Goal: Information Seeking & Learning: Learn about a topic

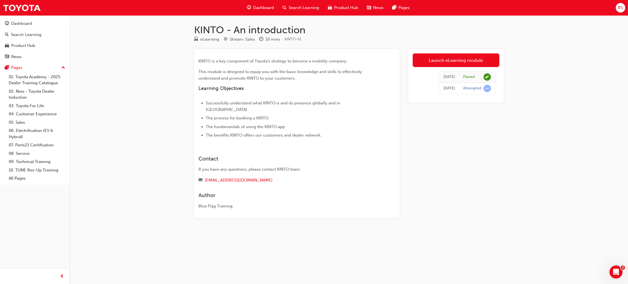
click at [255, 10] on span "Dashboard" at bounding box center [263, 8] width 21 height 6
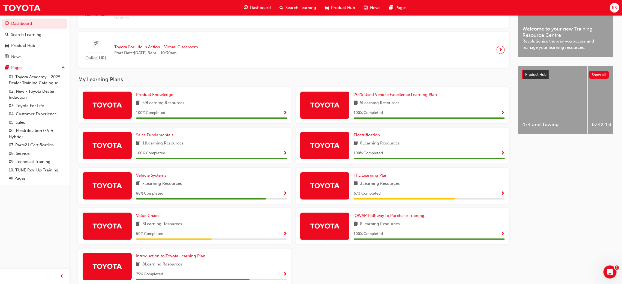
scroll to position [151, 0]
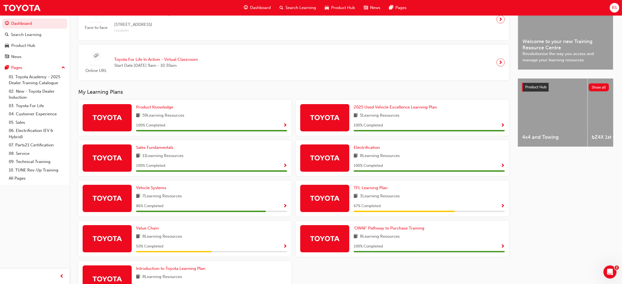
click at [286, 206] on span "Show Progress" at bounding box center [285, 206] width 4 height 5
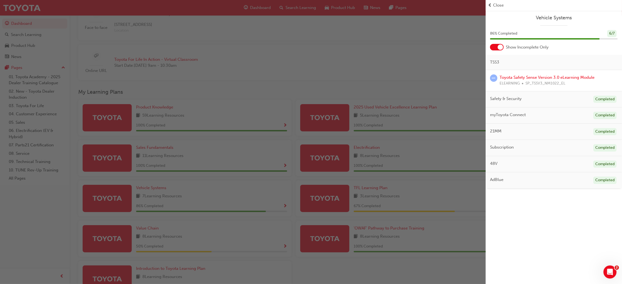
click at [547, 271] on div "Vehicle Systems 86 % Completed 6 / 7 Show Incomplete Only TSS3 Toyota Safety Se…" at bounding box center [553, 142] width 136 height 284
click at [225, 194] on div "button" at bounding box center [242, 142] width 485 height 284
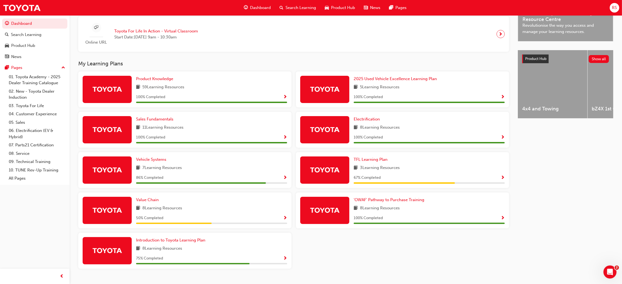
scroll to position [192, 0]
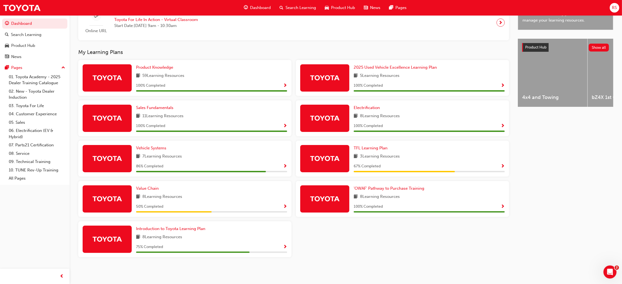
click at [284, 247] on span "Show Progress" at bounding box center [285, 247] width 4 height 5
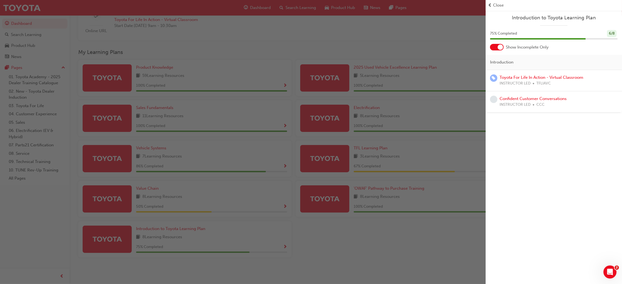
click at [347, 259] on div "button" at bounding box center [242, 142] width 485 height 284
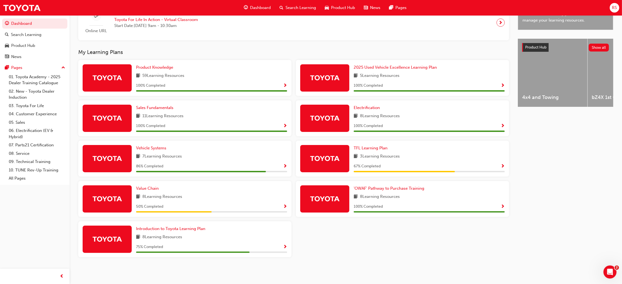
click at [283, 205] on div "50 % Completed" at bounding box center [211, 206] width 151 height 7
click at [283, 205] on span "Show Progress" at bounding box center [285, 206] width 4 height 5
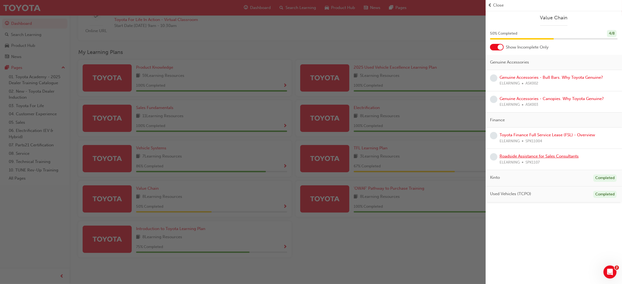
click at [555, 154] on link "Roadside Assistance for Sales Consultants" at bounding box center [538, 156] width 79 height 5
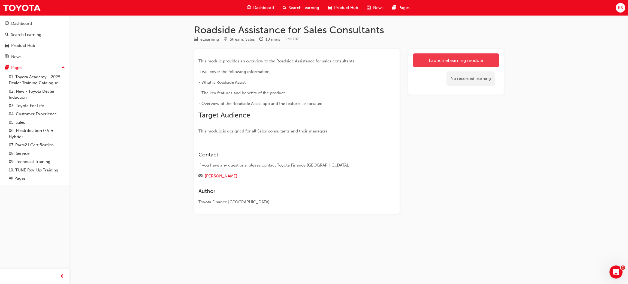
click at [465, 58] on link "Launch eLearning module" at bounding box center [456, 60] width 87 height 14
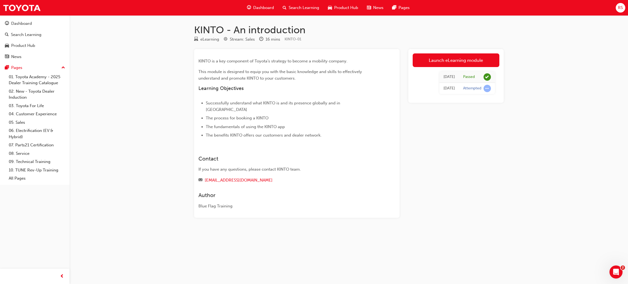
click at [263, 1] on div "Dashboard Search Learning Product Hub News Pages" at bounding box center [328, 8] width 176 height 16
click at [262, 6] on span "Dashboard" at bounding box center [263, 8] width 21 height 6
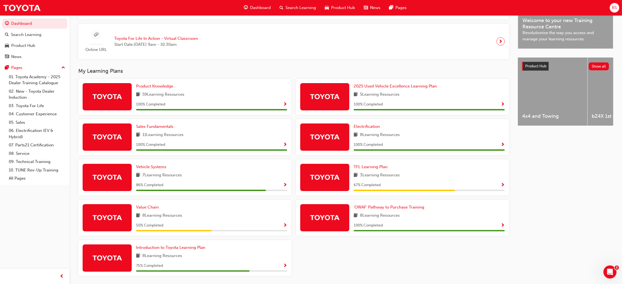
scroll to position [192, 0]
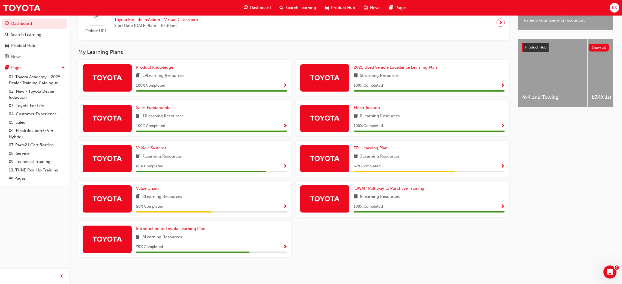
click at [285, 205] on span "Show Progress" at bounding box center [285, 206] width 4 height 5
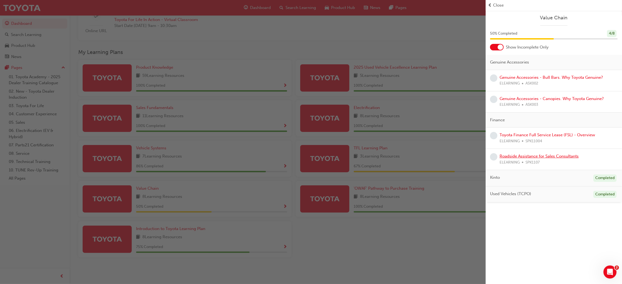
click at [554, 156] on link "Roadside Assistance for Sales Consultants" at bounding box center [538, 156] width 79 height 5
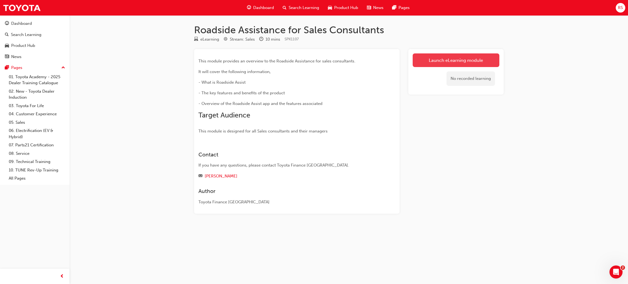
click at [466, 60] on link "Launch eLearning module" at bounding box center [456, 60] width 87 height 14
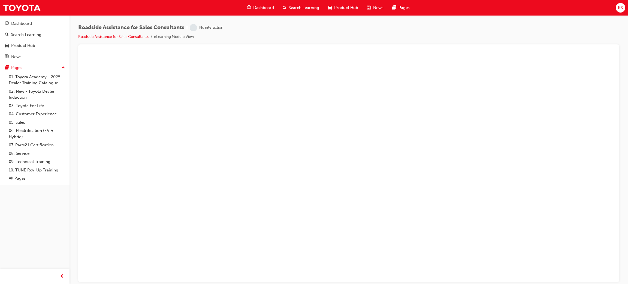
click at [257, 7] on span "Dashboard" at bounding box center [263, 8] width 21 height 6
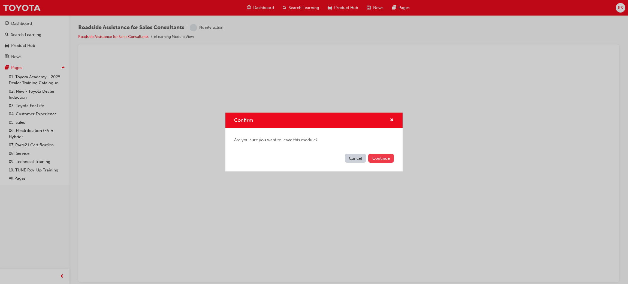
click at [380, 155] on button "Continue" at bounding box center [381, 158] width 26 height 9
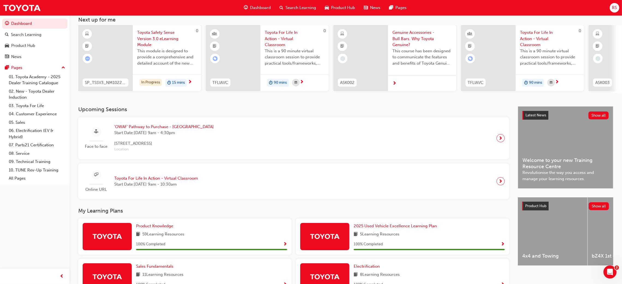
scroll to position [192, 0]
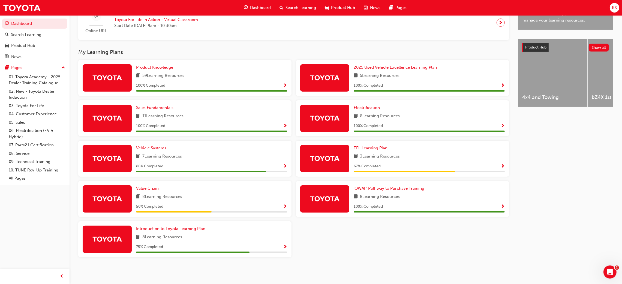
click at [285, 210] on button "button" at bounding box center [285, 206] width 4 height 7
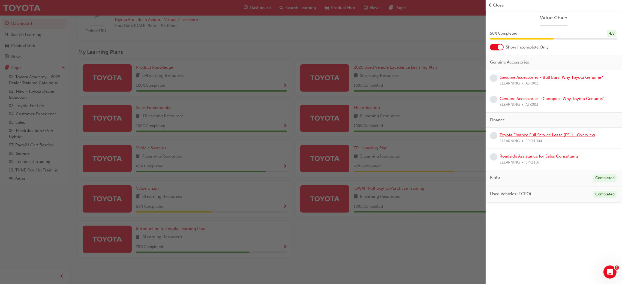
click at [556, 135] on link "Toyota Finance Full Service Lease (FSL) - Overview" at bounding box center [546, 134] width 95 height 5
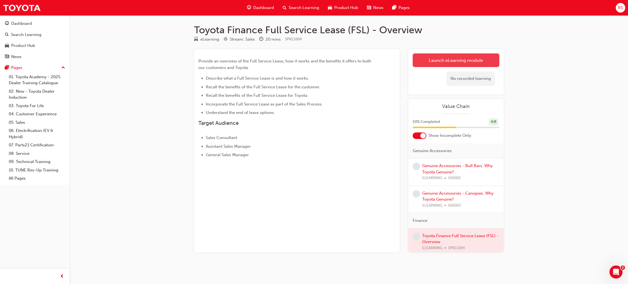
click at [448, 64] on link "Launch eLearning module" at bounding box center [456, 60] width 87 height 14
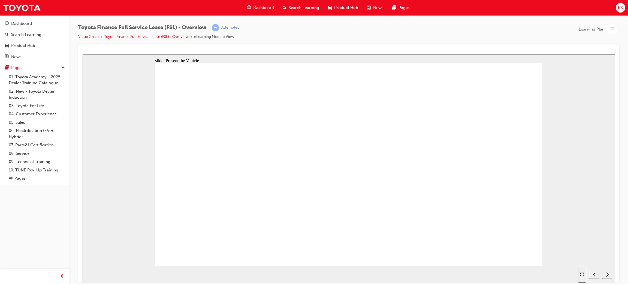
drag, startPoint x: 249, startPoint y: 194, endPoint x: 286, endPoint y: 211, distance: 40.8
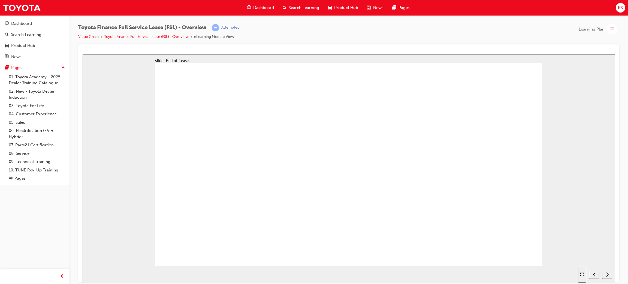
click at [383, 266] on section "Playback Speed 2 1.75 1.5 1.25" at bounding box center [349, 274] width 532 height 18
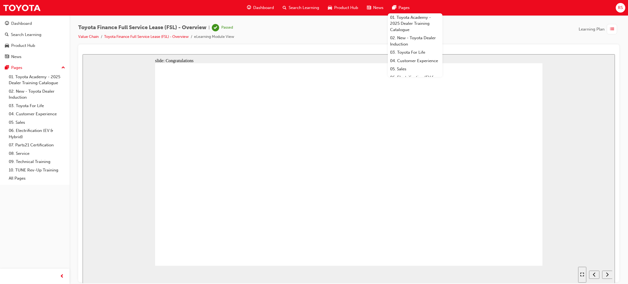
click at [608, 274] on div "next" at bounding box center [607, 275] width 6 height 6
click at [607, 276] on icon "next" at bounding box center [607, 274] width 3 height 5
click at [608, 276] on icon "next" at bounding box center [607, 274] width 3 height 5
click at [519, 54] on div "slide: Congratulations Rectangle Rectangle 1 Rectangle 10 Thank you for taking …" at bounding box center [349, 168] width 532 height 229
drag, startPoint x: 205, startPoint y: 161, endPoint x: 235, endPoint y: 199, distance: 48.3
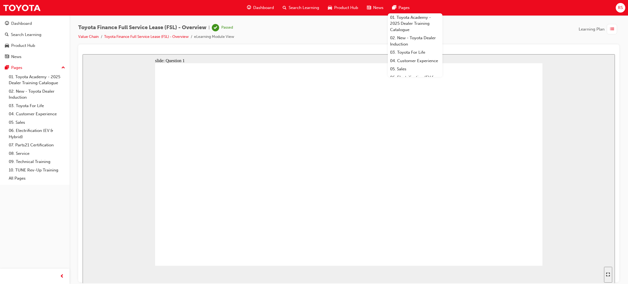
radio input "true"
drag, startPoint x: 359, startPoint y: 178, endPoint x: 364, endPoint y: 195, distance: 18.4
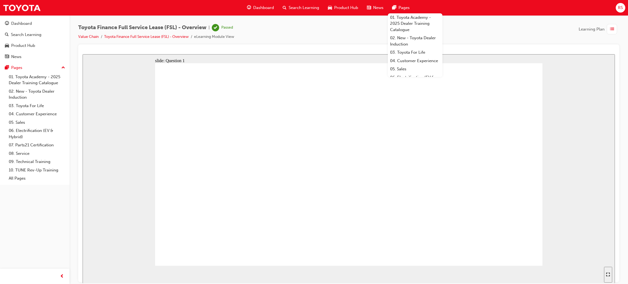
radio input "true"
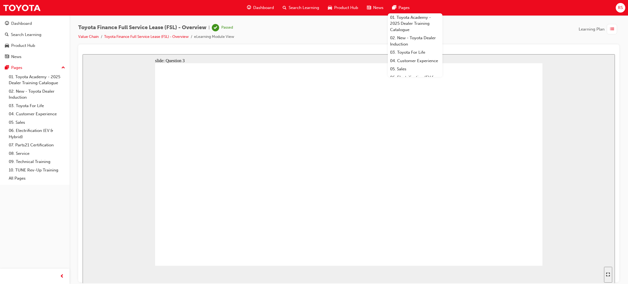
drag, startPoint x: 292, startPoint y: 159, endPoint x: 302, endPoint y: 162, distance: 11.0
radio input "true"
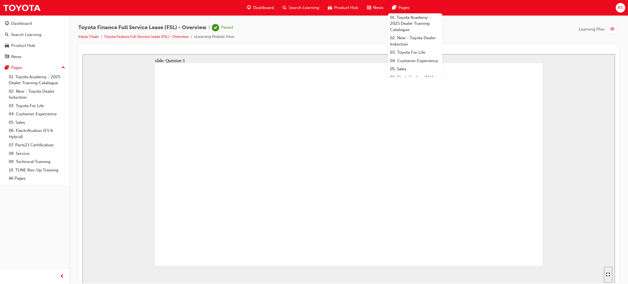
radio input "false"
radio input "true"
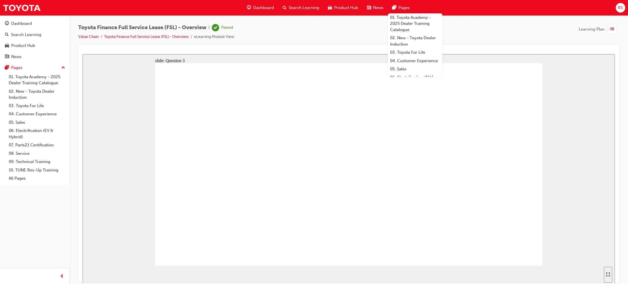
radio input "false"
radio input "true"
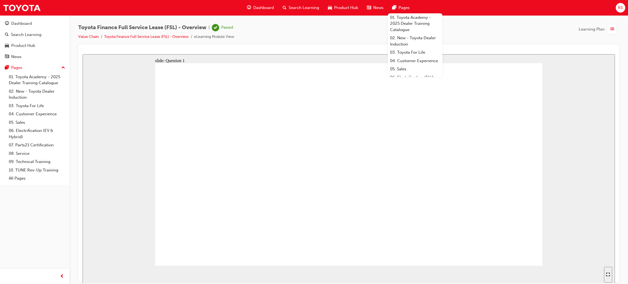
radio input "true"
drag, startPoint x: 328, startPoint y: 212, endPoint x: 342, endPoint y: 194, distance: 22.6
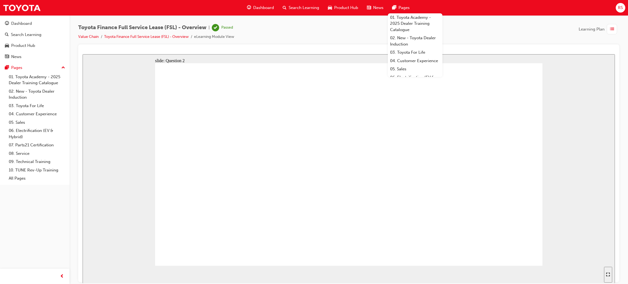
radio input "false"
radio input "true"
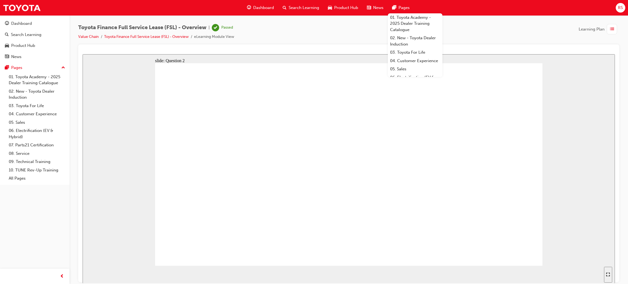
radio input "false"
radio input "true"
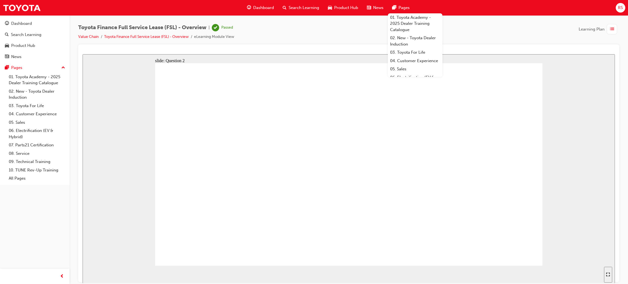
radio input "true"
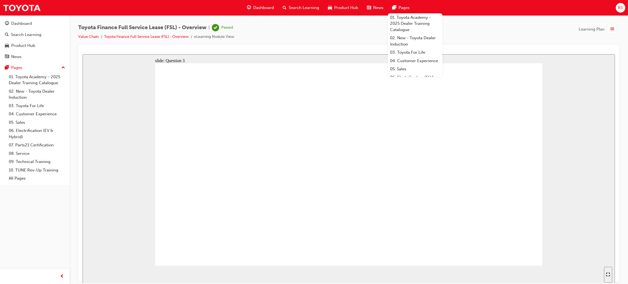
radio input "true"
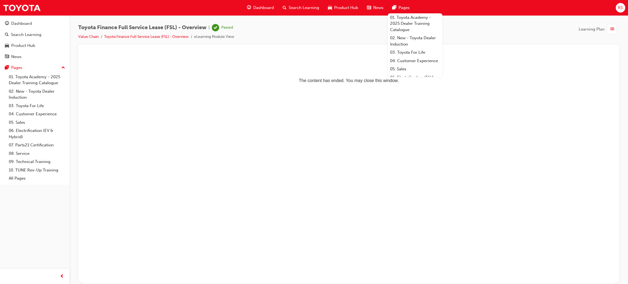
click at [267, 10] on span "Dashboard" at bounding box center [263, 8] width 21 height 6
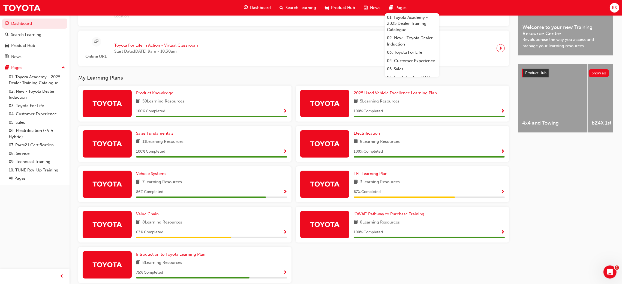
scroll to position [151, 0]
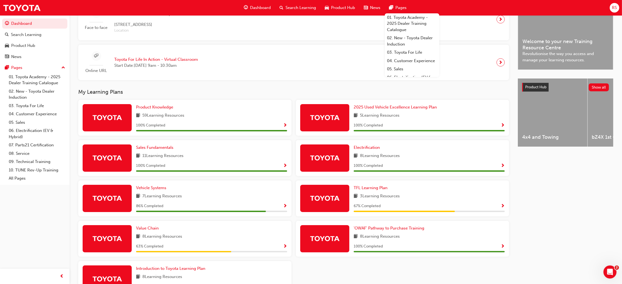
click at [286, 245] on span "Show Progress" at bounding box center [285, 246] width 4 height 5
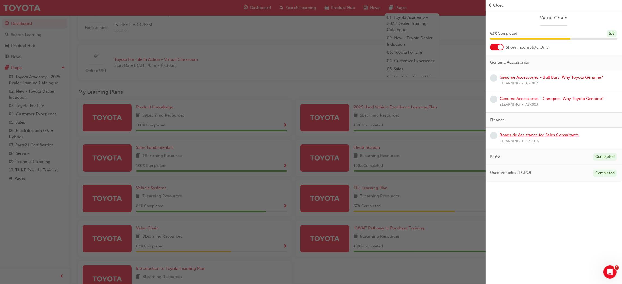
click at [560, 134] on link "Roadside Assistance for Sales Consultants" at bounding box center [538, 134] width 79 height 5
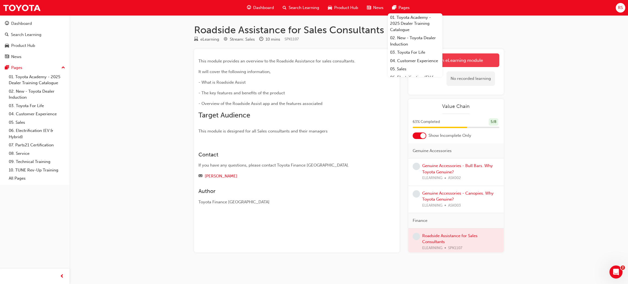
click at [473, 65] on link "Launch eLearning module" at bounding box center [456, 60] width 87 height 14
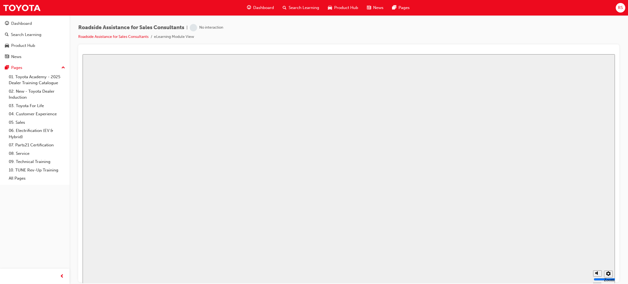
click at [262, 7] on span "Dashboard" at bounding box center [263, 8] width 21 height 6
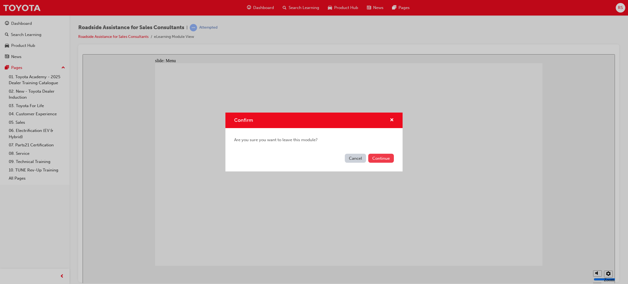
click at [383, 158] on button "Continue" at bounding box center [381, 158] width 26 height 9
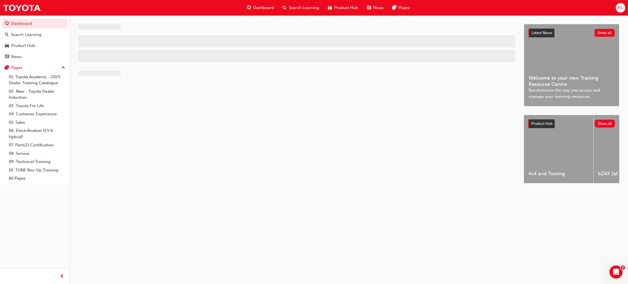
click at [255, 8] on span "Dashboard" at bounding box center [263, 8] width 21 height 6
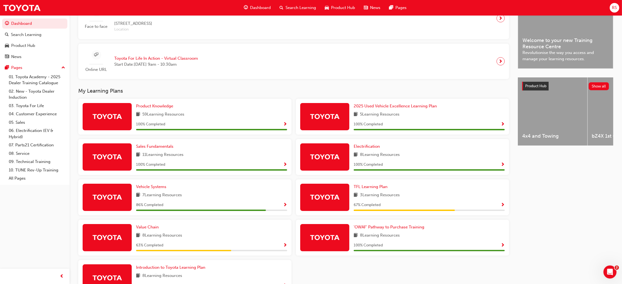
scroll to position [192, 0]
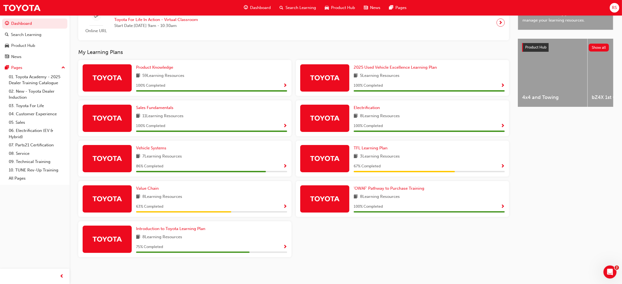
click at [283, 205] on span "Show Progress" at bounding box center [285, 206] width 4 height 5
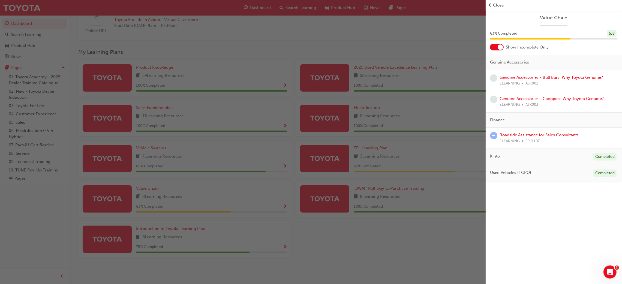
click at [570, 77] on link "Genuine Accessories - Bull Bars. Why Toyota Genuine?" at bounding box center [550, 77] width 103 height 5
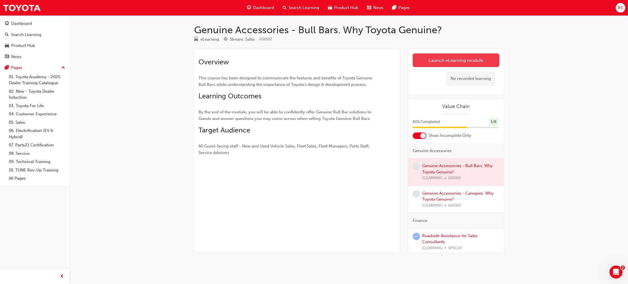
click at [457, 62] on link "Launch eLearning module" at bounding box center [456, 60] width 87 height 14
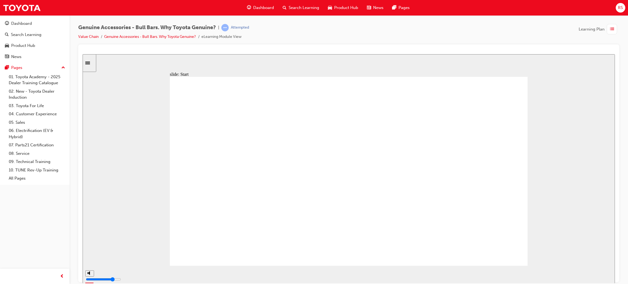
type input "2900"
type input "7"
type input "3300"
type input "6"
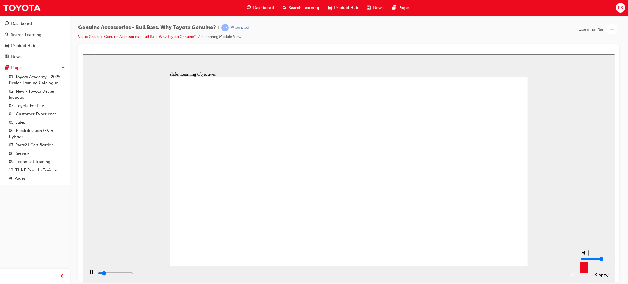
type input "3300"
type input "5"
type input "3700"
type input "6"
type input "3700"
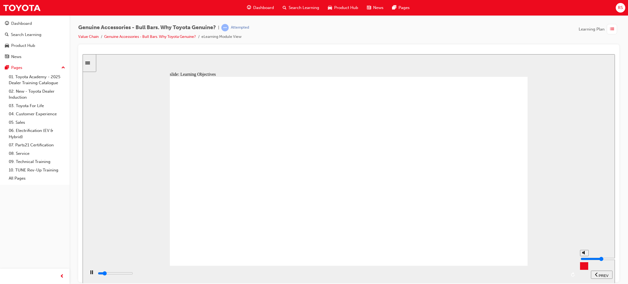
type input "7"
type input "4100"
type input "6"
type input "4800"
type input "5"
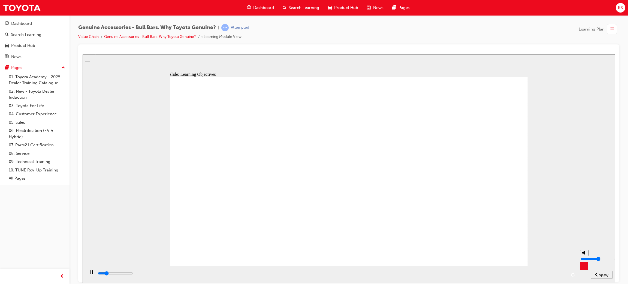
type input "5300"
type input "5"
click at [586, 257] on input "volume" at bounding box center [597, 258] width 35 height 4
click at [415, 275] on div "playback controls" at bounding box center [331, 273] width 469 height 6
drag, startPoint x: 461, startPoint y: 275, endPoint x: 475, endPoint y: 275, distance: 13.9
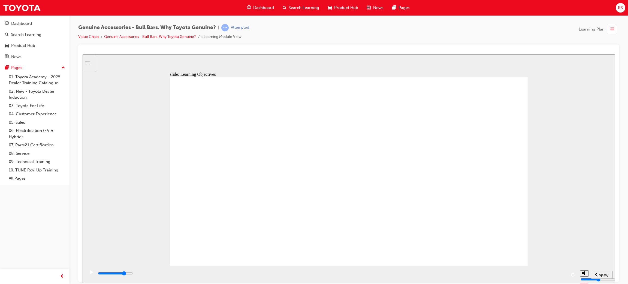
click at [462, 275] on div "playback controls" at bounding box center [331, 273] width 469 height 6
click at [481, 275] on div "playback controls" at bounding box center [331, 273] width 469 height 6
click at [507, 275] on div "playback controls" at bounding box center [331, 273] width 469 height 6
click at [529, 271] on div "playback controls" at bounding box center [331, 274] width 469 height 8
click at [549, 271] on div "playback controls" at bounding box center [331, 274] width 469 height 8
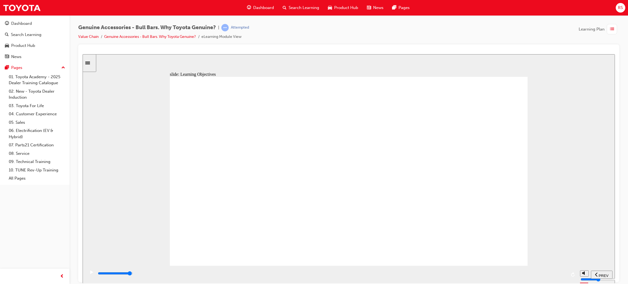
click at [552, 272] on div "playback controls" at bounding box center [331, 274] width 469 height 8
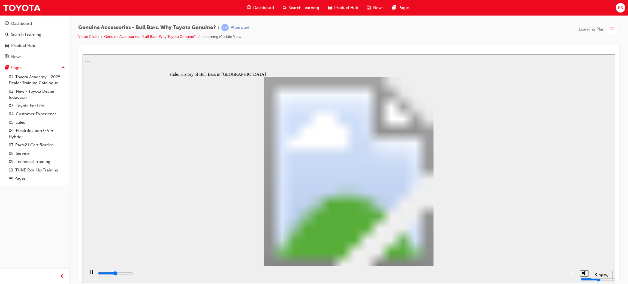
drag, startPoint x: 373, startPoint y: 269, endPoint x: 383, endPoint y: 273, distance: 10.6
click at [376, 271] on div "playback controls" at bounding box center [331, 274] width 492 height 18
click at [420, 276] on div "playback controls" at bounding box center [331, 273] width 469 height 6
drag, startPoint x: 441, startPoint y: 276, endPoint x: 526, endPoint y: 277, distance: 84.2
click at [443, 275] on div "playback controls" at bounding box center [331, 273] width 469 height 6
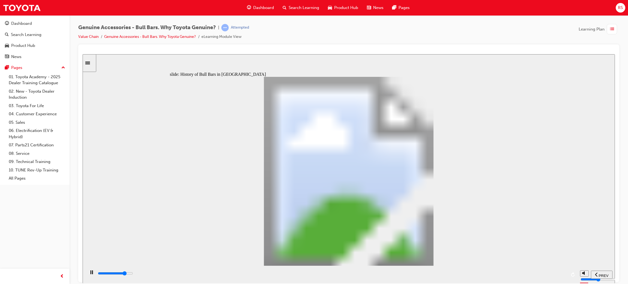
click at [474, 276] on div "playback controls" at bounding box center [331, 273] width 469 height 6
click at [513, 276] on div "playback controls" at bounding box center [331, 273] width 469 height 6
drag, startPoint x: 531, startPoint y: 277, endPoint x: 540, endPoint y: 275, distance: 9.7
click at [531, 276] on div "playback controls" at bounding box center [331, 273] width 469 height 6
click at [544, 275] on div "playback controls" at bounding box center [331, 273] width 469 height 6
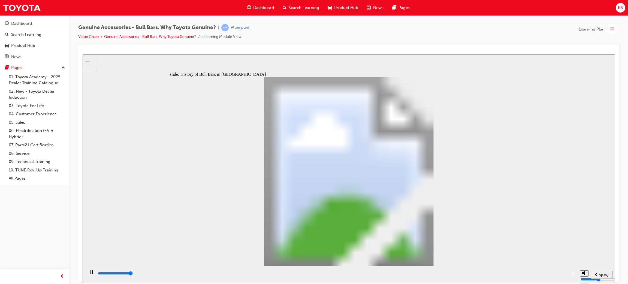
click at [563, 275] on div "playback controls" at bounding box center [331, 273] width 469 height 6
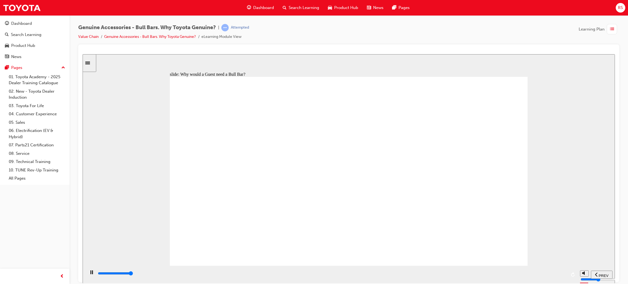
drag, startPoint x: 493, startPoint y: 252, endPoint x: 493, endPoint y: 249, distance: 3.3
click at [456, 274] on div "playback controls" at bounding box center [331, 273] width 469 height 6
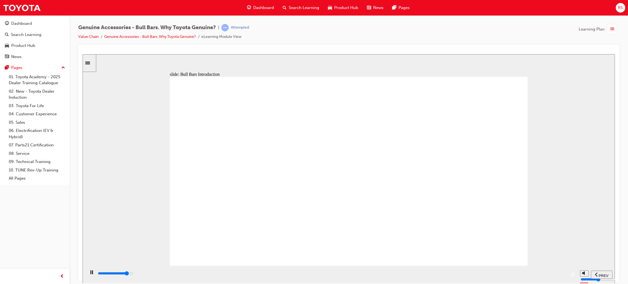
click at [503, 271] on div "playback controls" at bounding box center [331, 274] width 469 height 8
click at [133, 274] on input "slide progress" at bounding box center [115, 273] width 35 height 4
drag, startPoint x: 542, startPoint y: 274, endPoint x: 553, endPoint y: 275, distance: 11.3
click at [133, 274] on input "slide progress" at bounding box center [115, 273] width 35 height 4
click at [556, 275] on div "playback controls" at bounding box center [331, 273] width 469 height 6
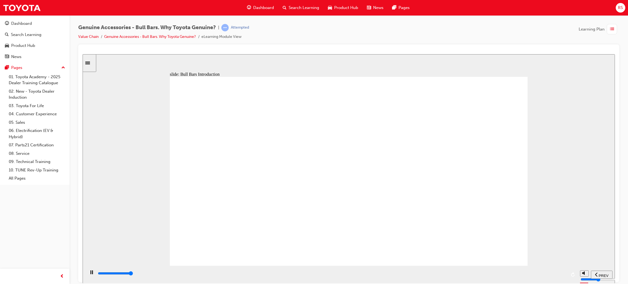
click at [233, 273] on div "playback controls" at bounding box center [331, 273] width 469 height 6
drag, startPoint x: 281, startPoint y: 274, endPoint x: 296, endPoint y: 274, distance: 14.7
click at [282, 274] on div "playback controls" at bounding box center [331, 273] width 469 height 6
drag, startPoint x: 296, startPoint y: 274, endPoint x: 355, endPoint y: 275, distance: 58.6
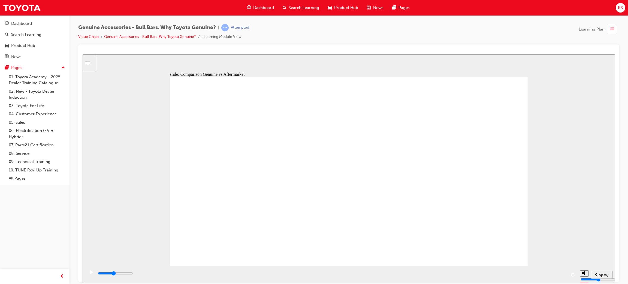
click at [316, 275] on div "playback controls" at bounding box center [331, 273] width 469 height 6
drag, startPoint x: 355, startPoint y: 275, endPoint x: 436, endPoint y: 278, distance: 81.0
click at [423, 276] on div "playback controls" at bounding box center [331, 273] width 469 height 6
drag, startPoint x: 444, startPoint y: 278, endPoint x: 517, endPoint y: 274, distance: 72.6
click at [462, 276] on div "playback controls" at bounding box center [331, 273] width 469 height 6
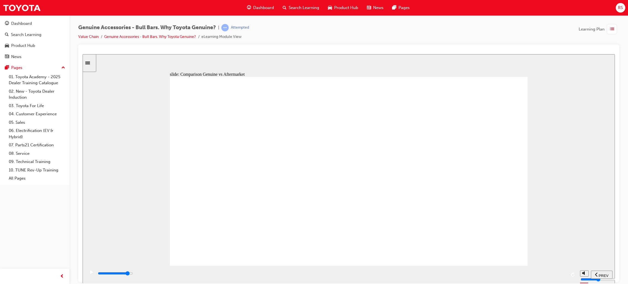
drag, startPoint x: 517, startPoint y: 274, endPoint x: 565, endPoint y: 273, distance: 48.2
click at [133, 274] on input "slide progress" at bounding box center [115, 273] width 35 height 4
click at [565, 273] on div "playback controls" at bounding box center [331, 273] width 469 height 6
click at [214, 273] on div "playback controls" at bounding box center [331, 273] width 469 height 6
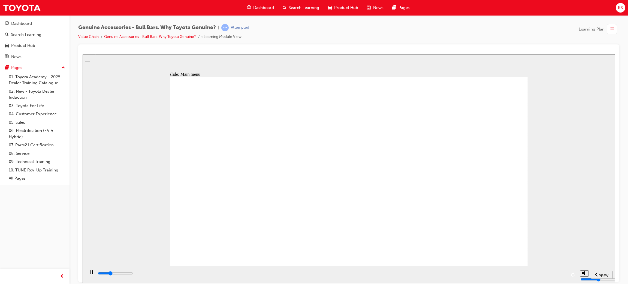
click at [255, 272] on div "playback controls" at bounding box center [331, 273] width 469 height 6
drag, startPoint x: 295, startPoint y: 268, endPoint x: 331, endPoint y: 266, distance: 35.5
click at [307, 267] on div "playback controls" at bounding box center [331, 274] width 492 height 18
drag, startPoint x: 339, startPoint y: 266, endPoint x: 388, endPoint y: 270, distance: 49.5
click at [351, 267] on div "playback controls" at bounding box center [331, 274] width 492 height 18
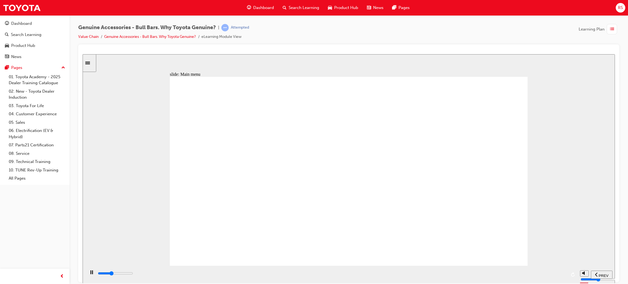
drag, startPoint x: 388, startPoint y: 270, endPoint x: 432, endPoint y: 269, distance: 43.6
click at [401, 270] on div "playback controls" at bounding box center [331, 274] width 492 height 18
drag, startPoint x: 432, startPoint y: 269, endPoint x: 455, endPoint y: 269, distance: 22.6
click at [437, 269] on div "playback controls" at bounding box center [331, 274] width 492 height 18
drag, startPoint x: 473, startPoint y: 270, endPoint x: 330, endPoint y: 270, distance: 143.3
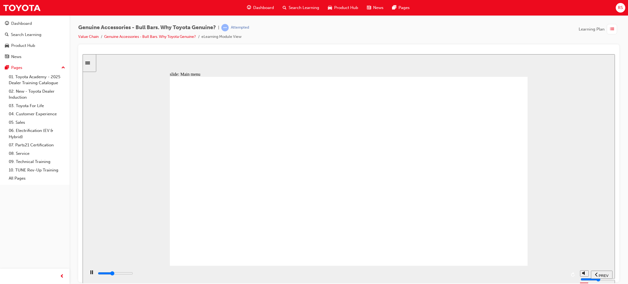
click at [485, 270] on div "playback controls" at bounding box center [331, 274] width 492 height 18
click at [540, 272] on div "playback controls" at bounding box center [331, 274] width 469 height 8
click at [538, 271] on div "playback controls" at bounding box center [331, 274] width 469 height 8
click at [610, 275] on div "PREV" at bounding box center [601, 275] width 17 height 6
drag, startPoint x: 537, startPoint y: 272, endPoint x: 565, endPoint y: 275, distance: 28.5
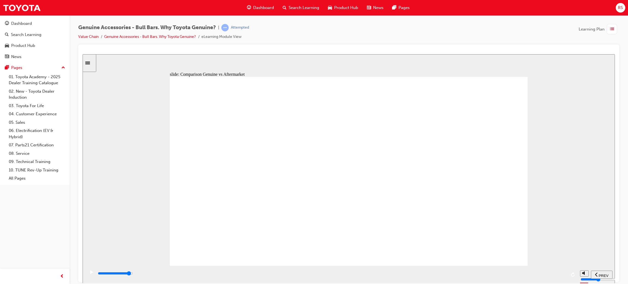
click at [537, 272] on div "playback controls" at bounding box center [331, 273] width 469 height 6
click at [565, 275] on div "playback controls" at bounding box center [331, 273] width 469 height 6
click at [566, 275] on div "playback controls" at bounding box center [331, 273] width 469 height 6
drag, startPoint x: 485, startPoint y: 243, endPoint x: 504, endPoint y: 269, distance: 32.2
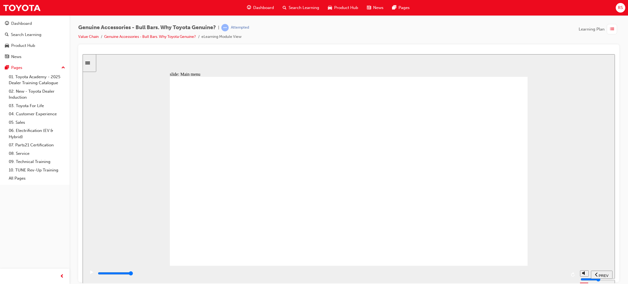
click at [224, 271] on div "playback controls" at bounding box center [331, 274] width 469 height 8
click at [261, 276] on div "playback controls" at bounding box center [331, 273] width 469 height 6
click at [311, 276] on div "playback controls" at bounding box center [331, 273] width 469 height 6
click at [133, 274] on input "slide progress" at bounding box center [115, 273] width 35 height 4
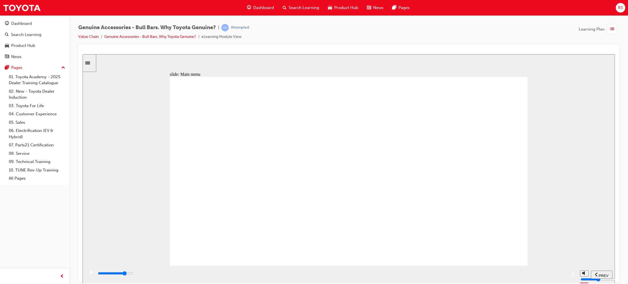
click at [133, 274] on input "slide progress" at bounding box center [115, 273] width 35 height 4
drag, startPoint x: 504, startPoint y: 277, endPoint x: 511, endPoint y: 275, distance: 6.6
click at [506, 276] on div "playback controls" at bounding box center [331, 273] width 469 height 6
click at [522, 271] on div "playback controls" at bounding box center [331, 274] width 469 height 8
click at [540, 267] on div "playback controls" at bounding box center [331, 274] width 492 height 18
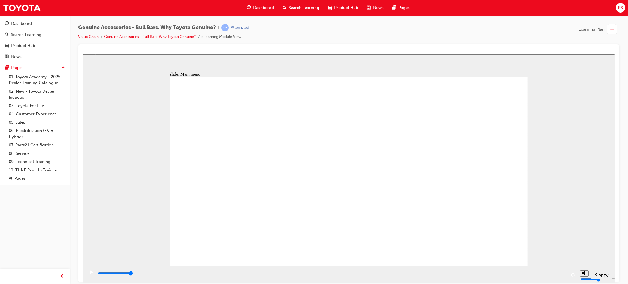
click at [178, 271] on div "playback controls" at bounding box center [331, 274] width 469 height 8
drag, startPoint x: 219, startPoint y: 272, endPoint x: 257, endPoint y: 274, distance: 38.2
click at [222, 273] on div "playback controls" at bounding box center [331, 273] width 469 height 6
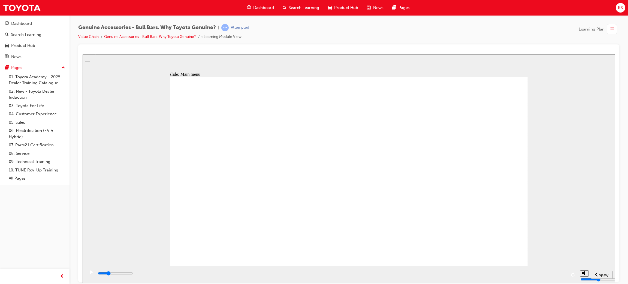
click at [270, 272] on div "playback controls" at bounding box center [331, 273] width 469 height 6
click at [305, 272] on div "playback controls" at bounding box center [331, 273] width 469 height 6
click at [331, 272] on div "playback controls" at bounding box center [331, 273] width 469 height 6
drag, startPoint x: 341, startPoint y: 272, endPoint x: 355, endPoint y: 270, distance: 13.8
click at [346, 271] on div "playback controls" at bounding box center [331, 274] width 469 height 8
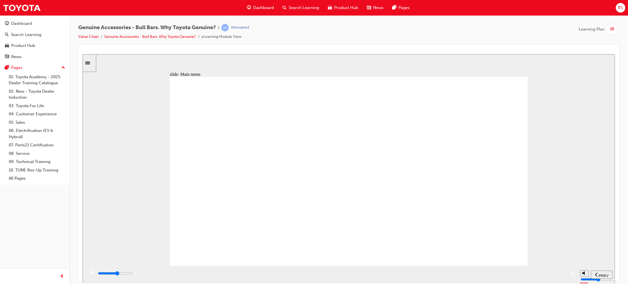
click at [364, 271] on div "playback controls" at bounding box center [331, 274] width 469 height 8
drag, startPoint x: 413, startPoint y: 271, endPoint x: 431, endPoint y: 268, distance: 18.4
click at [417, 270] on div "playback controls" at bounding box center [331, 274] width 469 height 8
drag, startPoint x: 438, startPoint y: 268, endPoint x: 447, endPoint y: 267, distance: 8.8
click at [443, 268] on div "playback controls" at bounding box center [331, 274] width 492 height 18
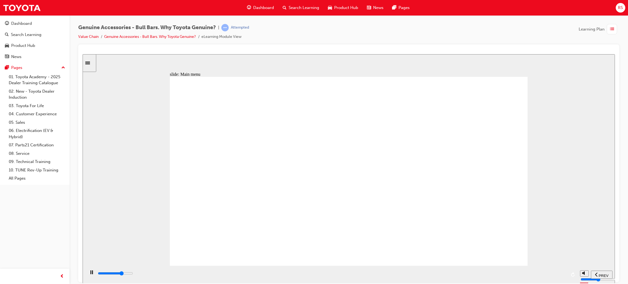
click at [469, 265] on div "playback controls" at bounding box center [331, 274] width 492 height 18
drag, startPoint x: 493, startPoint y: 265, endPoint x: 507, endPoint y: 265, distance: 14.2
click at [497, 265] on div "playback controls" at bounding box center [331, 274] width 492 height 18
click at [507, 265] on div "playback controls" at bounding box center [331, 274] width 492 height 18
drag, startPoint x: 474, startPoint y: 273, endPoint x: 497, endPoint y: 277, distance: 22.9
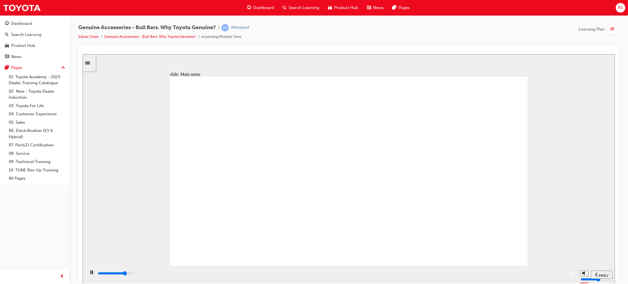
click at [475, 274] on div "playback controls" at bounding box center [331, 273] width 469 height 6
click at [502, 276] on div "playback controls" at bounding box center [331, 273] width 469 height 6
drag, startPoint x: 510, startPoint y: 275, endPoint x: 519, endPoint y: 275, distance: 8.4
click at [512, 275] on div "playback controls" at bounding box center [331, 273] width 469 height 6
click at [519, 275] on div "playback controls" at bounding box center [331, 273] width 469 height 6
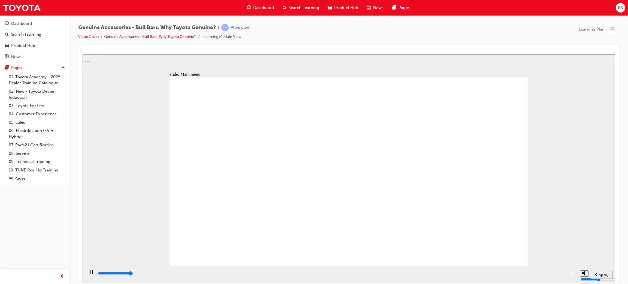
click at [561, 273] on div "playback controls" at bounding box center [331, 273] width 469 height 6
drag, startPoint x: 499, startPoint y: 123, endPoint x: 500, endPoint y: 126, distance: 3.2
click at [171, 276] on div "playback controls" at bounding box center [331, 273] width 469 height 6
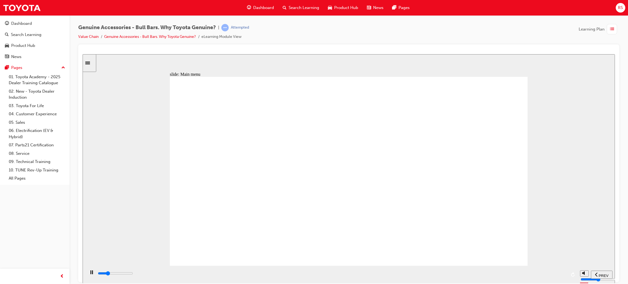
drag, startPoint x: 215, startPoint y: 275, endPoint x: 227, endPoint y: 275, distance: 12.0
click at [219, 275] on div "playback controls" at bounding box center [331, 273] width 469 height 6
click at [258, 272] on div "playback controls" at bounding box center [331, 273] width 469 height 6
drag, startPoint x: 285, startPoint y: 267, endPoint x: 304, endPoint y: 266, distance: 18.8
click at [301, 266] on div "playback controls" at bounding box center [331, 274] width 492 height 18
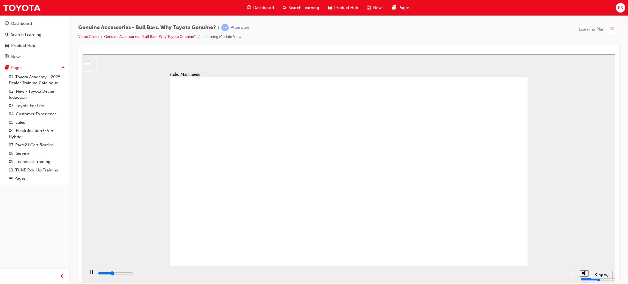
drag, startPoint x: 331, startPoint y: 265, endPoint x: 346, endPoint y: 267, distance: 14.5
click at [334, 266] on div "playback controls" at bounding box center [331, 274] width 492 height 18
drag, startPoint x: 346, startPoint y: 267, endPoint x: 359, endPoint y: 267, distance: 13.1
click at [352, 267] on div "playback controls" at bounding box center [331, 274] width 492 height 18
drag, startPoint x: 362, startPoint y: 266, endPoint x: 383, endPoint y: 266, distance: 21.5
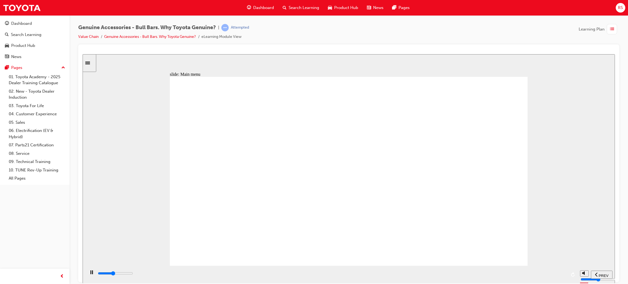
click at [374, 266] on div "playback controls" at bounding box center [331, 274] width 492 height 18
drag, startPoint x: 383, startPoint y: 266, endPoint x: 370, endPoint y: 270, distance: 14.0
click at [385, 267] on div "playback controls" at bounding box center [331, 274] width 492 height 18
click at [347, 271] on div "playback controls" at bounding box center [331, 274] width 469 height 8
drag, startPoint x: 398, startPoint y: 272, endPoint x: 423, endPoint y: 273, distance: 25.9
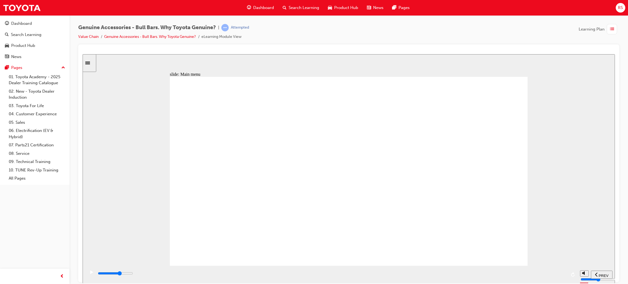
click at [398, 272] on div "playback controls" at bounding box center [331, 273] width 469 height 6
click at [417, 273] on div "playback controls" at bounding box center [331, 273] width 469 height 6
drag
click at [444, 274] on div "playback controls" at bounding box center [331, 273] width 469 height 6
click at [455, 275] on div "playback controls" at bounding box center [331, 273] width 469 height 6
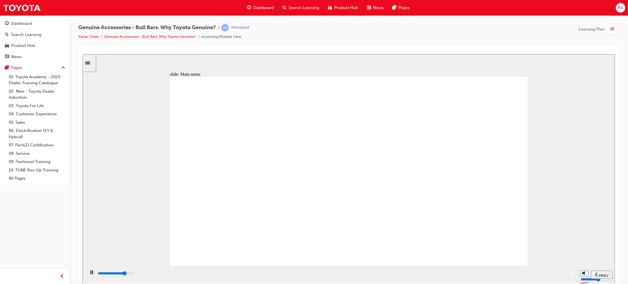
click at [472, 275] on div "playback controls" at bounding box center [331, 273] width 469 height 6
click at [494, 275] on div "playback controls" at bounding box center [331, 273] width 469 height 6
click at [133, 274] on input "slide progress" at bounding box center [115, 273] width 35 height 4
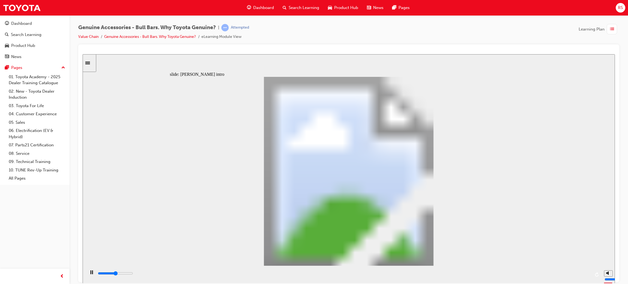
click at [469, 275] on div "playback controls" at bounding box center [343, 273] width 493 height 6
click at [133, 274] on input "slide progress" at bounding box center [115, 273] width 35 height 4
click at [433, 271] on div "playback controls" at bounding box center [343, 274] width 493 height 8
drag, startPoint x: 434, startPoint y: 271, endPoint x: 456, endPoint y: 273, distance: 22.7
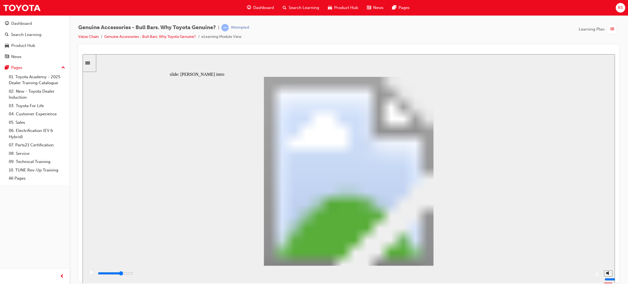
click at [434, 272] on div "playback controls" at bounding box center [343, 274] width 493 height 8
click at [471, 273] on div "playback controls" at bounding box center [343, 273] width 493 height 6
click at [484, 272] on div "playback controls" at bounding box center [343, 273] width 493 height 6
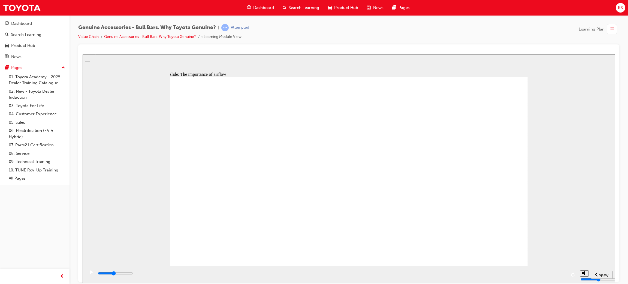
drag, startPoint x: 307, startPoint y: 273, endPoint x: 316, endPoint y: 272, distance: 9.1
click at [308, 272] on div "playback controls" at bounding box center [331, 273] width 469 height 6
click at [354, 271] on div "playback controls" at bounding box center [331, 274] width 469 height 8
click at [428, 273] on div "playback controls" at bounding box center [331, 273] width 469 height 6
click at [447, 271] on div "playback controls" at bounding box center [331, 274] width 469 height 8
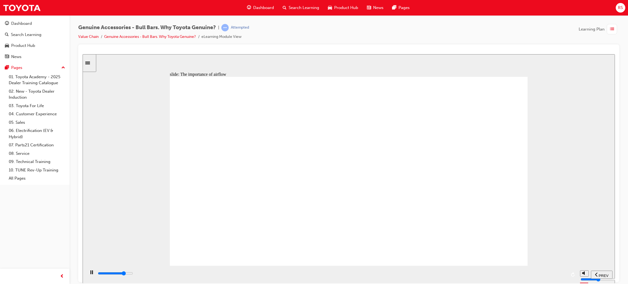
click at [459, 270] on div "playback controls" at bounding box center [331, 274] width 469 height 8
click at [481, 271] on div "playback controls" at bounding box center [331, 274] width 469 height 8
drag, startPoint x: 499, startPoint y: 273, endPoint x: 546, endPoint y: 272, distance: 46.6
click at [501, 273] on div "playback controls" at bounding box center [331, 273] width 469 height 6
click at [519, 271] on div "playback controls" at bounding box center [331, 274] width 469 height 8
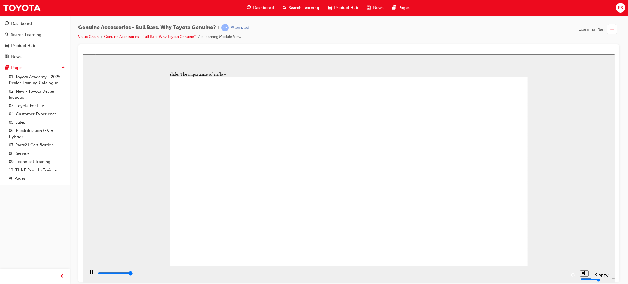
drag, startPoint x: 184, startPoint y: 273, endPoint x: 248, endPoint y: 271, distance: 64.1
click at [187, 273] on div "playback controls" at bounding box center [331, 273] width 469 height 6
click at [220, 272] on div "playback controls" at bounding box center [331, 273] width 469 height 6
click at [273, 270] on div "playback controls" at bounding box center [331, 274] width 469 height 8
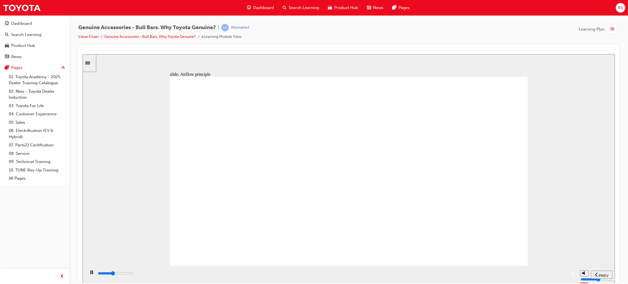
click at [299, 271] on div "playback controls" at bounding box center [331, 274] width 469 height 8
drag, startPoint x: 311, startPoint y: 272, endPoint x: 348, endPoint y: 270, distance: 36.5
click at [314, 272] on div "playback controls" at bounding box center [331, 273] width 469 height 6
click at [336, 271] on div "playback controls" at bounding box center [331, 274] width 469 height 8
drag, startPoint x: 348, startPoint y: 270, endPoint x: 373, endPoint y: 270, distance: 25.3
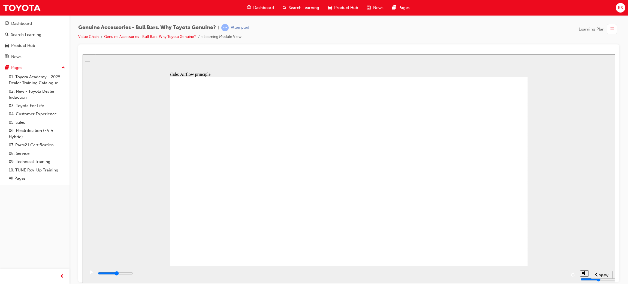
click at [349, 270] on div "playback controls" at bounding box center [331, 274] width 469 height 8
click at [373, 270] on div "playback controls" at bounding box center [331, 274] width 469 height 8
click at [439, 265] on div "playback controls" at bounding box center [331, 274] width 492 height 18
drag, startPoint x: 457, startPoint y: 270, endPoint x: 469, endPoint y: 272, distance: 12.6
click at [461, 271] on div "playback controls" at bounding box center [331, 274] width 492 height 18
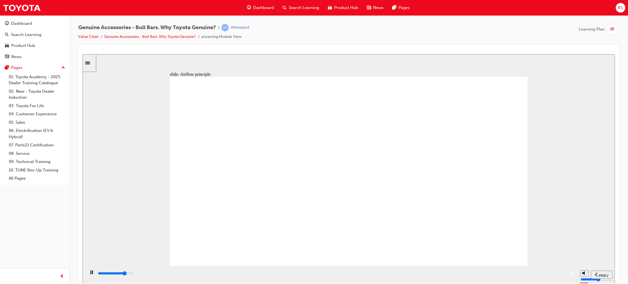
click at [470, 273] on div "playback controls" at bounding box center [331, 273] width 469 height 6
drag, startPoint x: 477, startPoint y: 273, endPoint x: 507, endPoint y: 273, distance: 30.0
click at [481, 273] on div "playback controls" at bounding box center [331, 273] width 469 height 6
click at [506, 273] on div "playback controls" at bounding box center [331, 273] width 469 height 6
click at [507, 273] on div "playback controls" at bounding box center [331, 273] width 469 height 6
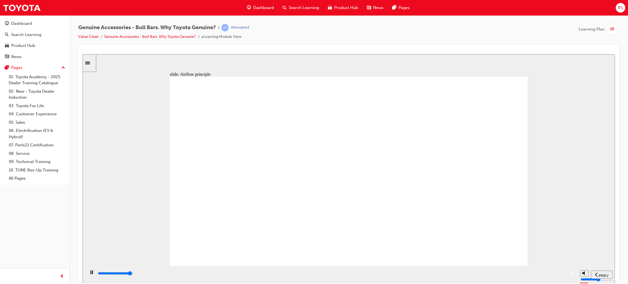
click at [553, 275] on div "playback controls" at bounding box center [331, 273] width 469 height 6
drag, startPoint x: 351, startPoint y: 275, endPoint x: 405, endPoint y: 281, distance: 54.9
click at [353, 275] on div "playback controls" at bounding box center [331, 273] width 469 height 6
drag, startPoint x: 405, startPoint y: 281, endPoint x: 425, endPoint y: 282, distance: 19.6
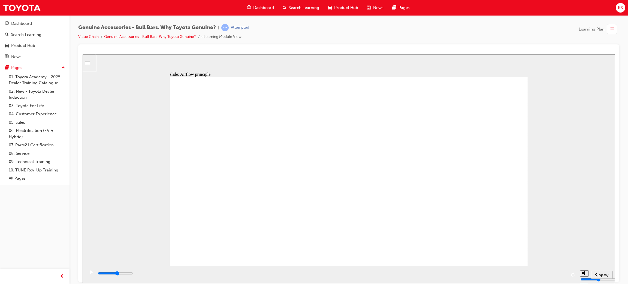
click at [407, 281] on div "playback controls" at bounding box center [331, 274] width 492 height 18
drag, startPoint x: 438, startPoint y: 282, endPoint x: 463, endPoint y: 281, distance: 25.3
click at [446, 282] on div "playback controls" at bounding box center [331, 274] width 492 height 18
drag, startPoint x: 463, startPoint y: 281, endPoint x: 486, endPoint y: 281, distance: 23.4
click at [470, 281] on div "playback controls" at bounding box center [331, 274] width 492 height 18
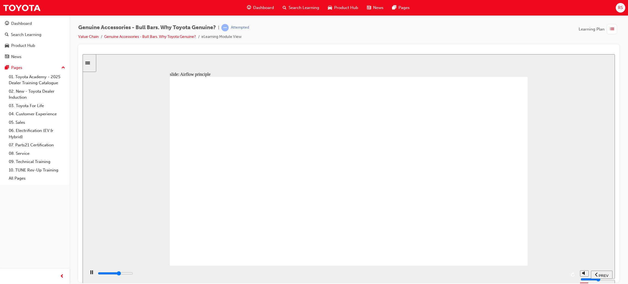
drag, startPoint x: 486, startPoint y: 281, endPoint x: 490, endPoint y: 281, distance: 4.1
click at [488, 281] on div "playback controls" at bounding box center [331, 274] width 492 height 18
click at [133, 274] on input "slide progress" at bounding box center [115, 273] width 35 height 4
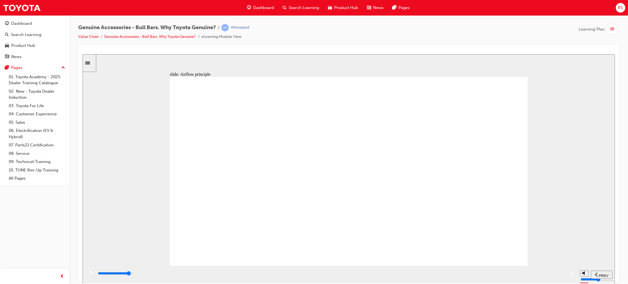
click at [540, 275] on div "playback controls" at bounding box center [331, 273] width 469 height 6
click at [548, 275] on div "playback controls" at bounding box center [331, 273] width 469 height 6
drag, startPoint x: 175, startPoint y: 273, endPoint x: 257, endPoint y: 274, distance: 82.0
click at [190, 274] on div "playback controls" at bounding box center [331, 273] width 469 height 6
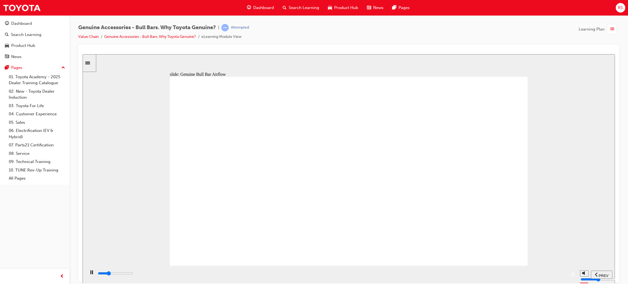
click at [133, 274] on input "slide progress" at bounding box center [115, 273] width 35 height 4
drag, startPoint x: 257, startPoint y: 274, endPoint x: 301, endPoint y: 275, distance: 44.2
click at [133, 274] on input "slide progress" at bounding box center [115, 273] width 35 height 4
drag, startPoint x: 301, startPoint y: 275, endPoint x: 332, endPoint y: 277, distance: 30.8
click at [307, 275] on div "playback controls" at bounding box center [331, 273] width 469 height 6
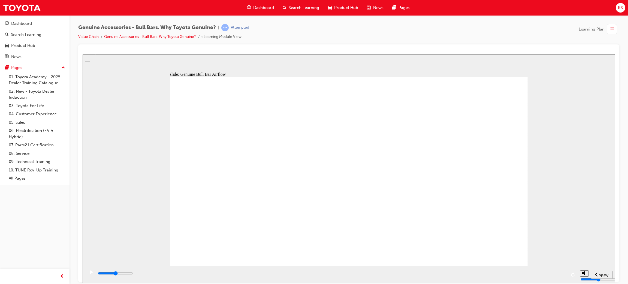
drag, startPoint x: 332, startPoint y: 277, endPoint x: 350, endPoint y: 277, distance: 18.3
click at [333, 276] on div "playback controls" at bounding box center [331, 273] width 469 height 6
click at [340, 276] on div "playback controls" at bounding box center [331, 273] width 469 height 6
click at [352, 276] on div "playback controls" at bounding box center [331, 273] width 469 height 6
click at [396, 275] on div "playback controls" at bounding box center [331, 273] width 469 height 6
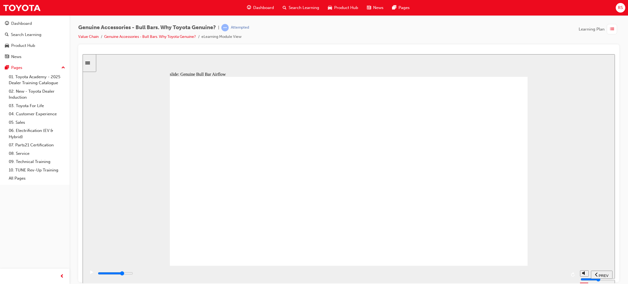
drag, startPoint x: 431, startPoint y: 272, endPoint x: 457, endPoint y: 273, distance: 25.9
click at [441, 272] on div "playback controls" at bounding box center [331, 273] width 469 height 6
click at [461, 273] on div "playback controls" at bounding box center [331, 273] width 469 height 6
click at [470, 271] on div "playback controls" at bounding box center [331, 274] width 469 height 8
drag, startPoint x: 491, startPoint y: 268, endPoint x: 519, endPoint y: 267, distance: 27.8
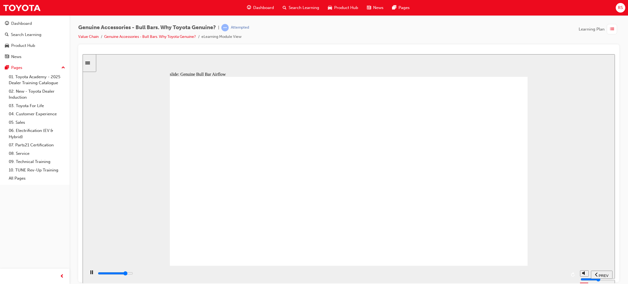
click at [500, 268] on div "playback controls" at bounding box center [331, 274] width 492 height 18
drag, startPoint x: 519, startPoint y: 267, endPoint x: 530, endPoint y: 267, distance: 10.9
click at [521, 267] on div "playback controls" at bounding box center [331, 274] width 492 height 18
drag, startPoint x: 530, startPoint y: 267, endPoint x: 534, endPoint y: 268, distance: 4.6
click at [533, 268] on div "playback controls" at bounding box center [331, 274] width 492 height 18
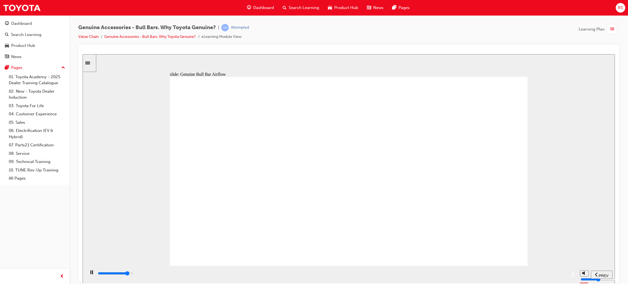
click at [536, 274] on div "playback controls" at bounding box center [331, 274] width 492 height 18
click at [547, 275] on div "playback controls" at bounding box center [331, 273] width 469 height 6
click at [558, 275] on div "playback controls" at bounding box center [331, 273] width 469 height 6
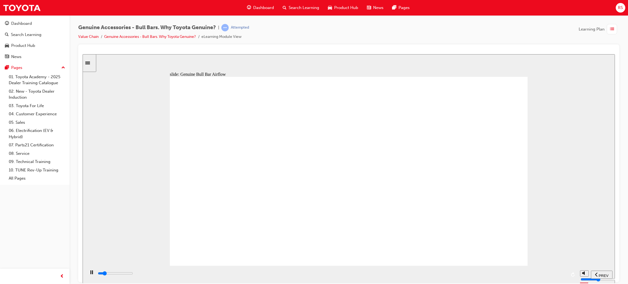
drag, startPoint x: 395, startPoint y: 243, endPoint x: 424, endPoint y: 244, distance: 29.2
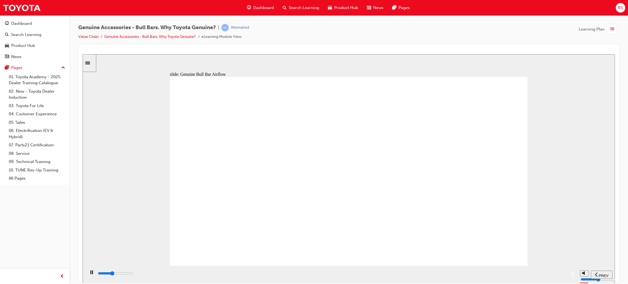
drag, startPoint x: 429, startPoint y: 244, endPoint x: 455, endPoint y: 257, distance: 28.5
click at [431, 245] on div "Group 1 thumbs up icon 1 Tested to meet Toyota’s vehicle cooling requirements f…" at bounding box center [349, 174] width 358 height 194
drag, startPoint x: 455, startPoint y: 257, endPoint x: 455, endPoint y: 268, distance: 11.2
drag, startPoint x: 455, startPoint y: 268, endPoint x: 435, endPoint y: 279, distance: 22.7
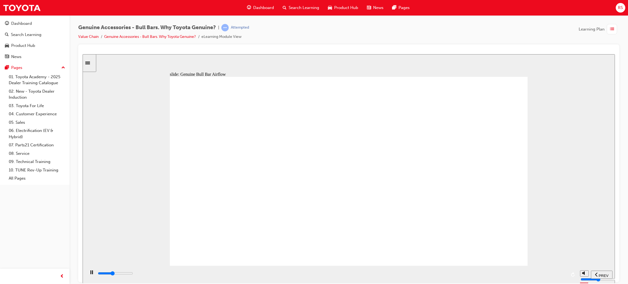
click at [438, 278] on div "playback controls" at bounding box center [331, 274] width 492 height 18
drag, startPoint x: 433, startPoint y: 281, endPoint x: 446, endPoint y: 277, distance: 13.8
click at [433, 280] on div "playback controls" at bounding box center [331, 274] width 492 height 18
click at [450, 275] on div "playback controls" at bounding box center [331, 273] width 469 height 6
click at [133, 274] on input "slide progress" at bounding box center [115, 273] width 35 height 4
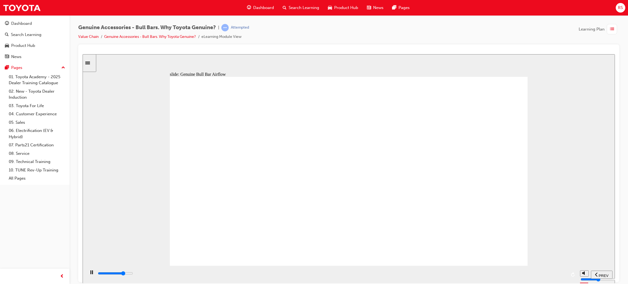
click at [475, 275] on div "playback controls" at bounding box center [331, 273] width 469 height 6
drag, startPoint x: 499, startPoint y: 275, endPoint x: 513, endPoint y: 275, distance: 14.2
click at [501, 275] on div "playback controls" at bounding box center [331, 273] width 469 height 6
click at [528, 275] on div "playback controls" at bounding box center [331, 273] width 469 height 6
click at [542, 275] on div "playback controls" at bounding box center [331, 273] width 469 height 6
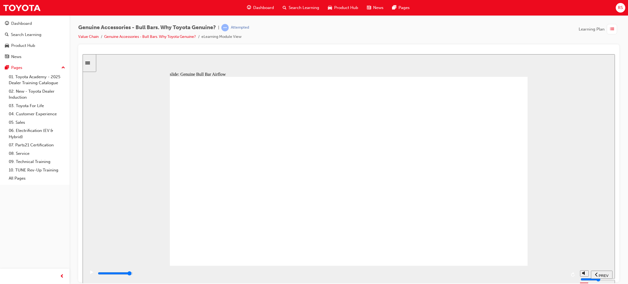
drag, startPoint x: 547, startPoint y: 275, endPoint x: 556, endPoint y: 278, distance: 9.0
click at [550, 276] on div "playback controls" at bounding box center [331, 273] width 469 height 6
drag, startPoint x: 250, startPoint y: 188, endPoint x: 252, endPoint y: 192, distance: 4.8
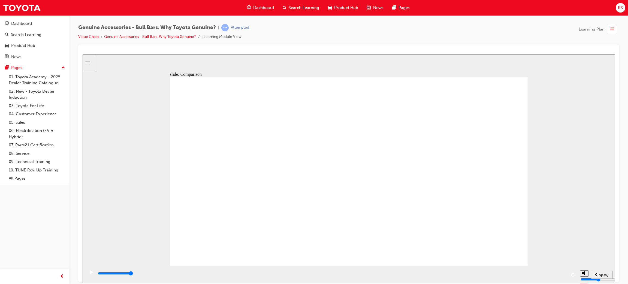
drag, startPoint x: 257, startPoint y: 274, endPoint x: 283, endPoint y: 275, distance: 26.2
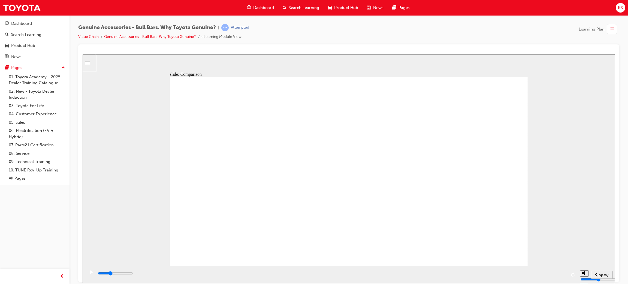
click at [133, 274] on input "slide progress" at bounding box center [115, 273] width 35 height 4
click at [280, 275] on div "playback controls" at bounding box center [331, 273] width 469 height 6
drag, startPoint x: 349, startPoint y: 271, endPoint x: 402, endPoint y: 271, distance: 53.1
click at [386, 270] on div "playback controls" at bounding box center [331, 274] width 469 height 8
click at [447, 272] on div "playback controls" at bounding box center [331, 273] width 469 height 6
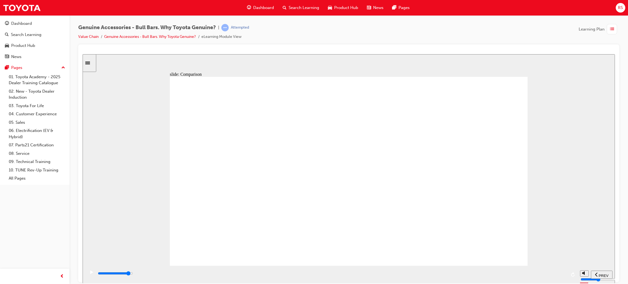
click at [133, 274] on input "slide progress" at bounding box center [115, 273] width 35 height 4
click at [280, 271] on div "playback controls" at bounding box center [331, 274] width 469 height 8
drag, startPoint x: 310, startPoint y: 272, endPoint x: 341, endPoint y: 275, distance: 31.3
click at [328, 275] on div "playback controls" at bounding box center [331, 273] width 469 height 6
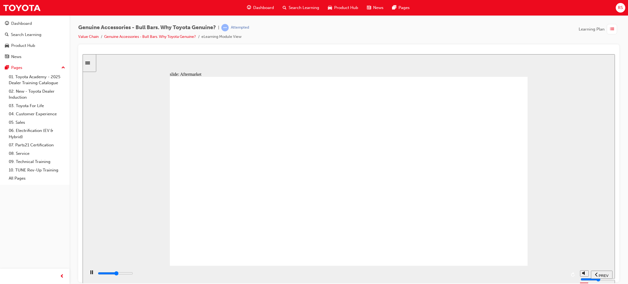
drag, startPoint x: 348, startPoint y: 278, endPoint x: 378, endPoint y: 276, distance: 30.0
click at [358, 276] on div "playback controls" at bounding box center [331, 273] width 469 height 6
click at [133, 274] on input "slide progress" at bounding box center [115, 273] width 35 height 4
click at [527, 273] on div "playback controls" at bounding box center [331, 273] width 469 height 6
click at [542, 273] on div "playback controls" at bounding box center [331, 273] width 469 height 6
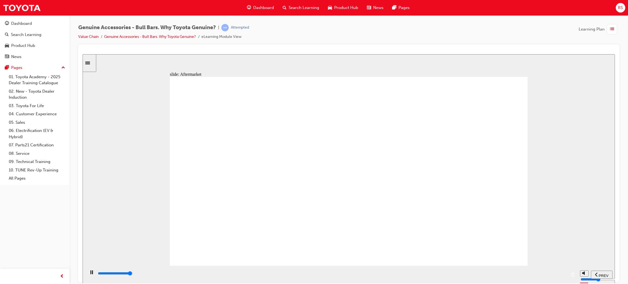
drag, startPoint x: 360, startPoint y: 104, endPoint x: 365, endPoint y: 109, distance: 7.0
drag, startPoint x: 231, startPoint y: 275, endPoint x: 277, endPoint y: 280, distance: 46.5
click at [233, 276] on div "playback controls" at bounding box center [331, 273] width 469 height 6
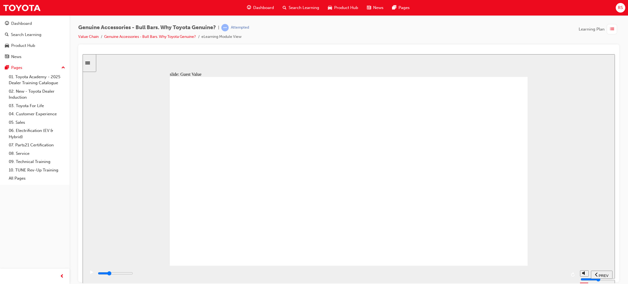
drag, startPoint x: 277, startPoint y: 280, endPoint x: 296, endPoint y: 280, distance: 18.5
click at [278, 276] on div "playback controls" at bounding box center [331, 273] width 469 height 6
click at [338, 273] on div "playback controls" at bounding box center [331, 273] width 469 height 6
click at [409, 273] on div "playback controls" at bounding box center [331, 273] width 469 height 6
click at [510, 276] on div "playback controls" at bounding box center [331, 273] width 469 height 6
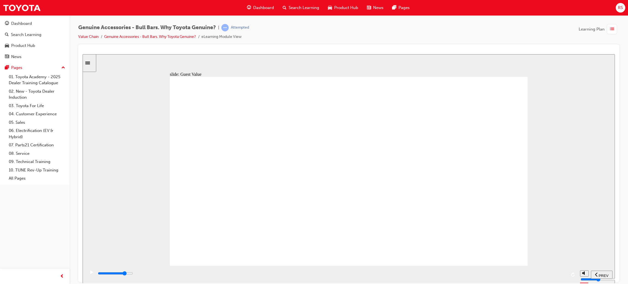
click at [481, 275] on div "playback controls" at bounding box center [331, 273] width 469 height 6
click at [534, 276] on div "playback controls" at bounding box center [331, 273] width 469 height 6
click at [560, 276] on div "playback controls" at bounding box center [331, 273] width 469 height 6
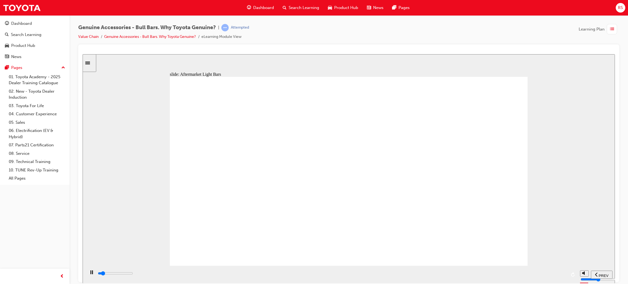
click at [529, 280] on div "playback controls" at bounding box center [331, 274] width 492 height 18
drag, startPoint x: 537, startPoint y: 275, endPoint x: 549, endPoint y: 275, distance: 12.8
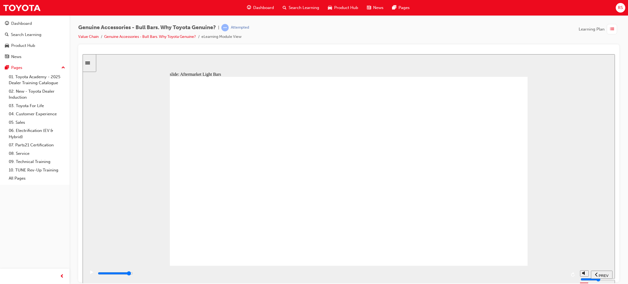
click at [538, 275] on div "playback controls" at bounding box center [331, 273] width 469 height 6
click at [133, 274] on input "slide progress" at bounding box center [115, 273] width 35 height 4
click at [559, 275] on div "playback controls" at bounding box center [331, 273] width 469 height 6
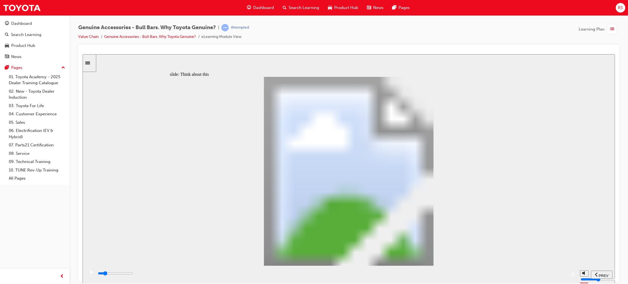
drag, startPoint x: 177, startPoint y: 275, endPoint x: 245, endPoint y: 278, distance: 68.2
click at [178, 275] on div "playback controls" at bounding box center [331, 273] width 469 height 6
click at [246, 276] on div "playback controls" at bounding box center [331, 273] width 469 height 6
drag, startPoint x: 308, startPoint y: 278, endPoint x: 338, endPoint y: 281, distance: 30.4
click at [312, 280] on div "playback controls" at bounding box center [331, 274] width 492 height 18
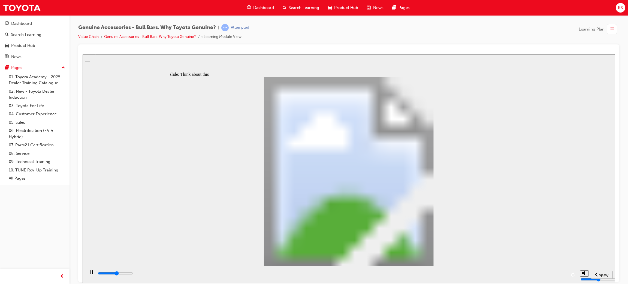
drag, startPoint x: 406, startPoint y: 269, endPoint x: 410, endPoint y: 269, distance: 3.5
click at [408, 269] on div "playback controls" at bounding box center [331, 274] width 492 height 18
click at [473, 272] on div "playback controls" at bounding box center [331, 273] width 469 height 6
click at [511, 275] on div "playback controls" at bounding box center [331, 273] width 469 height 6
drag, startPoint x: 532, startPoint y: 275, endPoint x: 527, endPoint y: 273, distance: 5.9
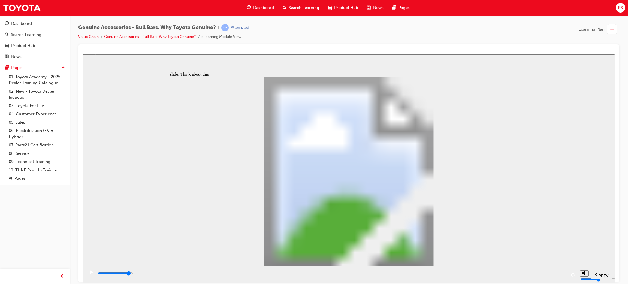
click at [534, 275] on div "playback controls" at bounding box center [331, 273] width 469 height 6
drag, startPoint x: 382, startPoint y: 275, endPoint x: 403, endPoint y: 278, distance: 21.4
click at [393, 276] on div "playback controls" at bounding box center [331, 273] width 469 height 6
click at [422, 276] on div "playback controls" at bounding box center [331, 273] width 469 height 6
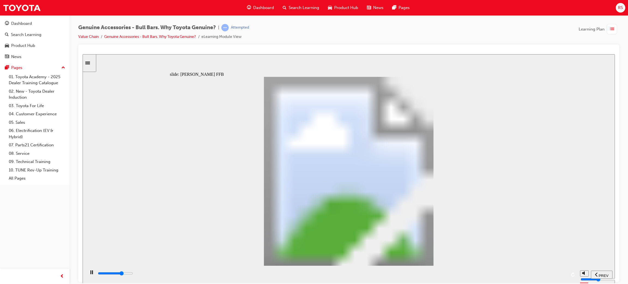
click at [465, 281] on div "playback controls" at bounding box center [331, 274] width 492 height 18
drag, startPoint x: 505, startPoint y: 280, endPoint x: 540, endPoint y: 283, distance: 35.0
click at [511, 280] on div "playback controls" at bounding box center [331, 274] width 492 height 18
drag, startPoint x: 293, startPoint y: 158, endPoint x: 364, endPoint y: 163, distance: 71.1
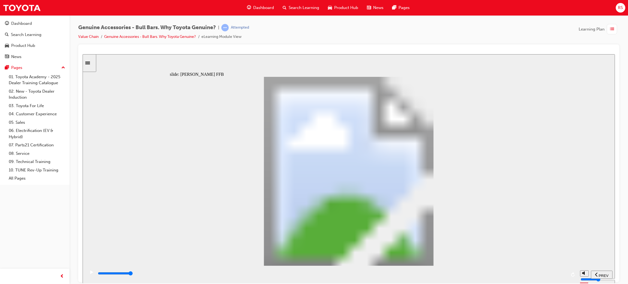
click at [133, 274] on input "slide progress" at bounding box center [115, 273] width 35 height 4
click at [329, 272] on div "playback controls" at bounding box center [331, 274] width 469 height 8
drag, startPoint x: 355, startPoint y: 274, endPoint x: 386, endPoint y: 274, distance: 31.1
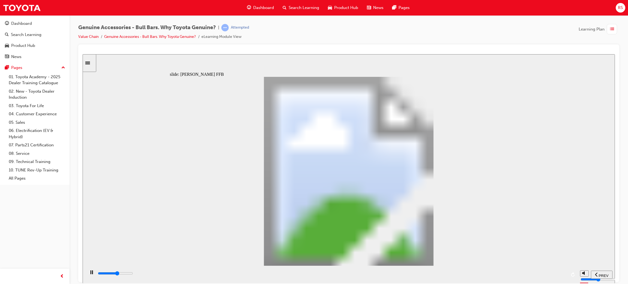
click at [367, 275] on div "playback controls" at bounding box center [331, 273] width 469 height 6
click at [402, 273] on div "playback controls" at bounding box center [331, 273] width 469 height 6
drag, startPoint x: 426, startPoint y: 273, endPoint x: 449, endPoint y: 276, distance: 23.1
click at [432, 275] on div "playback controls" at bounding box center [331, 273] width 469 height 6
drag, startPoint x: 449, startPoint y: 276, endPoint x: 491, endPoint y: 275, distance: 42.5
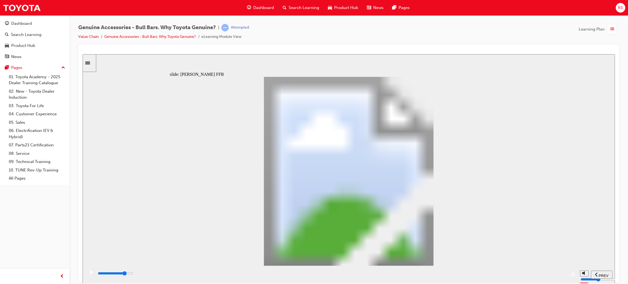
click at [478, 275] on div "playback controls" at bounding box center [331, 273] width 469 height 6
drag, startPoint x: 491, startPoint y: 275, endPoint x: 525, endPoint y: 273, distance: 33.6
click at [502, 274] on div "playback controls" at bounding box center [331, 273] width 469 height 6
drag, startPoint x: 525, startPoint y: 273, endPoint x: 556, endPoint y: 274, distance: 31.6
click at [538, 273] on div "playback controls" at bounding box center [331, 273] width 469 height 6
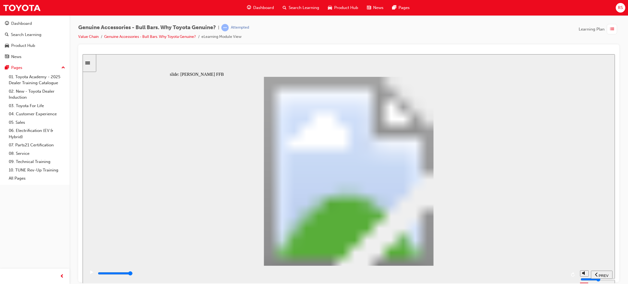
drag, startPoint x: 556, startPoint y: 274, endPoint x: 525, endPoint y: 273, distance: 31.4
click at [561, 276] on div "playback controls" at bounding box center [331, 273] width 469 height 6
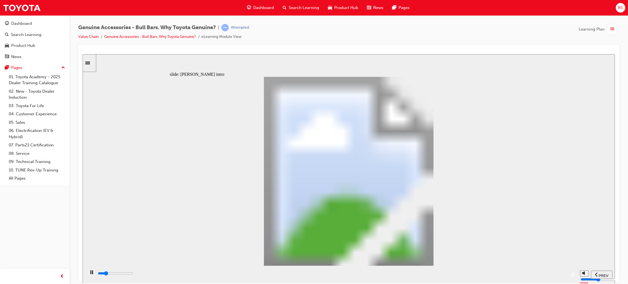
click at [225, 276] on div "playback controls" at bounding box center [331, 273] width 469 height 6
drag, startPoint x: 313, startPoint y: 285, endPoint x: 318, endPoint y: 286, distance: 5.4
click at [318, 283] on html "​true, true, true, true, false, false​ slide: Mike intro Rectangle Mike the min…" at bounding box center [349, 168] width 532 height 229
click at [510, 276] on div "playback controls" at bounding box center [331, 273] width 469 height 6
click at [546, 281] on div "playback controls" at bounding box center [331, 274] width 492 height 18
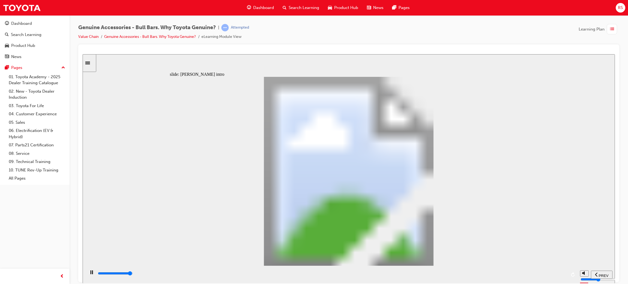
click at [556, 276] on div "playback controls" at bounding box center [331, 273] width 469 height 6
drag, startPoint x: 426, startPoint y: 215, endPoint x: 429, endPoint y: 220, distance: 5.9
click at [383, 275] on div "playback controls" at bounding box center [331, 273] width 469 height 6
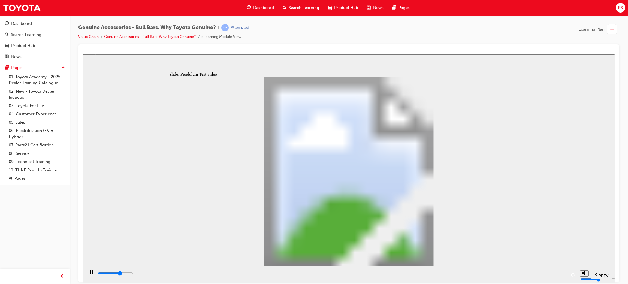
click at [428, 276] on div "playback controls" at bounding box center [331, 273] width 469 height 6
click at [487, 276] on div "playback controls" at bounding box center [331, 273] width 469 height 6
click at [496, 276] on div "playback controls" at bounding box center [331, 273] width 469 height 6
type input "8500"
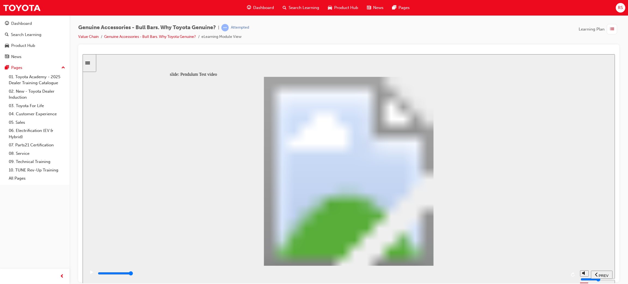
type input "102"
type input "14900"
type input "4"
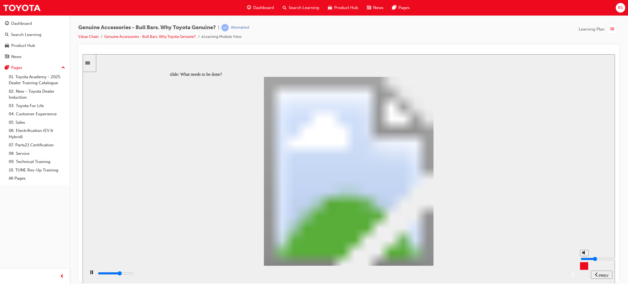
type input "14900"
type input "3"
type input "15100"
drag, startPoint x: 583, startPoint y: 258, endPoint x: 582, endPoint y: 262, distance: 4.2
type input "3"
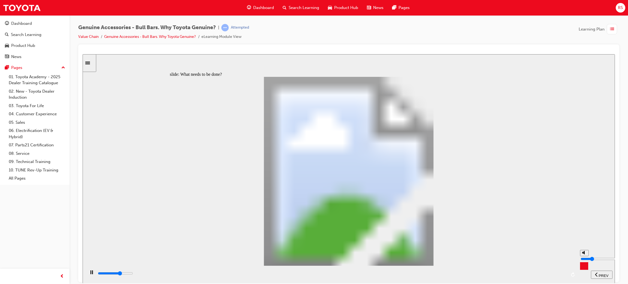
click at [583, 261] on input "volume" at bounding box center [597, 258] width 35 height 4
drag, startPoint x: 93, startPoint y: 272, endPoint x: 89, endPoint y: 281, distance: 10.1
click at [93, 273] on div "play/pause" at bounding box center [91, 274] width 9 height 9
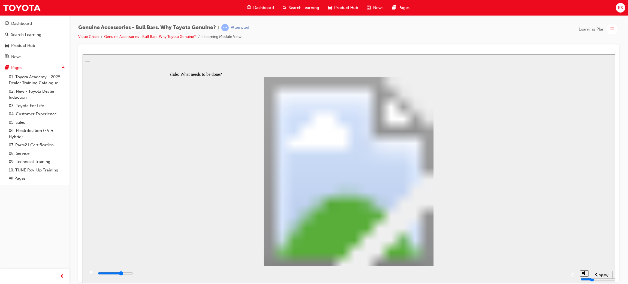
click at [439, 275] on div "playback controls" at bounding box center [331, 273] width 469 height 6
click at [88, 276] on div "play/pause" at bounding box center [91, 274] width 9 height 9
click at [495, 272] on div "playback controls" at bounding box center [331, 273] width 469 height 6
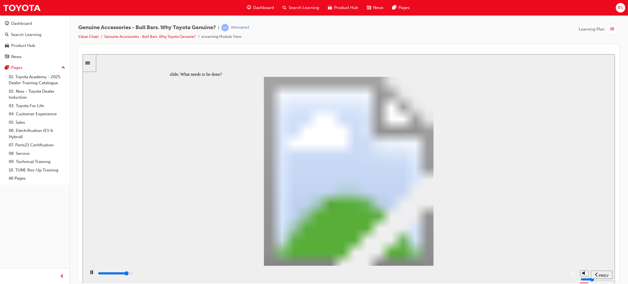
click at [527, 275] on div "playback controls" at bounding box center [331, 273] width 469 height 6
click at [534, 275] on div "playback controls" at bounding box center [331, 273] width 469 height 6
click at [540, 272] on div "playback controls" at bounding box center [331, 273] width 469 height 6
click at [546, 271] on div "playback controls" at bounding box center [331, 274] width 469 height 8
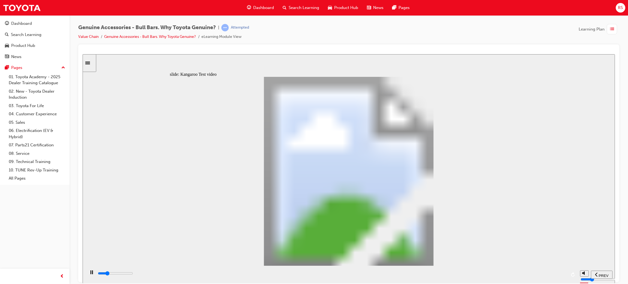
type input "5100"
type input "0"
type input "5100"
type input "0"
type input "5200"
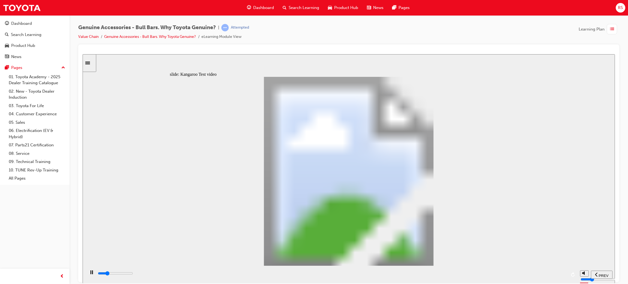
type input "0"
type input "5200"
type input "0"
type input "5200"
type input "0"
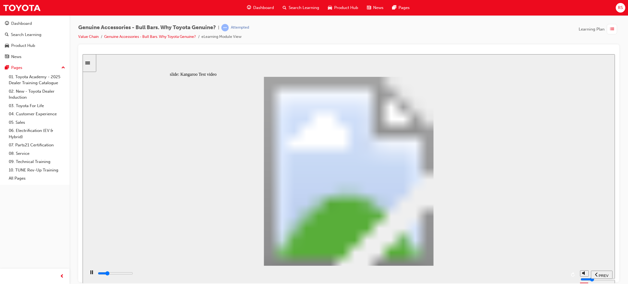
type input "5200"
type input "0"
type input "5200"
type input "0"
type input "5200"
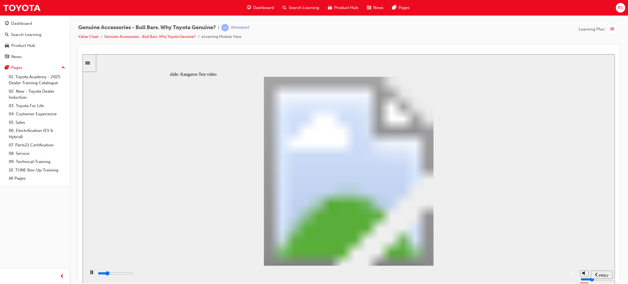
type input "0"
type input "5300"
type input "0"
type input "5300"
type input "0"
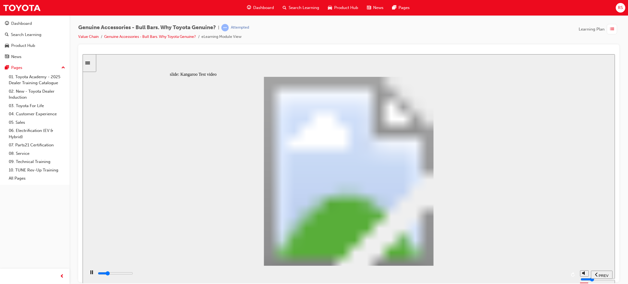
type input "5300"
type input "0"
type input "5300"
type input "0"
type input "5300"
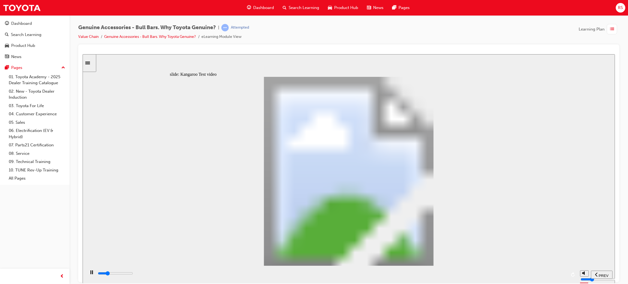
type input "0"
type input "5300"
type input "0"
type input "5400"
type input "0"
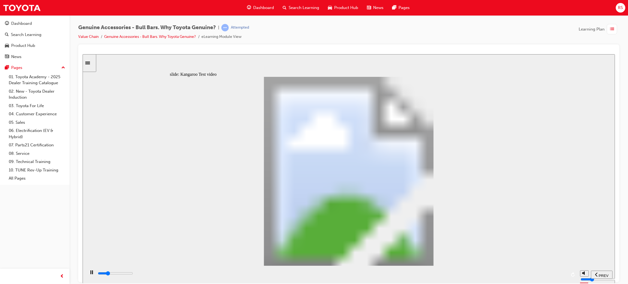
type input "5600"
type input "1"
type input "5900"
type input "1"
type input "6200"
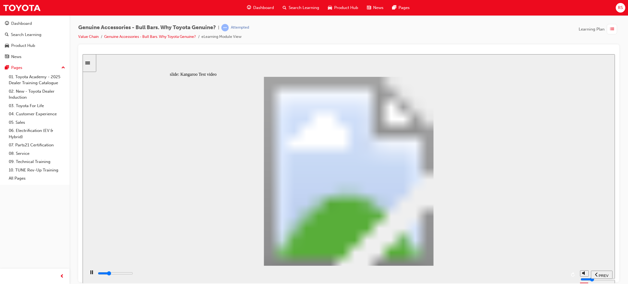
type input "1"
type input "6400"
type input "2"
type input "6700"
type input "2"
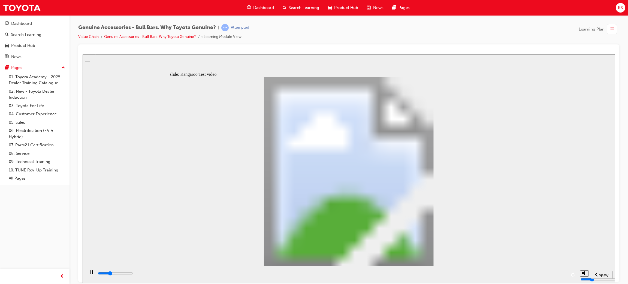
type input "7000"
type input "2"
type input "7200"
type input "2"
type input "7500"
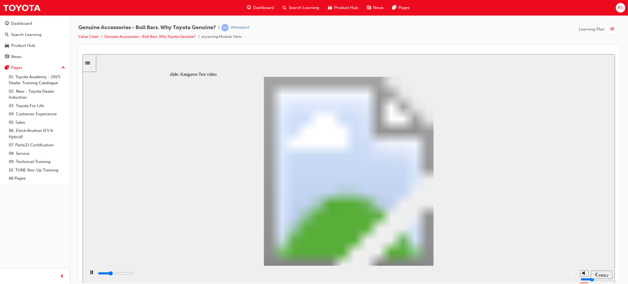
type input "3"
type input "7800"
type input "3"
type input "8000"
type input "3"
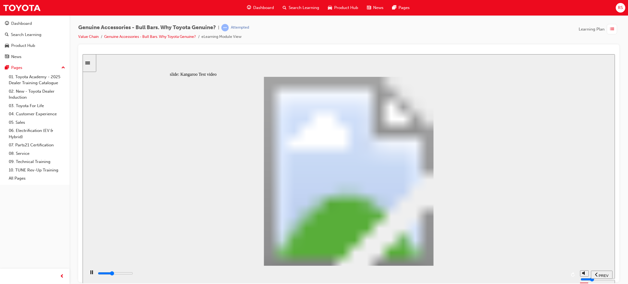
type input "8300"
type input "3"
type input "8600"
type input "4"
type input "8800"
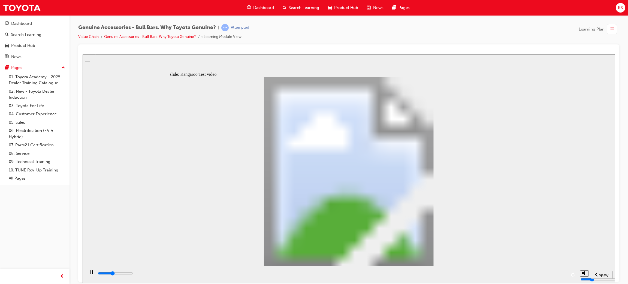
type input "4"
type input "9100"
type input "4"
type input "9400"
type input "4"
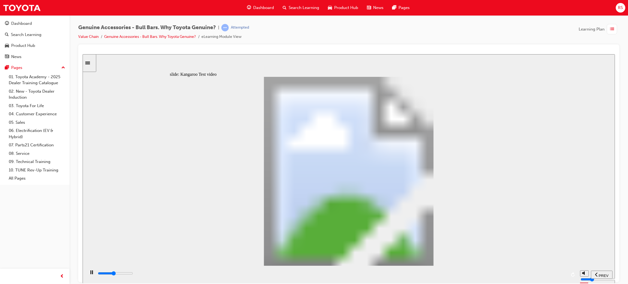
type input "9600"
type input "5"
type input "9900"
type input "5"
type input "10200"
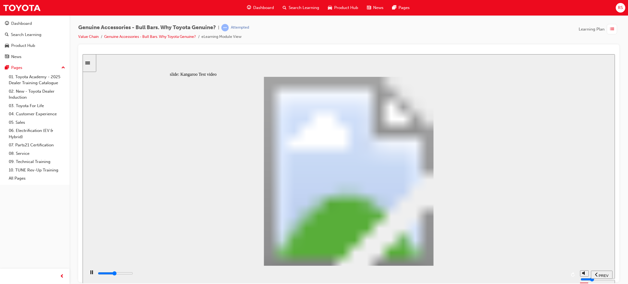
type input "5"
type input "10400"
type input "6"
type input "10700"
type input "6"
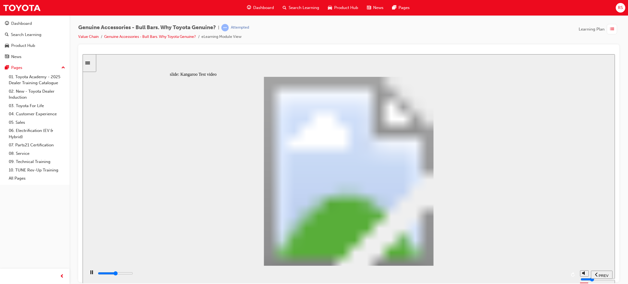
type input "11000"
type input "6"
type input "11200"
type input "6"
type input "11500"
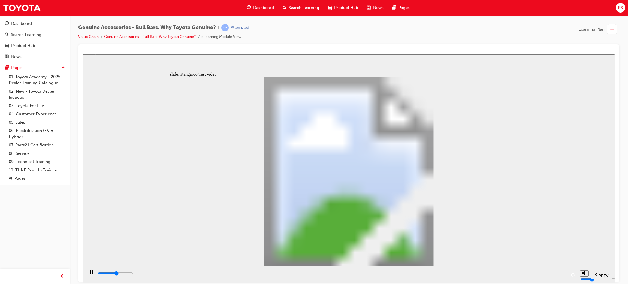
type input "7"
type input "11800"
type input "7"
type input "12000"
type input "7"
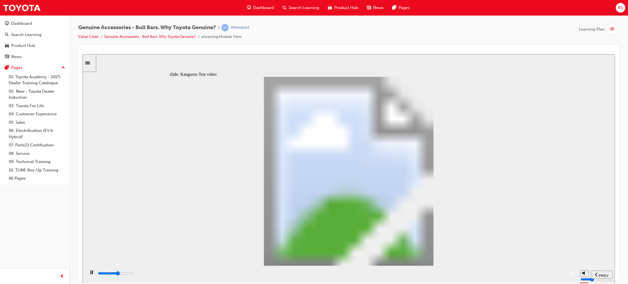
type input "12300"
type input "7"
type input "12600"
type input "8"
type input "12800"
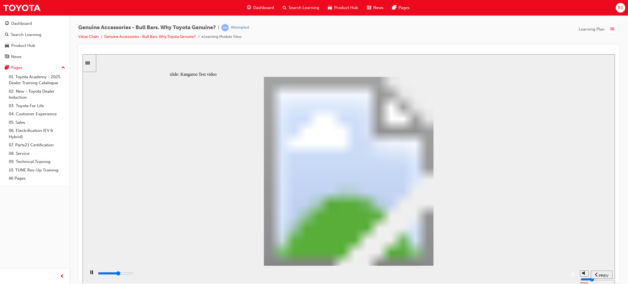
type input "8"
type input "13100"
type input "8"
type input "13400"
type input "8"
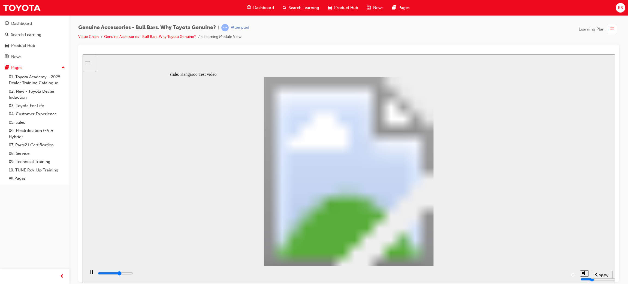
type input "13600"
type input "9"
type input "13900"
type input "9"
type input "14100"
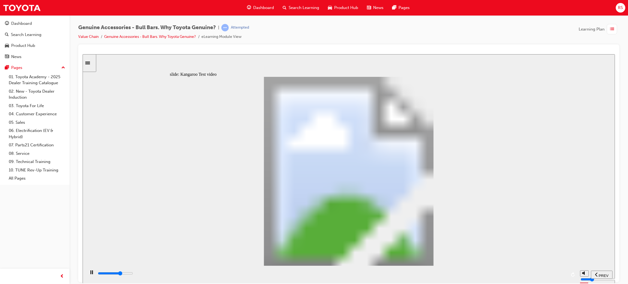
type input "9"
type input "14400"
type input "9"
type input "14700"
type input "10"
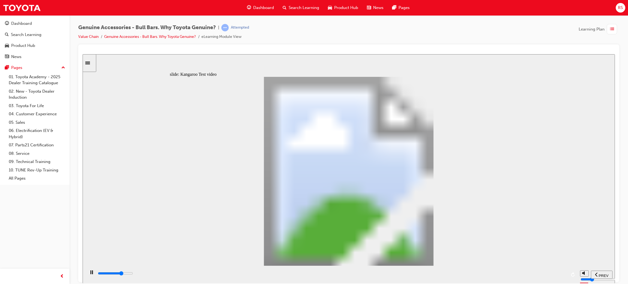
type input "14900"
type input "10"
type input "15200"
type input "10"
type input "15500"
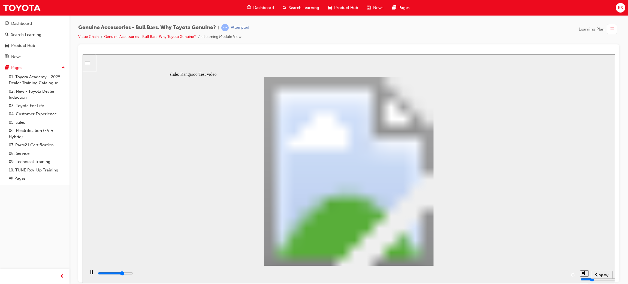
type input "11"
type input "15700"
type input "11"
type input "16000"
type input "11"
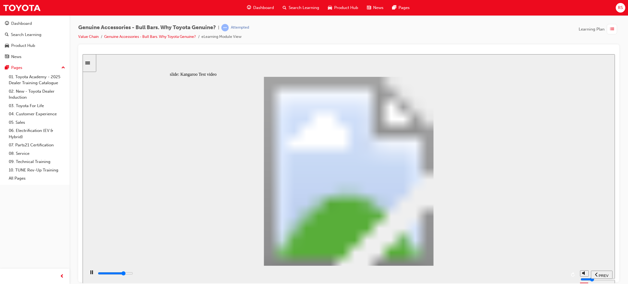
type input "16300"
type input "11"
type input "16500"
type input "12"
type input "16800"
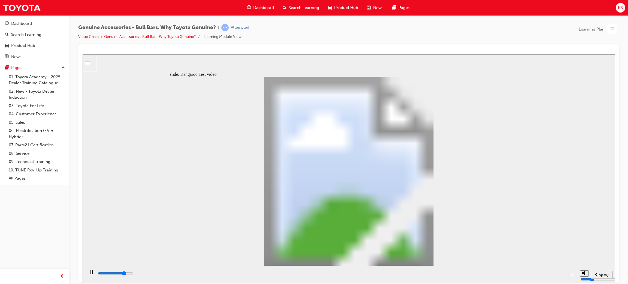
type input "12"
type input "17100"
type input "12"
type input "17300"
type input "12"
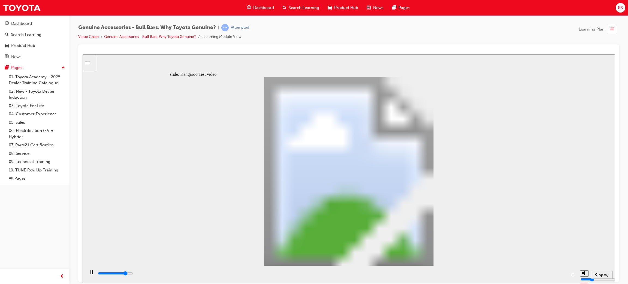
type input "17600"
type input "13"
type input "17900"
type input "13"
type input "18100"
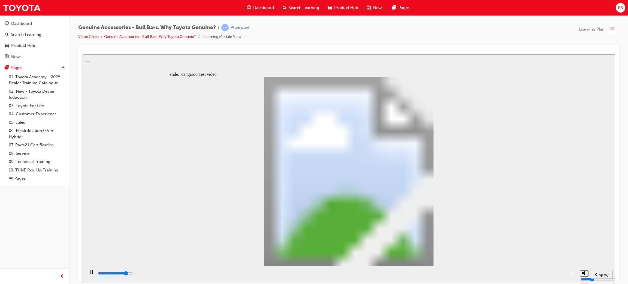
type input "13"
type input "18400"
type input "13"
type input "18700"
type input "14"
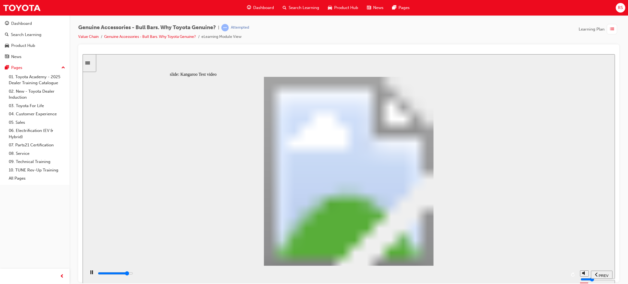
type input "18900"
type input "14"
type input "19200"
type input "14"
type input "19500"
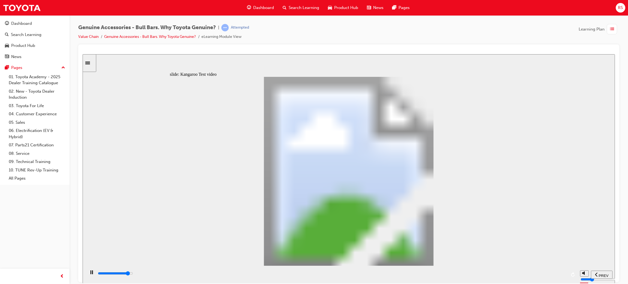
type input "15"
type input "19700"
type input "15"
type input "20000"
type input "15"
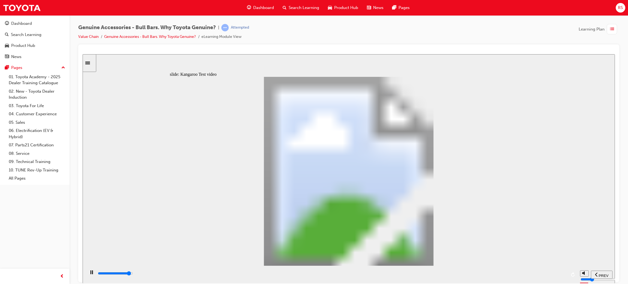
type input "20300"
type input "15"
type input "20500"
type input "16"
type input "20800"
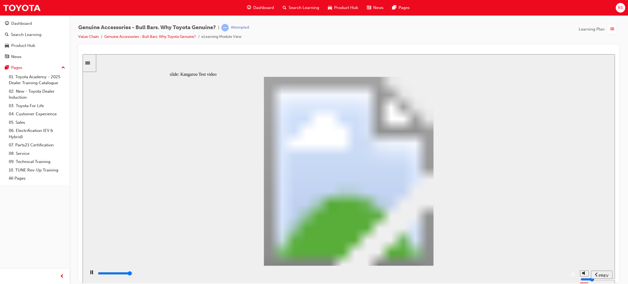
type input "16"
type input "21100"
type input "16"
type input "21300"
type input "16"
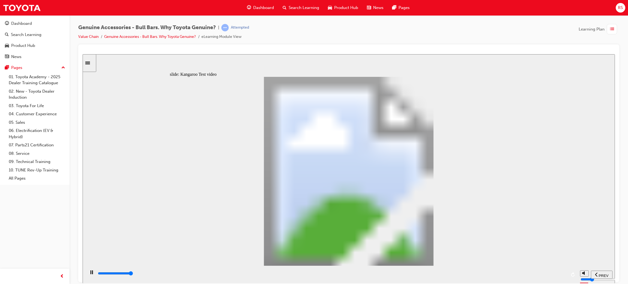
type input "21500"
type input "17"
click at [478, 273] on div "playback controls" at bounding box center [331, 273] width 469 height 6
drag, startPoint x: 506, startPoint y: 271, endPoint x: 560, endPoint y: 275, distance: 54.1
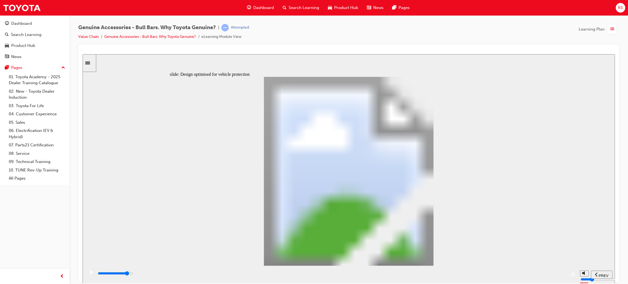
click at [508, 271] on div "playback controls" at bounding box center [331, 274] width 469 height 8
click at [564, 275] on div "playback controls" at bounding box center [331, 273] width 469 height 6
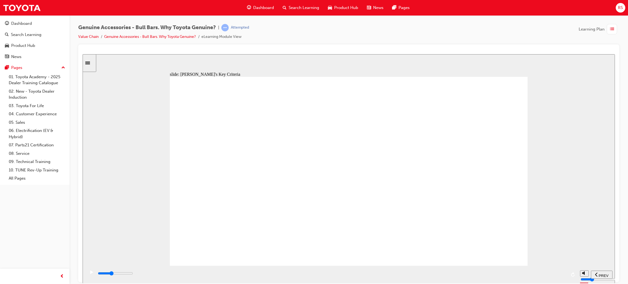
drag, startPoint x: 262, startPoint y: 278, endPoint x: 275, endPoint y: 278, distance: 13.1
click at [272, 278] on div "playback controls" at bounding box center [331, 274] width 469 height 8
click at [293, 280] on div "playback controls" at bounding box center [331, 274] width 492 height 18
click at [326, 280] on div "playback controls" at bounding box center [331, 274] width 492 height 18
click at [387, 276] on div "playback controls" at bounding box center [331, 273] width 469 height 6
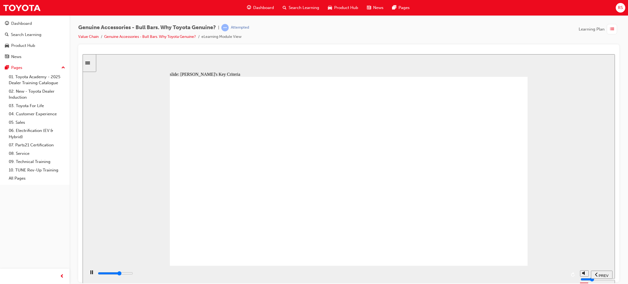
click at [428, 276] on div "playback controls" at bounding box center [331, 273] width 469 height 6
click at [495, 276] on div "playback controls" at bounding box center [331, 273] width 469 height 6
click at [541, 280] on div "playback controls" at bounding box center [331, 274] width 492 height 18
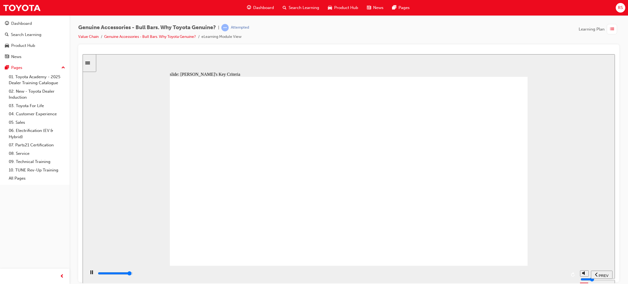
drag, startPoint x: 236, startPoint y: 206, endPoint x: 473, endPoint y: 221, distance: 236.7
drag, startPoint x: 389, startPoint y: 150, endPoint x: 393, endPoint y: 169, distance: 19.0
drag, startPoint x: 402, startPoint y: 219, endPoint x: 406, endPoint y: 241, distance: 21.9
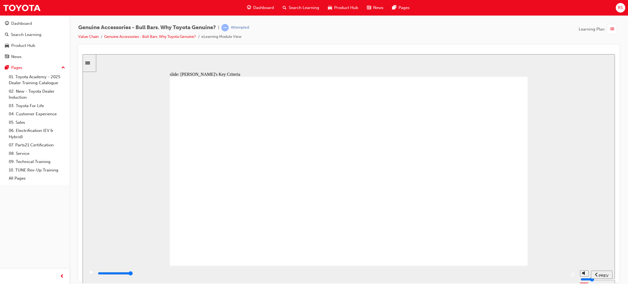
drag, startPoint x: 406, startPoint y: 241, endPoint x: 480, endPoint y: 278, distance: 82.9
drag, startPoint x: 237, startPoint y: 208, endPoint x: 231, endPoint y: 195, distance: 14.3
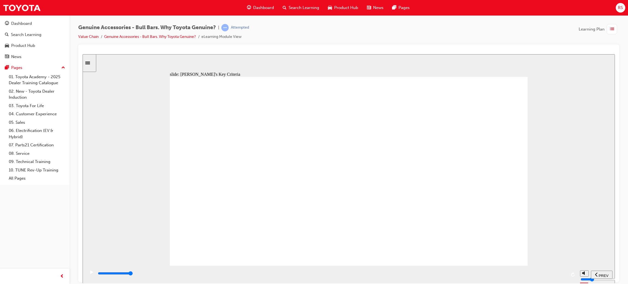
click at [311, 276] on div "playback controls" at bounding box center [331, 273] width 469 height 6
click at [365, 276] on div "playback controls" at bounding box center [331, 273] width 469 height 6
drag, startPoint x: 389, startPoint y: 275, endPoint x: 415, endPoint y: 275, distance: 26.2
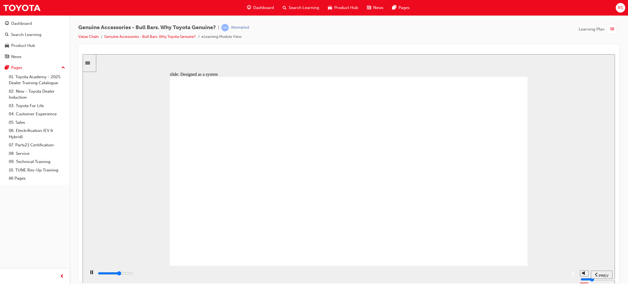
click at [395, 275] on div "playback controls" at bounding box center [331, 273] width 469 height 6
drag, startPoint x: 415, startPoint y: 275, endPoint x: 438, endPoint y: 277, distance: 22.4
click at [417, 276] on div "playback controls" at bounding box center [331, 273] width 469 height 6
drag, startPoint x: 438, startPoint y: 277, endPoint x: 445, endPoint y: 277, distance: 7.1
click at [439, 276] on div "playback controls" at bounding box center [331, 273] width 469 height 6
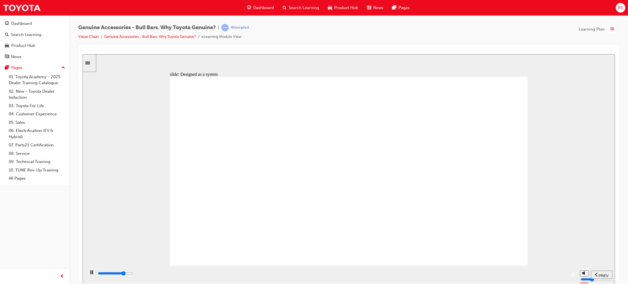
drag, startPoint x: 456, startPoint y: 278, endPoint x: 490, endPoint y: 278, distance: 34.9
click at [462, 276] on div "playback controls" at bounding box center [331, 273] width 469 height 6
click at [491, 276] on div "playback controls" at bounding box center [331, 273] width 469 height 6
drag, startPoint x: 514, startPoint y: 277, endPoint x: 519, endPoint y: 277, distance: 5.2
click at [516, 276] on div "playback controls" at bounding box center [331, 273] width 469 height 6
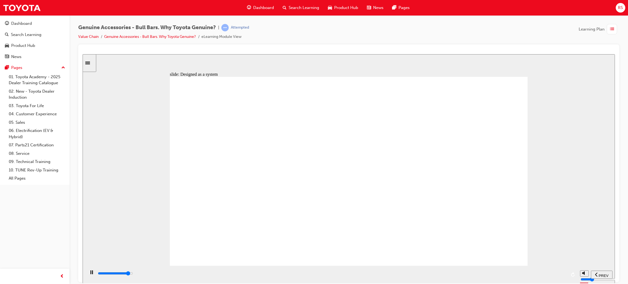
click at [531, 284] on html "Your version of Internet Explorer is outdated and not supported. Please upgrade…" at bounding box center [314, 142] width 628 height 284
drag, startPoint x: 541, startPoint y: 279, endPoint x: 545, endPoint y: 275, distance: 5.6
click at [542, 278] on div "playback controls" at bounding box center [331, 274] width 492 height 18
drag, startPoint x: 330, startPoint y: 235, endPoint x: 329, endPoint y: 282, distance: 46.3
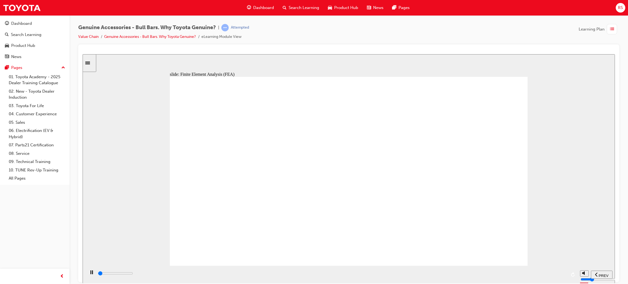
drag, startPoint x: 156, startPoint y: 273, endPoint x: 204, endPoint y: 273, distance: 48.0
click at [161, 273] on div "playback controls" at bounding box center [331, 273] width 469 height 6
click at [189, 274] on div "playback controls" at bounding box center [331, 273] width 469 height 6
click at [234, 269] on div "playback controls" at bounding box center [331, 274] width 492 height 18
drag, startPoint x: 279, startPoint y: 271, endPoint x: 412, endPoint y: 274, distance: 133.0
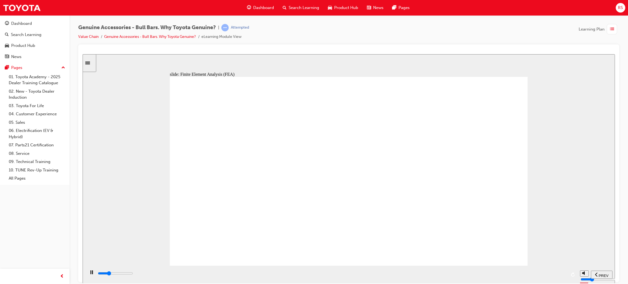
click at [292, 272] on div "playback controls" at bounding box center [331, 274] width 492 height 18
click at [336, 273] on div "playback controls" at bounding box center [331, 274] width 469 height 8
click at [388, 276] on div "playback controls" at bounding box center [331, 273] width 469 height 6
drag, startPoint x: 412, startPoint y: 274, endPoint x: 478, endPoint y: 262, distance: 67.0
click at [424, 276] on div "playback controls" at bounding box center [331, 273] width 469 height 6
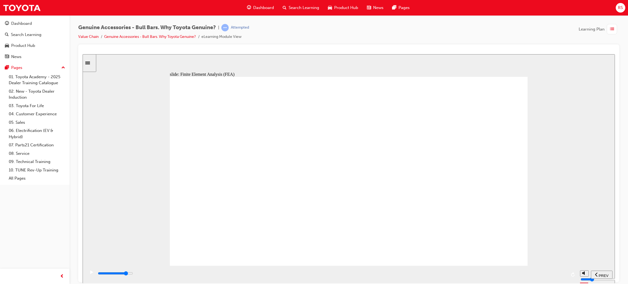
drag, startPoint x: 478, startPoint y: 262, endPoint x: 393, endPoint y: 240, distance: 87.3
click at [494, 261] on div "slide: Finite Element Analysis (FEA) Next Designed as a System Genuine Bull Bar…" at bounding box center [349, 168] width 532 height 229
click at [215, 276] on div "playback controls" at bounding box center [331, 273] width 469 height 6
click at [410, 276] on div "playback controls" at bounding box center [331, 273] width 469 height 6
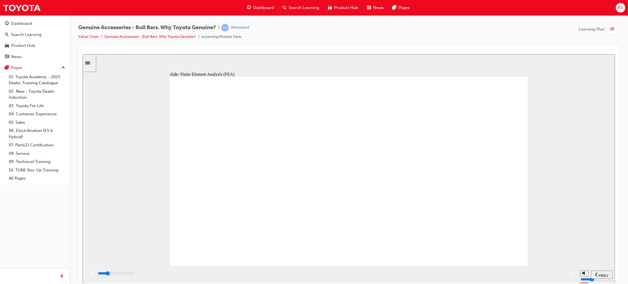
click at [452, 276] on div "playback controls" at bounding box center [331, 273] width 469 height 6
click at [487, 270] on div "playback controls" at bounding box center [331, 274] width 469 height 8
drag, startPoint x: 516, startPoint y: 267, endPoint x: 546, endPoint y: 267, distance: 29.7
click at [519, 267] on div "playback controls" at bounding box center [331, 274] width 492 height 18
drag, startPoint x: 546, startPoint y: 267, endPoint x: 565, endPoint y: 268, distance: 19.1
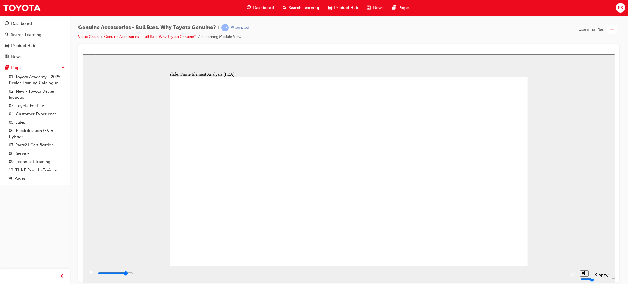
click at [552, 267] on div "playback controls" at bounding box center [331, 274] width 492 height 18
drag, startPoint x: 565, startPoint y: 268, endPoint x: 560, endPoint y: 274, distance: 7.5
click at [565, 270] on div "playback controls" at bounding box center [331, 274] width 492 height 18
click at [558, 276] on div "playback controls" at bounding box center [331, 273] width 469 height 6
drag, startPoint x: 558, startPoint y: 276, endPoint x: 561, endPoint y: 275, distance: 3.5
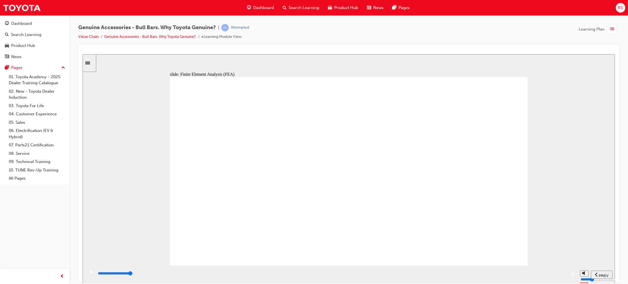
click at [558, 276] on div "playback controls" at bounding box center [331, 273] width 469 height 6
click at [87, 272] on div "play/pause" at bounding box center [91, 274] width 9 height 9
drag, startPoint x: 340, startPoint y: 195, endPoint x: 419, endPoint y: 192, distance: 78.5
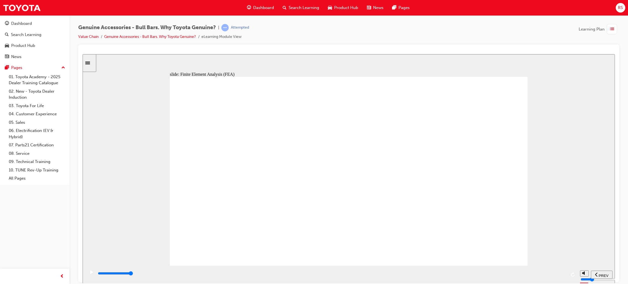
drag, startPoint x: 435, startPoint y: 193, endPoint x: 464, endPoint y: 194, distance: 28.6
drag, startPoint x: 464, startPoint y: 194, endPoint x: 210, endPoint y: 193, distance: 254.2
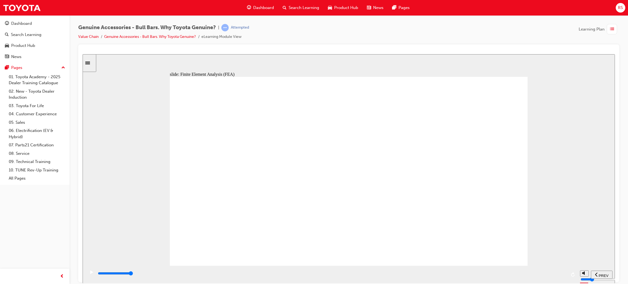
drag, startPoint x: 264, startPoint y: 196, endPoint x: 386, endPoint y: 195, distance: 122.4
drag, startPoint x: 386, startPoint y: 195, endPoint x: 424, endPoint y: 195, distance: 38.2
drag, startPoint x: 475, startPoint y: 192, endPoint x: 484, endPoint y: 202, distance: 13.9
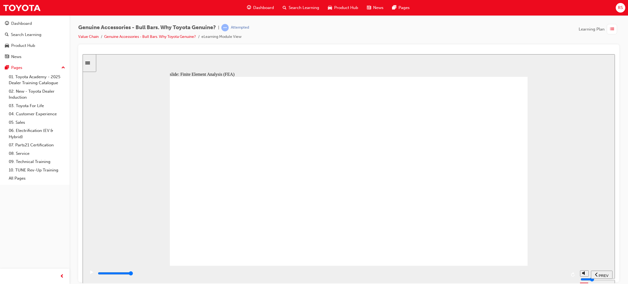
drag, startPoint x: 484, startPoint y: 202, endPoint x: 495, endPoint y: 206, distance: 11.9
click at [160, 271] on div "playback controls" at bounding box center [331, 274] width 469 height 8
click at [210, 272] on div "playback controls" at bounding box center [331, 274] width 469 height 8
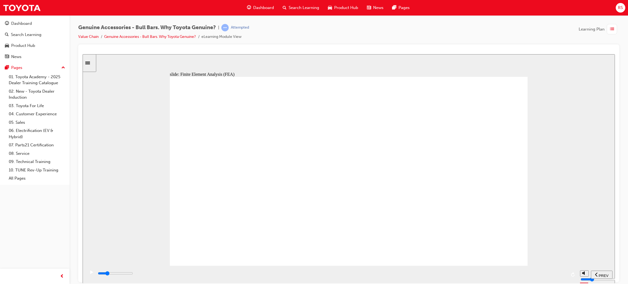
drag, startPoint x: 240, startPoint y: 270, endPoint x: 255, endPoint y: 269, distance: 14.2
click at [249, 270] on div "playback controls" at bounding box center [331, 274] width 492 height 18
click at [278, 269] on div "playback controls" at bounding box center [331, 274] width 492 height 18
click at [311, 272] on div "playback controls" at bounding box center [331, 274] width 469 height 8
click at [323, 274] on div "playback controls" at bounding box center [331, 273] width 469 height 6
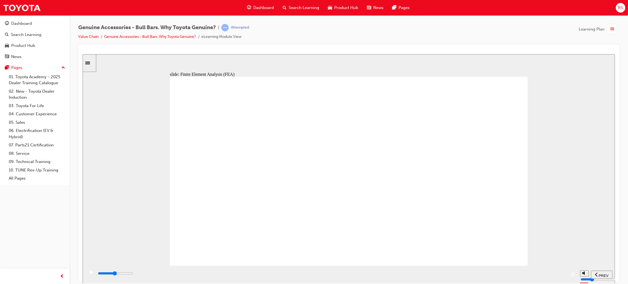
click at [82, 274] on div at bounding box center [348, 163] width 541 height 238
click at [90, 274] on icon "play/pause" at bounding box center [91, 272] width 3 height 4
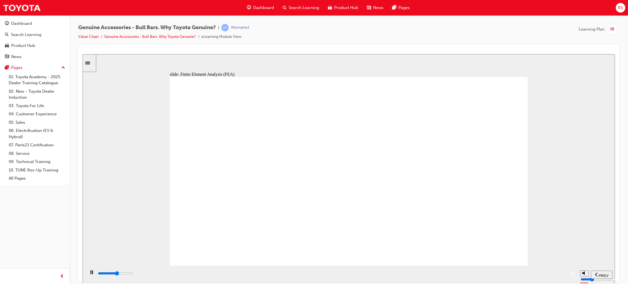
click at [92, 271] on div "play/pause" at bounding box center [91, 274] width 9 height 9
click at [483, 270] on div "playback controls" at bounding box center [331, 274] width 492 height 18
click at [486, 276] on div "playback controls" at bounding box center [331, 273] width 469 height 6
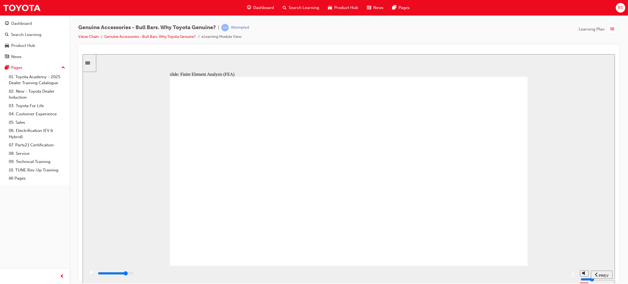
click at [514, 275] on div "playback controls" at bounding box center [331, 273] width 469 height 6
click at [133, 274] on input "slide progress" at bounding box center [115, 273] width 35 height 4
click at [92, 274] on div "play/pause" at bounding box center [91, 274] width 9 height 9
click at [109, 273] on div "playback controls" at bounding box center [331, 273] width 469 height 6
click at [90, 274] on icon "play/pause" at bounding box center [91, 272] width 3 height 4
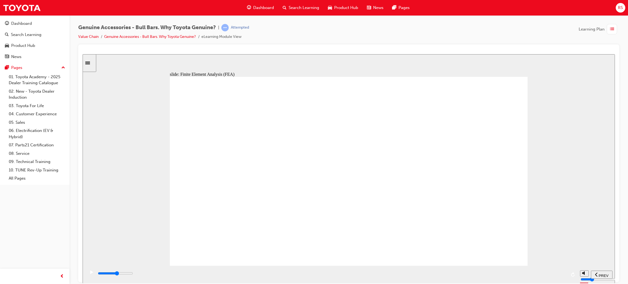
click at [90, 274] on icon "play/pause" at bounding box center [91, 272] width 3 height 4
type input "23100"
type input "2"
type input "23100"
type input "4"
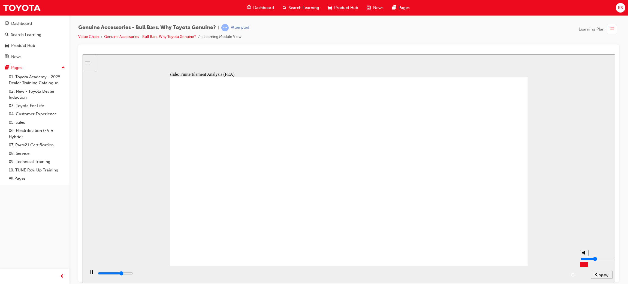
type input "23200"
type input "5"
type input "23800"
drag, startPoint x: 583, startPoint y: 262, endPoint x: 584, endPoint y: 258, distance: 3.4
type input "5"
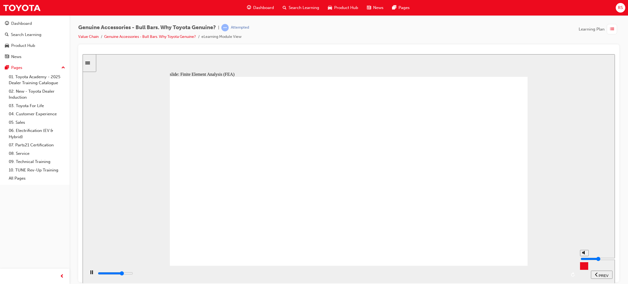
click at [584, 258] on input "volume" at bounding box center [597, 258] width 35 height 4
click at [603, 258] on div "slide: Finite Element Analysis (FEA) Multiply 2 Close Rectangle 2 Finite Elemen…" at bounding box center [349, 168] width 532 height 229
click at [565, 92] on div "slide: Finite Element Analysis (FEA) Multiply 2 Close Rectangle 2 Finite Elemen…" at bounding box center [349, 168] width 532 height 229
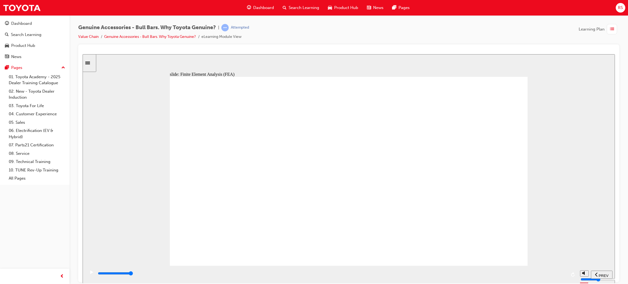
drag, startPoint x: 180, startPoint y: 84, endPoint x: 174, endPoint y: 84, distance: 6.8
drag, startPoint x: 275, startPoint y: 149, endPoint x: 267, endPoint y: 157, distance: 10.8
click at [267, 157] on div "Multiply 2 Close Rectangle 2 Finite Element Analysis (FEA) FEA highlights high …" at bounding box center [349, 174] width 358 height 194
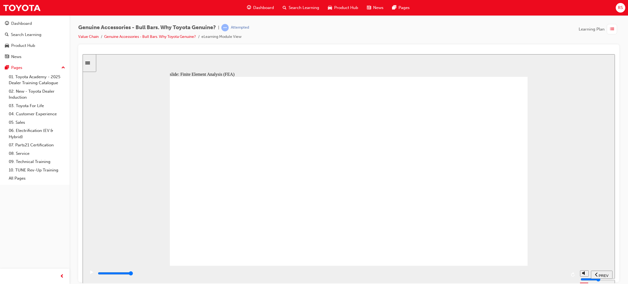
drag, startPoint x: 263, startPoint y: 164, endPoint x: 293, endPoint y: 175, distance: 32.2
drag, startPoint x: 293, startPoint y: 175, endPoint x: 398, endPoint y: 189, distance: 105.3
drag, startPoint x: 398, startPoint y: 189, endPoint x: 462, endPoint y: 190, distance: 64.0
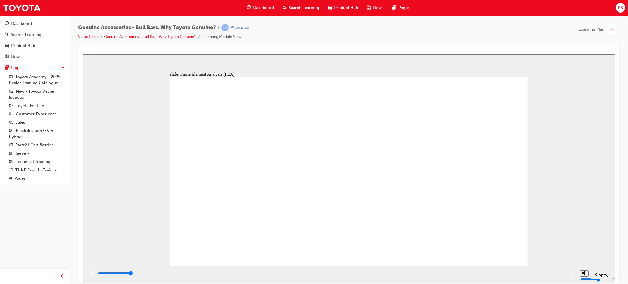
drag, startPoint x: 462, startPoint y: 190, endPoint x: 495, endPoint y: 193, distance: 32.9
drag, startPoint x: 526, startPoint y: 244, endPoint x: 545, endPoint y: 273, distance: 35.0
click at [544, 272] on div "slide: Finite Element Analysis (FEA) Multiply 2 Close Rectangle 2 Finite Elemen…" at bounding box center [349, 168] width 532 height 229
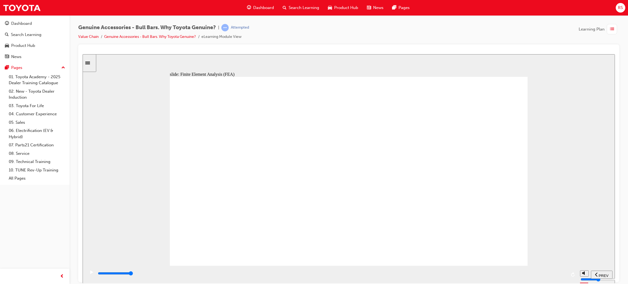
click at [598, 277] on div "PREV" at bounding box center [601, 275] width 17 height 6
click at [384, 276] on div "playback controls" at bounding box center [331, 273] width 469 height 6
drag, startPoint x: 440, startPoint y: 282, endPoint x: 479, endPoint y: 275, distance: 39.9
click at [442, 281] on div "playback controls" at bounding box center [331, 274] width 492 height 18
click at [529, 283] on div "playback controls" at bounding box center [331, 274] width 492 height 18
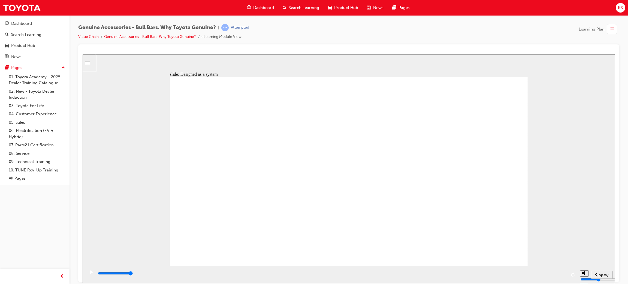
drag, startPoint x: 140, startPoint y: 273, endPoint x: 203, endPoint y: 275, distance: 63.8
click at [140, 273] on div "playback controls" at bounding box center [331, 273] width 469 height 6
click at [203, 275] on div "playback controls" at bounding box center [331, 273] width 469 height 6
click at [271, 276] on div "playback controls" at bounding box center [331, 273] width 469 height 6
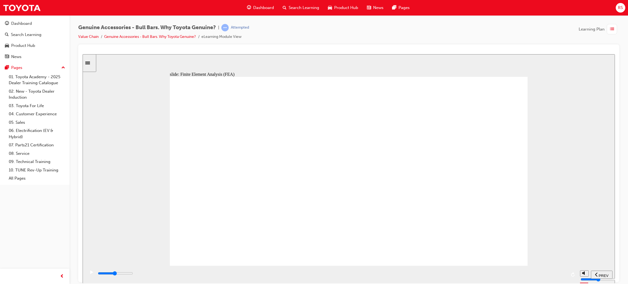
drag, startPoint x: 320, startPoint y: 276, endPoint x: 324, endPoint y: 278, distance: 4.3
click at [320, 276] on div "playback controls" at bounding box center [331, 273] width 469 height 6
click at [361, 272] on div "playback controls" at bounding box center [331, 273] width 469 height 6
click at [392, 272] on div "playback controls" at bounding box center [331, 273] width 469 height 6
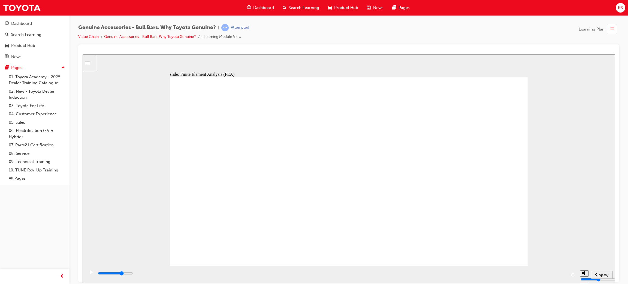
click at [426, 272] on div "playback controls" at bounding box center [331, 273] width 469 height 6
click at [434, 276] on div "playback controls" at bounding box center [331, 273] width 469 height 6
drag, startPoint x: 518, startPoint y: 209, endPoint x: 544, endPoint y: 112, distance: 100.9
click at [521, 209] on div "Multiply 2 Close Rectangle 2 Finite Element Analysis (FEA) FEA highlights high …" at bounding box center [349, 174] width 358 height 194
click at [517, 276] on div "playback controls" at bounding box center [331, 273] width 469 height 6
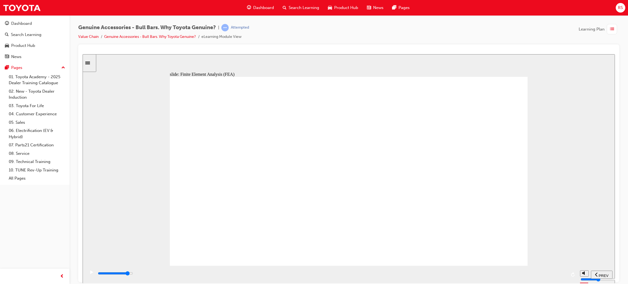
click at [530, 275] on div "playback controls" at bounding box center [331, 273] width 469 height 6
click at [537, 272] on div "playback controls" at bounding box center [331, 273] width 469 height 6
drag, startPoint x: 548, startPoint y: 271, endPoint x: 340, endPoint y: 173, distance: 229.9
click at [549, 271] on div "playback controls" at bounding box center [331, 274] width 469 height 8
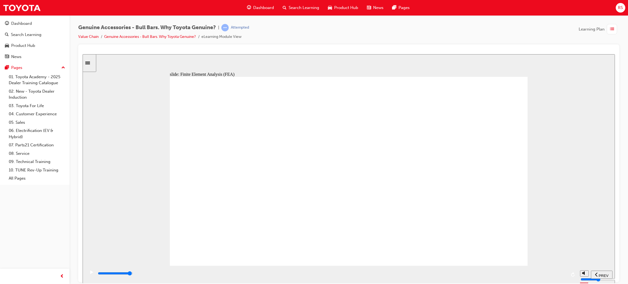
drag, startPoint x: 261, startPoint y: 104, endPoint x: 185, endPoint y: 86, distance: 77.6
drag, startPoint x: 156, startPoint y: 161, endPoint x: 163, endPoint y: 193, distance: 32.6
click at [158, 185] on div "slide: Finite Element Analysis (FEA) Multiply 2 Close Rectangle 2 Finite Elemen…" at bounding box center [349, 168] width 532 height 229
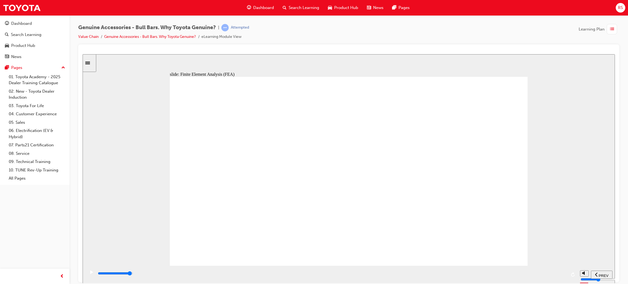
drag, startPoint x: 163, startPoint y: 193, endPoint x: 248, endPoint y: 236, distance: 95.8
click at [248, 236] on div "slide: Finite Element Analysis (FEA) Multiply 2 Close Rectangle 2 Finite Elemen…" at bounding box center [349, 168] width 532 height 229
drag, startPoint x: 336, startPoint y: 256, endPoint x: 520, endPoint y: 267, distance: 184.3
drag, startPoint x: 520, startPoint y: 267, endPoint x: 583, endPoint y: 273, distance: 62.6
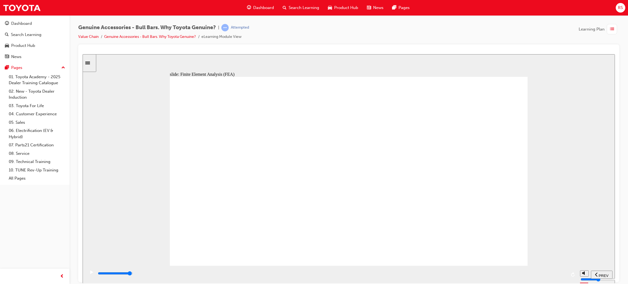
click at [520, 267] on div "playback controls" at bounding box center [331, 274] width 492 height 18
click at [547, 270] on div "playback controls" at bounding box center [331, 274] width 469 height 8
click at [601, 275] on span "PREV" at bounding box center [603, 275] width 10 height 4
click at [305, 276] on div "playback controls" at bounding box center [331, 273] width 469 height 6
drag, startPoint x: 362, startPoint y: 282, endPoint x: 397, endPoint y: 280, distance: 34.9
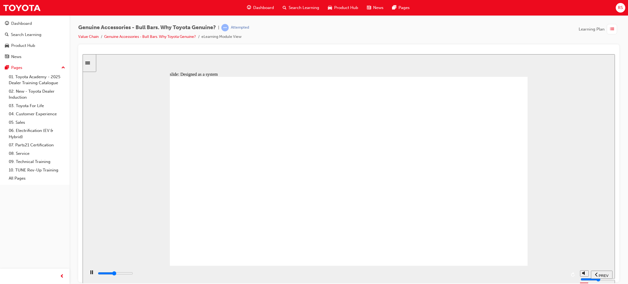
click at [376, 281] on div "playback controls" at bounding box center [331, 274] width 492 height 18
drag, startPoint x: 425, startPoint y: 281, endPoint x: 452, endPoint y: 280, distance: 26.4
click at [442, 281] on div "playback controls" at bounding box center [331, 274] width 492 height 18
click at [452, 280] on div "playback controls" at bounding box center [331, 274] width 492 height 18
click at [473, 273] on div "playback controls" at bounding box center [331, 273] width 469 height 6
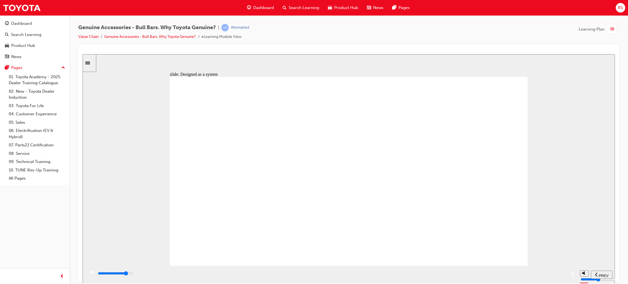
drag, startPoint x: 487, startPoint y: 271, endPoint x: 496, endPoint y: 273, distance: 8.9
click at [487, 271] on div "playback controls" at bounding box center [331, 274] width 469 height 8
click at [133, 274] on input "slide progress" at bounding box center [115, 273] width 35 height 4
click at [531, 276] on div "playback controls" at bounding box center [331, 273] width 469 height 6
click at [533, 276] on div "playback controls" at bounding box center [331, 273] width 469 height 6
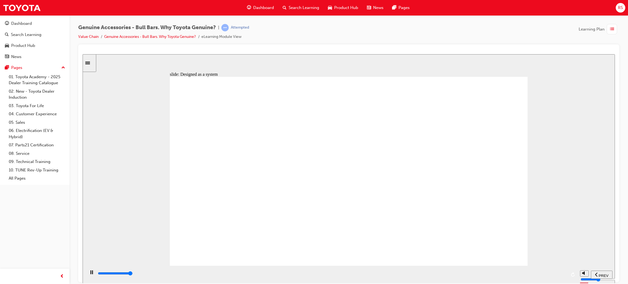
drag, startPoint x: 174, startPoint y: 272, endPoint x: 242, endPoint y: 283, distance: 69.2
click at [177, 274] on div "playback controls" at bounding box center [331, 273] width 469 height 6
click at [249, 283] on div "Genuine Accessories - Bull Bars. Why Toyota Genuine? | Attempted Value Chain Ge…" at bounding box center [314, 142] width 628 height 284
drag, startPoint x: 291, startPoint y: 280, endPoint x: 296, endPoint y: 279, distance: 4.7
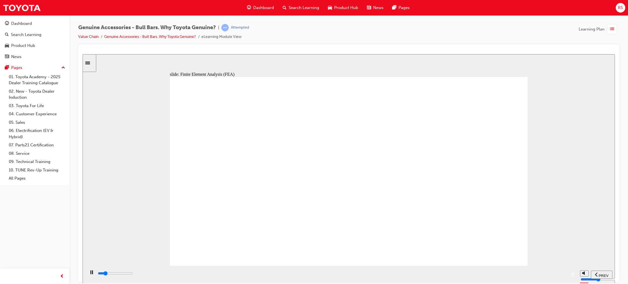
click at [293, 280] on div "playback controls" at bounding box center [331, 274] width 492 height 18
click at [321, 276] on div "playback controls" at bounding box center [331, 273] width 469 height 6
drag, startPoint x: 355, startPoint y: 278, endPoint x: 455, endPoint y: 273, distance: 100.1
click at [358, 276] on div "playback controls" at bounding box center [331, 273] width 469 height 6
click at [387, 275] on div "playback controls" at bounding box center [331, 273] width 469 height 6
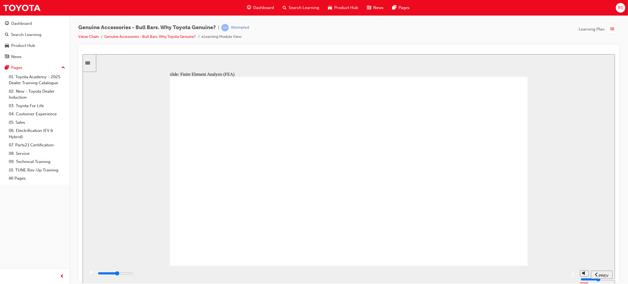
click at [441, 274] on div "playback controls" at bounding box center [331, 273] width 469 height 6
click at [467, 275] on div "playback controls" at bounding box center [331, 273] width 469 height 6
drag, startPoint x: 486, startPoint y: 275, endPoint x: 513, endPoint y: 278, distance: 26.5
click at [492, 276] on div "playback controls" at bounding box center [331, 273] width 469 height 6
drag, startPoint x: 513, startPoint y: 278, endPoint x: 545, endPoint y: 279, distance: 32.4
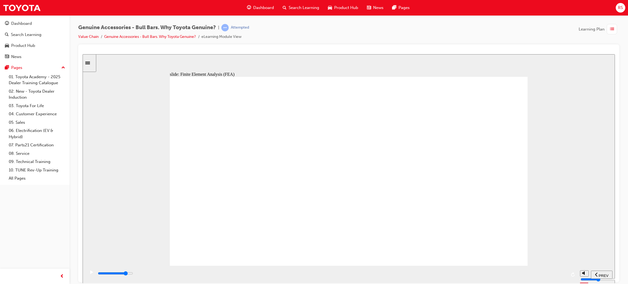
click at [519, 276] on div "playback controls" at bounding box center [331, 273] width 469 height 6
click at [538, 276] on div "playback controls" at bounding box center [331, 273] width 469 height 6
drag, startPoint x: 545, startPoint y: 279, endPoint x: 553, endPoint y: 277, distance: 7.6
click at [546, 276] on div "playback controls" at bounding box center [331, 273] width 469 height 6
drag, startPoint x: 553, startPoint y: 277, endPoint x: 562, endPoint y: 273, distance: 10.1
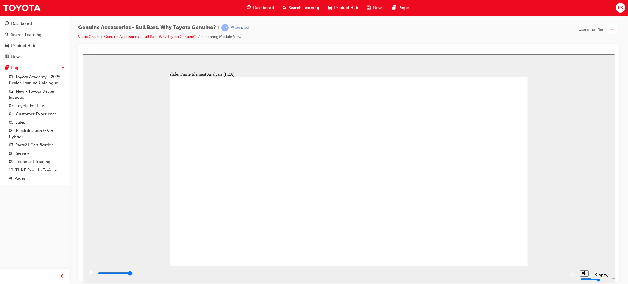
click at [553, 276] on div "playback controls" at bounding box center [331, 273] width 469 height 6
click at [559, 275] on div "playback controls" at bounding box center [331, 273] width 469 height 6
click at [562, 273] on div "playback controls" at bounding box center [331, 273] width 469 height 6
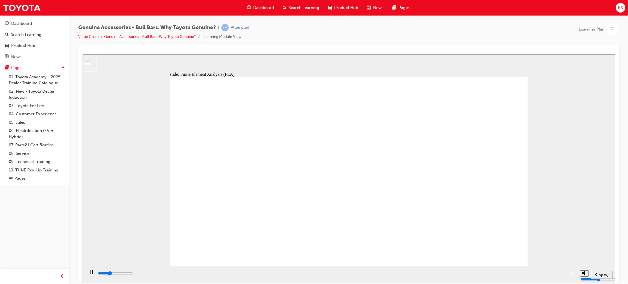
drag, startPoint x: 250, startPoint y: 278, endPoint x: 271, endPoint y: 278, distance: 21.8
click at [249, 276] on div "playback controls" at bounding box center [331, 273] width 469 height 6
click at [322, 276] on div "playback controls" at bounding box center [331, 273] width 469 height 6
click at [349, 276] on div "playback controls" at bounding box center [331, 273] width 469 height 6
click at [399, 276] on div "playback controls" at bounding box center [331, 273] width 469 height 6
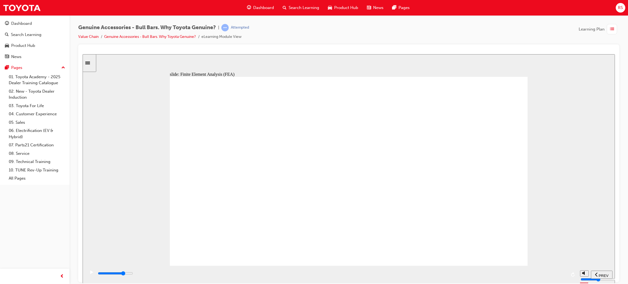
drag, startPoint x: 451, startPoint y: 276, endPoint x: 465, endPoint y: 272, distance: 14.8
click at [452, 275] on div "playback controls" at bounding box center [331, 273] width 469 height 6
click at [475, 271] on div "playback controls" at bounding box center [331, 274] width 469 height 8
click at [502, 271] on div "playback controls" at bounding box center [331, 274] width 469 height 8
click at [514, 270] on div "playback controls" at bounding box center [331, 274] width 469 height 8
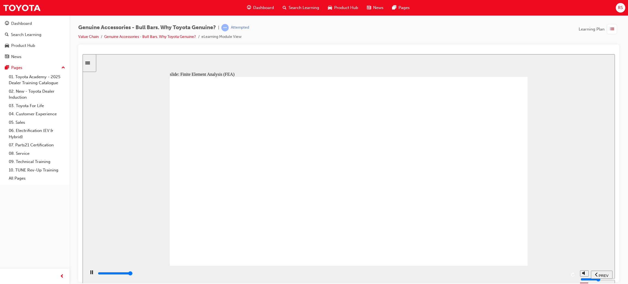
click at [558, 273] on div "playback controls" at bounding box center [331, 273] width 469 height 6
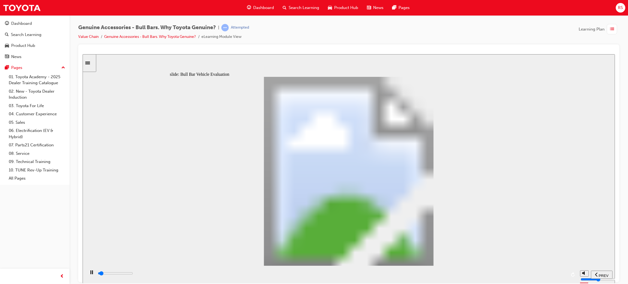
click at [132, 281] on div "playback controls" at bounding box center [331, 274] width 492 height 18
click at [185, 276] on div "playback controls" at bounding box center [331, 273] width 469 height 6
click at [193, 276] on div "playback controls" at bounding box center [331, 273] width 469 height 6
click at [217, 276] on div "playback controls" at bounding box center [331, 273] width 469 height 6
click at [261, 275] on div "playback controls" at bounding box center [331, 273] width 469 height 6
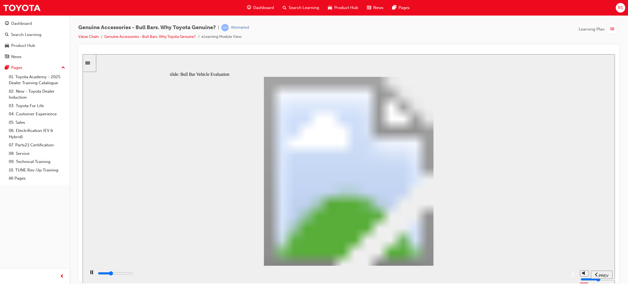
click at [291, 275] on div "playback controls" at bounding box center [331, 273] width 469 height 6
click at [324, 274] on div "playback controls" at bounding box center [331, 273] width 469 height 6
click at [371, 273] on div "playback controls" at bounding box center [331, 273] width 469 height 6
click at [405, 272] on div "playback controls" at bounding box center [331, 273] width 469 height 6
click at [437, 271] on div "playback controls" at bounding box center [331, 274] width 469 height 8
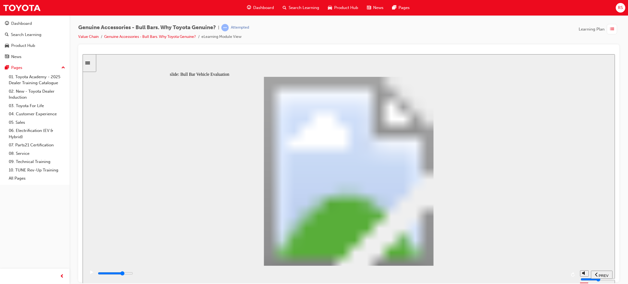
click at [471, 273] on div "playback controls" at bounding box center [331, 273] width 469 height 6
click at [487, 273] on div "playback controls" at bounding box center [331, 273] width 469 height 6
click at [507, 272] on div "playback controls" at bounding box center [331, 273] width 469 height 6
click at [526, 270] on div "playback controls" at bounding box center [331, 274] width 492 height 18
click at [555, 274] on div "playback controls" at bounding box center [331, 274] width 469 height 8
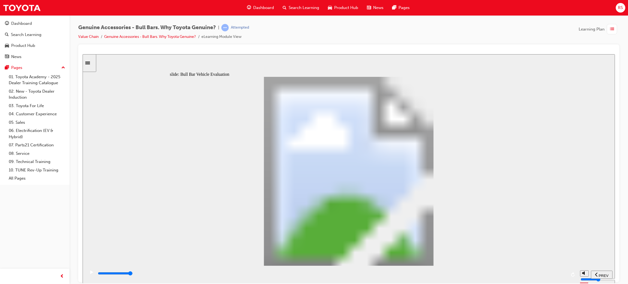
click at [561, 273] on div "playback controls" at bounding box center [331, 273] width 469 height 6
click at [148, 275] on div "playback controls" at bounding box center [331, 273] width 469 height 6
click at [158, 276] on div "playback controls" at bounding box center [331, 273] width 469 height 6
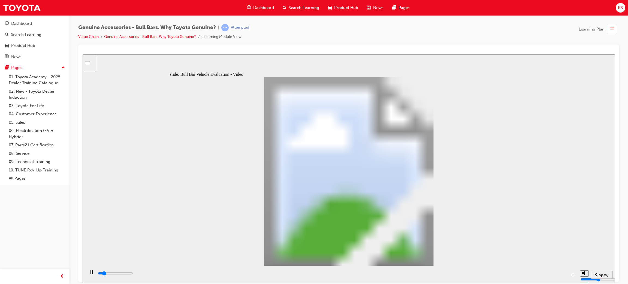
click at [228, 273] on div "playback controls" at bounding box center [331, 273] width 469 height 6
click at [253, 273] on div "playback controls" at bounding box center [331, 273] width 469 height 6
click at [290, 271] on div "playback controls" at bounding box center [331, 274] width 469 height 8
click at [133, 274] on input "slide progress" at bounding box center [115, 273] width 35 height 4
click at [364, 275] on div "playback controls" at bounding box center [331, 273] width 469 height 6
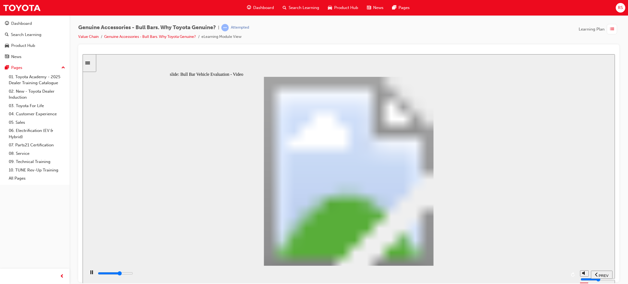
click at [133, 274] on input "slide progress" at bounding box center [115, 273] width 35 height 4
click at [451, 273] on div "playback controls" at bounding box center [331, 273] width 469 height 6
click at [469, 272] on div "playback controls" at bounding box center [331, 273] width 469 height 6
click at [133, 274] on input "slide progress" at bounding box center [115, 273] width 35 height 4
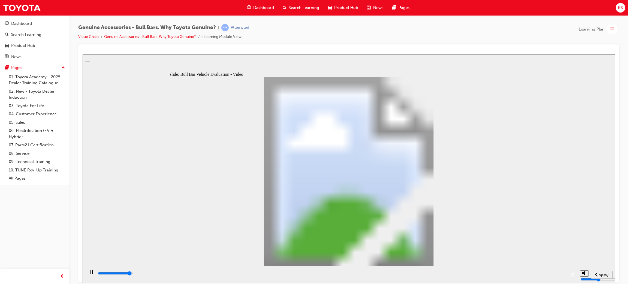
click at [565, 276] on div "playback controls" at bounding box center [331, 273] width 469 height 6
click at [169, 276] on div "playback controls" at bounding box center [331, 273] width 469 height 6
click at [209, 276] on div "playback controls" at bounding box center [331, 273] width 469 height 6
click at [213, 276] on div "playback controls" at bounding box center [331, 273] width 469 height 6
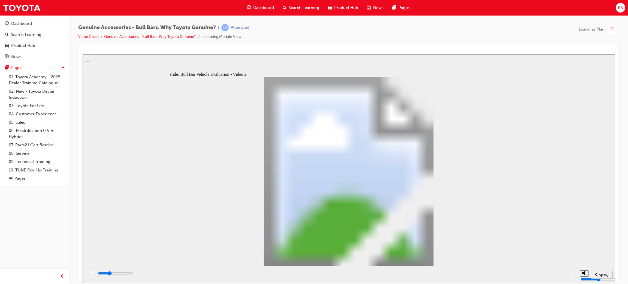
click at [244, 276] on div "playback controls" at bounding box center [331, 273] width 469 height 6
click at [259, 276] on div "playback controls" at bounding box center [331, 273] width 469 height 6
click at [385, 275] on div "playback controls" at bounding box center [331, 273] width 469 height 6
click at [435, 275] on div "playback controls" at bounding box center [331, 273] width 469 height 6
click at [470, 275] on div "playback controls" at bounding box center [331, 273] width 469 height 6
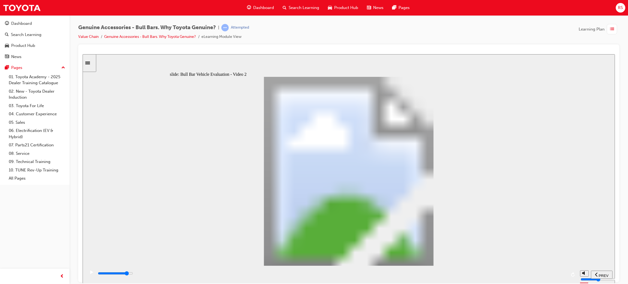
click at [505, 274] on div "playback controls" at bounding box center [331, 273] width 469 height 6
click at [525, 273] on div "playback controls" at bounding box center [331, 273] width 469 height 6
click at [531, 273] on div "playback controls" at bounding box center [331, 273] width 469 height 6
click at [535, 273] on div "playback controls" at bounding box center [331, 273] width 469 height 6
click at [551, 270] on div "playback controls" at bounding box center [331, 274] width 469 height 8
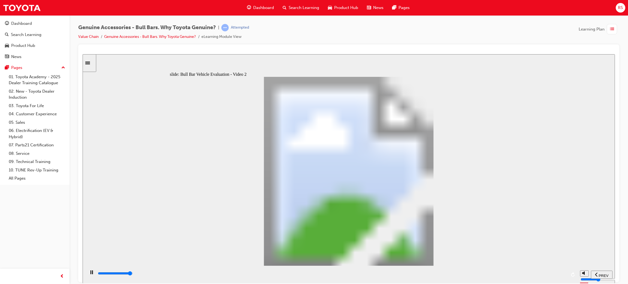
click at [561, 271] on div "playback controls" at bounding box center [331, 274] width 492 height 18
click at [565, 275] on div "playback controls" at bounding box center [331, 273] width 469 height 6
click at [128, 273] on div "playback controls" at bounding box center [331, 273] width 469 height 6
click at [168, 276] on div "playback controls" at bounding box center [331, 273] width 469 height 6
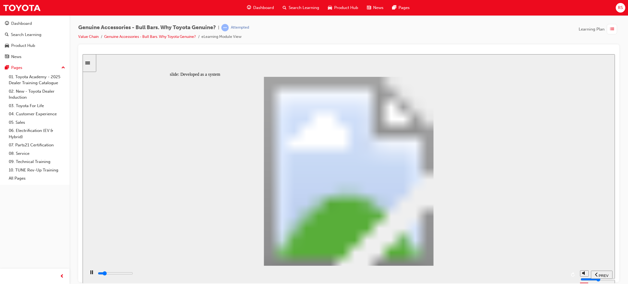
click at [200, 276] on div "playback controls" at bounding box center [331, 273] width 469 height 6
click at [240, 276] on div "playback controls" at bounding box center [331, 273] width 469 height 6
click at [272, 283] on div "playback controls" at bounding box center [331, 274] width 492 height 18
click at [304, 283] on div "Genuine Accessories - Bull Bars. Why Toyota Genuine? | Attempted Value Chain Ge…" at bounding box center [314, 142] width 628 height 284
click at [342, 275] on div "playback controls" at bounding box center [331, 273] width 469 height 6
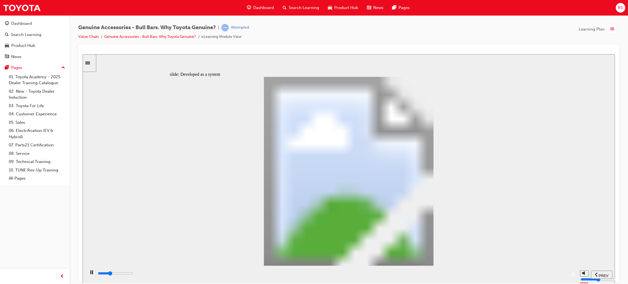
click at [359, 276] on div "playback controls" at bounding box center [331, 273] width 469 height 6
click at [380, 276] on div "playback controls" at bounding box center [331, 273] width 469 height 6
click at [401, 276] on div "playback controls" at bounding box center [331, 273] width 469 height 6
click at [406, 276] on div "playback controls" at bounding box center [331, 273] width 469 height 6
click at [444, 276] on div "playback controls" at bounding box center [331, 273] width 469 height 6
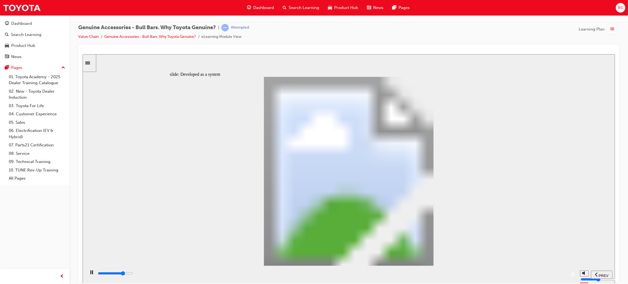
click at [466, 276] on div "playback controls" at bounding box center [331, 273] width 469 height 6
click at [491, 276] on div "playback controls" at bounding box center [331, 273] width 469 height 6
click at [508, 280] on div "playback controls" at bounding box center [331, 274] width 492 height 18
click at [513, 281] on div "playback controls" at bounding box center [331, 274] width 492 height 18
click at [133, 274] on input "slide progress" at bounding box center [115, 273] width 35 height 4
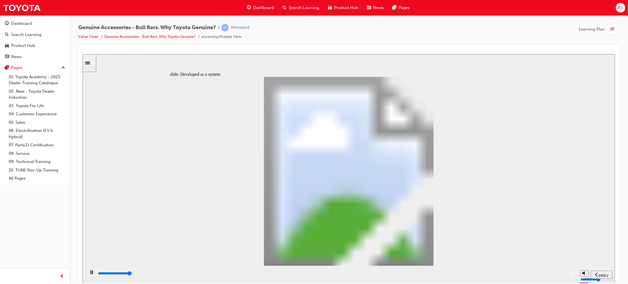
click at [550, 273] on div "playback controls" at bounding box center [331, 273] width 469 height 6
click at [554, 273] on div "playback controls" at bounding box center [331, 273] width 469 height 6
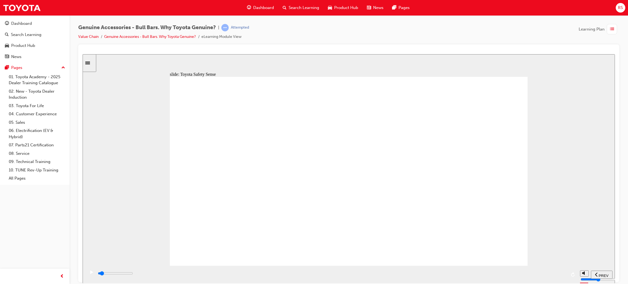
click at [129, 276] on div "playback controls" at bounding box center [331, 273] width 469 height 6
click at [168, 276] on div "playback controls" at bounding box center [331, 273] width 469 height 6
click at [193, 276] on div "playback controls" at bounding box center [331, 273] width 469 height 6
click at [211, 276] on div "playback controls" at bounding box center [331, 273] width 469 height 6
click at [231, 276] on div "playback controls" at bounding box center [331, 273] width 469 height 6
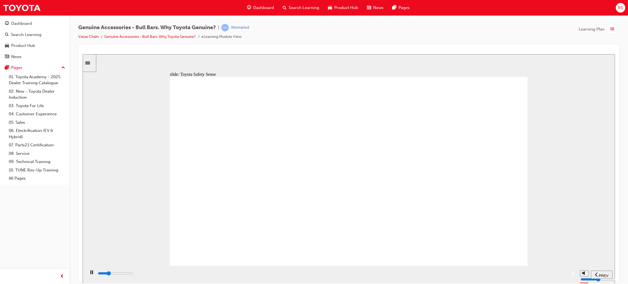
click at [260, 268] on div "playback controls" at bounding box center [331, 274] width 492 height 18
click at [282, 272] on div "playback controls" at bounding box center [331, 274] width 492 height 18
click at [292, 272] on div "playback controls" at bounding box center [331, 273] width 469 height 6
click at [325, 271] on div "playback controls" at bounding box center [331, 274] width 469 height 8
click at [369, 271] on div "playback controls" at bounding box center [331, 274] width 469 height 8
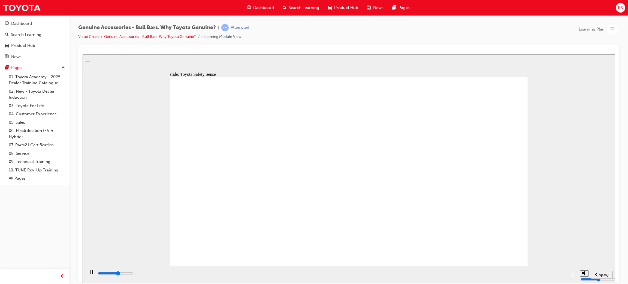
click at [416, 274] on div "playback controls" at bounding box center [331, 273] width 469 height 6
click at [452, 273] on div "playback controls" at bounding box center [331, 273] width 469 height 6
click at [481, 270] on div "playback controls" at bounding box center [331, 274] width 492 height 18
click at [506, 270] on div "playback controls" at bounding box center [331, 274] width 492 height 18
click at [523, 271] on div "playback controls" at bounding box center [331, 274] width 469 height 8
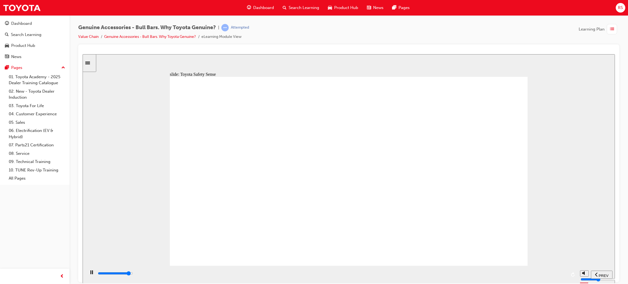
click at [133, 274] on input "slide progress" at bounding box center [115, 273] width 35 height 4
click at [549, 275] on div "playback controls" at bounding box center [331, 273] width 469 height 6
click at [125, 274] on input "slide progress" at bounding box center [115, 273] width 35 height 4
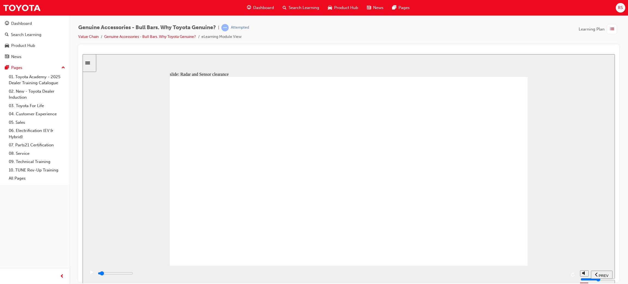
click at [165, 274] on div "playback controls" at bounding box center [331, 273] width 469 height 6
click at [197, 272] on div "playback controls" at bounding box center [331, 273] width 469 height 6
click at [263, 270] on div "playback controls" at bounding box center [331, 274] width 469 height 8
click at [321, 268] on div "playback controls" at bounding box center [331, 274] width 492 height 18
click at [91, 275] on div "Close navigation" at bounding box center [86, 276] width 30 height 9
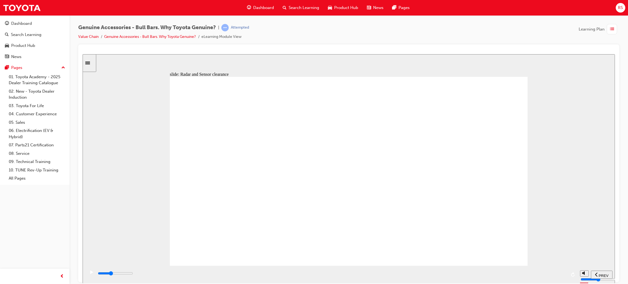
click at [90, 274] on icon "play/pause" at bounding box center [91, 272] width 3 height 4
click at [307, 276] on div "playback controls" at bounding box center [331, 273] width 469 height 6
click at [390, 276] on div "playback controls" at bounding box center [331, 273] width 469 height 6
click at [428, 275] on div "playback controls" at bounding box center [331, 273] width 469 height 6
click at [453, 273] on div "playback controls" at bounding box center [331, 273] width 469 height 6
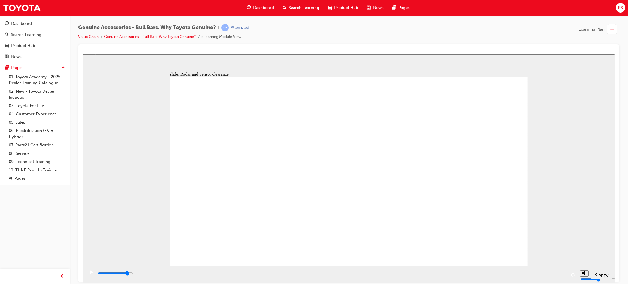
click at [514, 272] on div "playback controls" at bounding box center [331, 273] width 469 height 6
click at [528, 272] on div "playback controls" at bounding box center [331, 273] width 469 height 6
click at [535, 270] on div "playback controls" at bounding box center [331, 274] width 492 height 18
click at [541, 269] on div "playback controls" at bounding box center [331, 274] width 492 height 18
click at [552, 271] on div "playback controls" at bounding box center [331, 274] width 492 height 18
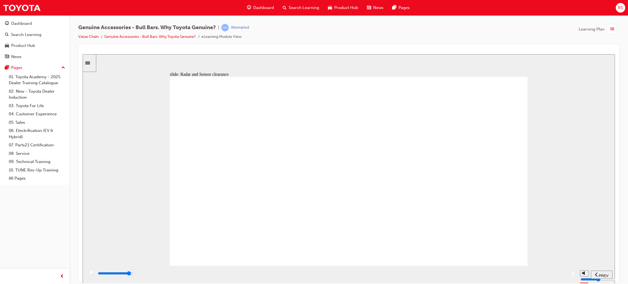
click at [555, 274] on div "playback controls" at bounding box center [331, 273] width 469 height 6
click at [563, 275] on div "playback controls" at bounding box center [331, 273] width 469 height 6
click at [562, 276] on div "playback controls" at bounding box center [331, 273] width 469 height 6
click at [560, 276] on div "playback controls" at bounding box center [331, 273] width 469 height 6
click at [87, 274] on div "Close navigation" at bounding box center [86, 276] width 30 height 9
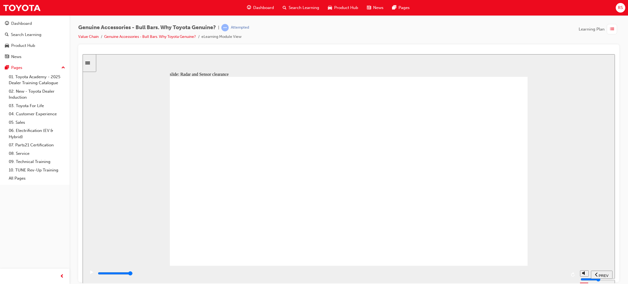
click at [90, 270] on icon "play/pause" at bounding box center [91, 272] width 3 height 4
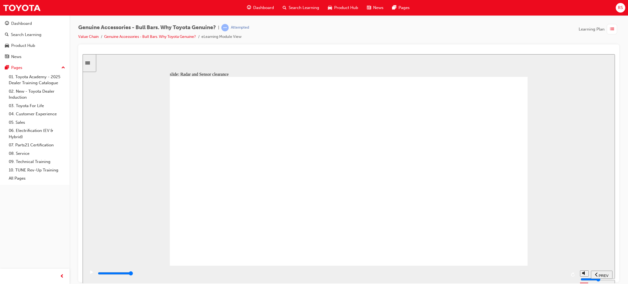
click at [183, 276] on div "playback controls" at bounding box center [331, 273] width 469 height 6
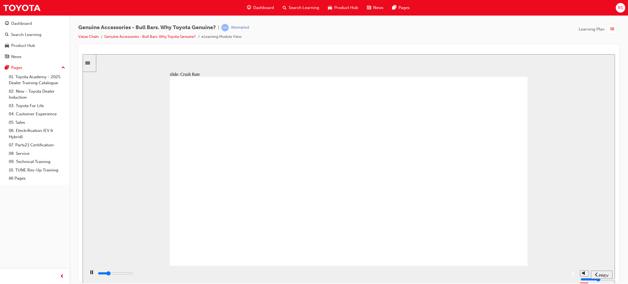
click at [238, 275] on div "playback controls" at bounding box center [331, 273] width 469 height 6
click at [309, 273] on div "playback controls" at bounding box center [331, 273] width 469 height 6
click at [389, 272] on div "playback controls" at bounding box center [331, 273] width 469 height 6
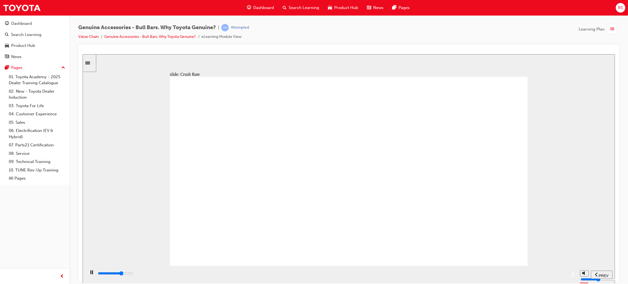
click at [532, 271] on div "playback controls" at bounding box center [331, 274] width 469 height 8
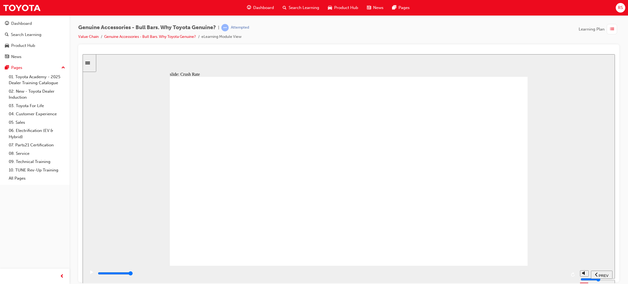
drag, startPoint x: 563, startPoint y: 272, endPoint x: 580, endPoint y: 276, distance: 17.2
click at [564, 272] on div "playback controls" at bounding box center [331, 273] width 469 height 6
drag, startPoint x: 158, startPoint y: 271, endPoint x: 181, endPoint y: 275, distance: 23.3
click at [159, 271] on div "playback controls" at bounding box center [331, 274] width 469 height 8
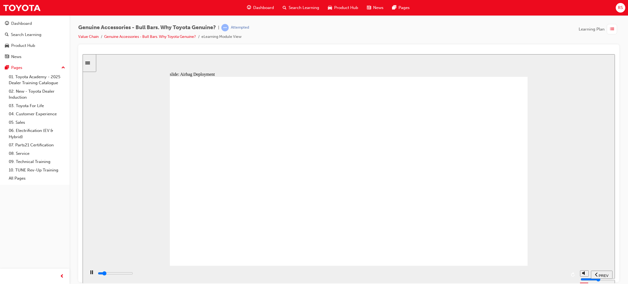
click at [186, 275] on div "playback controls" at bounding box center [331, 273] width 469 height 6
click at [226, 271] on div "playback controls" at bounding box center [331, 274] width 469 height 8
drag, startPoint x: 276, startPoint y: 275, endPoint x: 318, endPoint y: 280, distance: 41.7
click at [277, 275] on div "playback controls" at bounding box center [331, 273] width 469 height 6
click at [342, 275] on div "playback controls" at bounding box center [331, 273] width 469 height 6
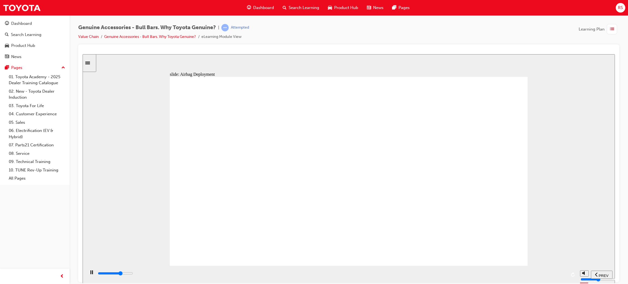
click at [133, 274] on input "slide progress" at bounding box center [115, 273] width 35 height 4
drag, startPoint x: 432, startPoint y: 277, endPoint x: 468, endPoint y: 280, distance: 35.6
click at [433, 276] on div "playback controls" at bounding box center [331, 273] width 469 height 6
click at [480, 280] on div "playback controls" at bounding box center [331, 274] width 492 height 18
click at [514, 283] on div "playback controls" at bounding box center [331, 274] width 492 height 18
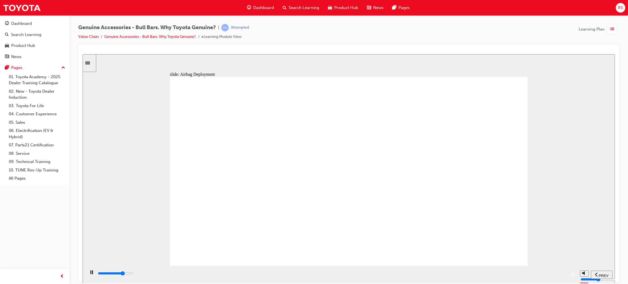
click at [535, 283] on div "playback controls" at bounding box center [331, 274] width 492 height 18
click at [540, 273] on div "playback controls" at bounding box center [331, 273] width 469 height 6
click at [545, 272] on div "playback controls" at bounding box center [331, 273] width 469 height 6
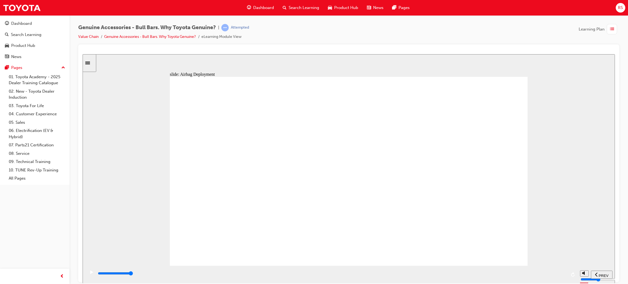
drag, startPoint x: 354, startPoint y: 240, endPoint x: 351, endPoint y: 237, distance: 4.2
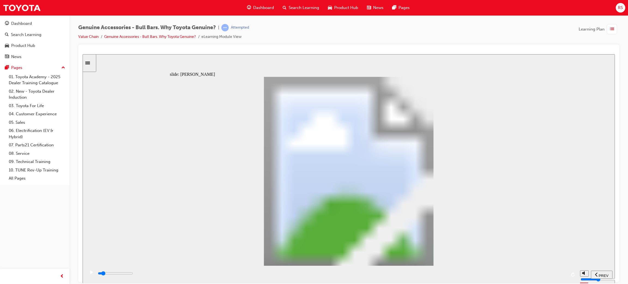
drag, startPoint x: 145, startPoint y: 273, endPoint x: 153, endPoint y: 273, distance: 7.9
click at [147, 273] on div "playback controls" at bounding box center [331, 273] width 469 height 6
click at [289, 272] on div "playback controls" at bounding box center [331, 273] width 469 height 6
click at [433, 269] on div "playback controls" at bounding box center [331, 274] width 492 height 18
drag, startPoint x: 438, startPoint y: 272, endPoint x: 484, endPoint y: 273, distance: 46.4
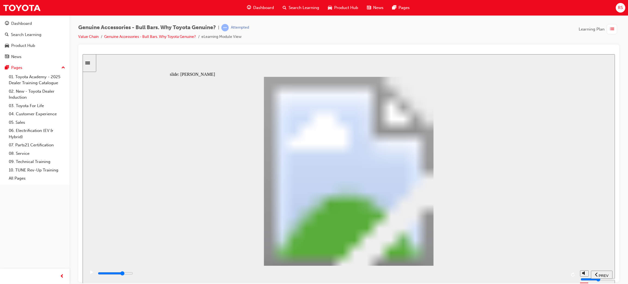
click at [439, 272] on div "playback controls" at bounding box center [331, 273] width 469 height 6
click at [454, 273] on div "playback controls" at bounding box center [331, 273] width 469 height 6
click at [499, 273] on div "playback controls" at bounding box center [331, 273] width 469 height 6
click at [522, 273] on div "playback controls" at bounding box center [331, 273] width 469 height 6
click at [535, 270] on div "playback controls" at bounding box center [331, 274] width 492 height 18
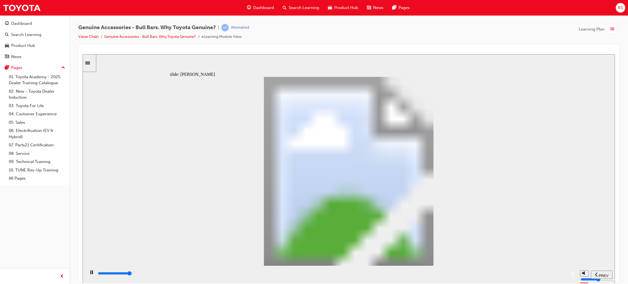
click at [561, 268] on div "playback controls" at bounding box center [331, 274] width 492 height 18
click at [558, 273] on div "playback controls" at bounding box center [331, 273] width 469 height 6
drag, startPoint x: 384, startPoint y: 159, endPoint x: 423, endPoint y: 169, distance: 40.4
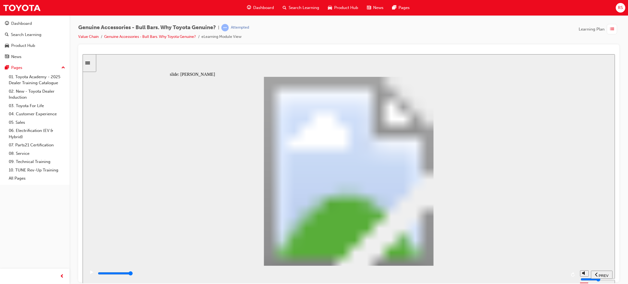
click at [285, 271] on div "playback controls" at bounding box center [331, 274] width 469 height 8
click at [356, 278] on div "playback controls" at bounding box center [331, 274] width 492 height 18
drag, startPoint x: 406, startPoint y: 270, endPoint x: 411, endPoint y: 269, distance: 5.3
click at [408, 270] on div "playback controls" at bounding box center [331, 274] width 492 height 18
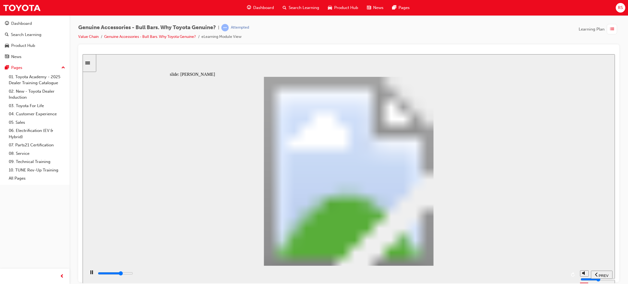
drag, startPoint x: 416, startPoint y: 269, endPoint x: 439, endPoint y: 270, distance: 22.4
click at [418, 270] on div "playback controls" at bounding box center [331, 274] width 492 height 18
drag, startPoint x: 439, startPoint y: 270, endPoint x: 482, endPoint y: 274, distance: 43.7
click at [447, 271] on div "playback controls" at bounding box center [331, 274] width 469 height 8
drag, startPoint x: 482, startPoint y: 274, endPoint x: 511, endPoint y: 272, distance: 28.7
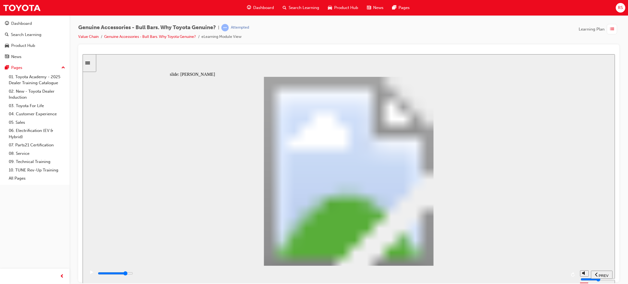
click at [486, 273] on div "playback controls" at bounding box center [331, 273] width 469 height 6
drag, startPoint x: 525, startPoint y: 272, endPoint x: 536, endPoint y: 271, distance: 10.9
click at [526, 272] on div "playback controls" at bounding box center [331, 273] width 469 height 6
click at [555, 271] on div "playback controls" at bounding box center [331, 274] width 469 height 8
click at [557, 271] on div "playback controls" at bounding box center [331, 274] width 469 height 8
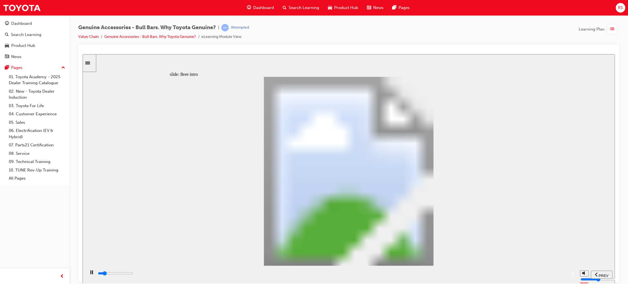
drag, startPoint x: 171, startPoint y: 265, endPoint x: 202, endPoint y: 277, distance: 32.9
click at [172, 266] on div "playback controls" at bounding box center [331, 274] width 492 height 18
click at [202, 276] on div "playback controls" at bounding box center [331, 273] width 469 height 6
click at [235, 276] on div "playback controls" at bounding box center [331, 273] width 469 height 6
drag, startPoint x: 261, startPoint y: 279, endPoint x: 276, endPoint y: 279, distance: 15.0
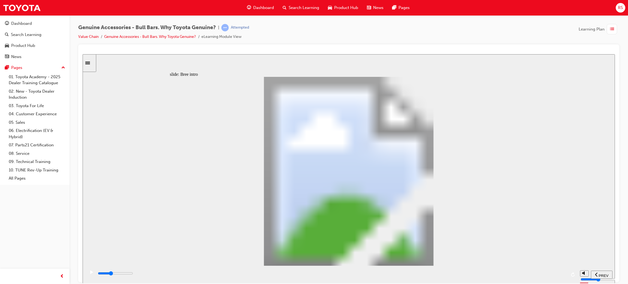
click at [262, 276] on div "playback controls" at bounding box center [331, 273] width 469 height 6
click at [288, 276] on div "playback controls" at bounding box center [331, 273] width 469 height 6
click at [317, 276] on div "playback controls" at bounding box center [331, 273] width 469 height 6
drag, startPoint x: 357, startPoint y: 279, endPoint x: 384, endPoint y: 278, distance: 27.6
click at [359, 276] on div "playback controls" at bounding box center [331, 273] width 469 height 6
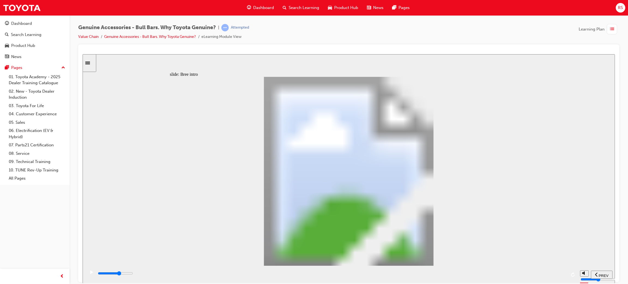
click at [389, 276] on div "playback controls" at bounding box center [331, 273] width 469 height 6
click at [417, 281] on div "playback controls" at bounding box center [331, 274] width 492 height 18
drag, startPoint x: 439, startPoint y: 280, endPoint x: 460, endPoint y: 278, distance: 20.9
click at [455, 279] on div "playback controls" at bounding box center [331, 274] width 492 height 18
click at [478, 276] on div "playback controls" at bounding box center [331, 273] width 469 height 6
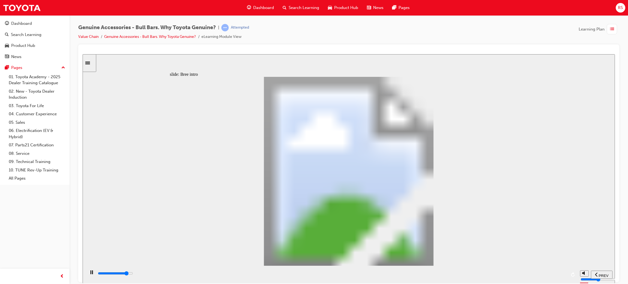
click at [503, 276] on div "playback controls" at bounding box center [331, 273] width 469 height 6
click at [534, 276] on div "playback controls" at bounding box center [331, 273] width 469 height 6
drag, startPoint x: 543, startPoint y: 276, endPoint x: 560, endPoint y: 276, distance: 17.2
click at [550, 276] on div "playback controls" at bounding box center [331, 273] width 469 height 6
click at [564, 276] on div "playback controls" at bounding box center [331, 273] width 469 height 6
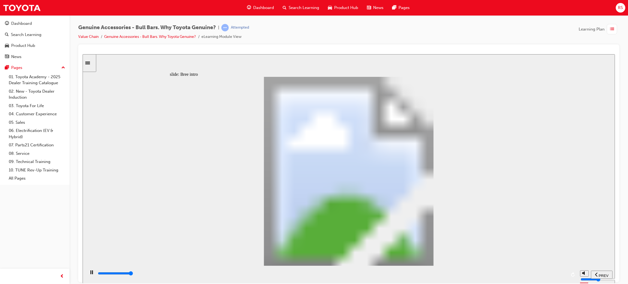
click at [567, 276] on div "playback controls" at bounding box center [331, 274] width 492 height 18
drag, startPoint x: 172, startPoint y: 269, endPoint x: 215, endPoint y: 269, distance: 42.5
click at [195, 269] on div "playback controls" at bounding box center [331, 274] width 492 height 18
click at [243, 269] on div "playback controls" at bounding box center [331, 274] width 492 height 18
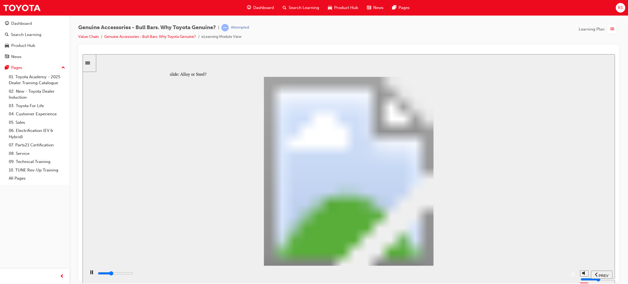
click at [270, 271] on div "playback controls" at bounding box center [331, 274] width 469 height 8
click at [317, 276] on div "playback controls" at bounding box center [331, 273] width 469 height 6
click at [377, 276] on div "playback controls" at bounding box center [331, 273] width 469 height 6
click at [409, 276] on div "playback controls" at bounding box center [331, 273] width 469 height 6
click at [491, 276] on div "playback controls" at bounding box center [331, 273] width 469 height 6
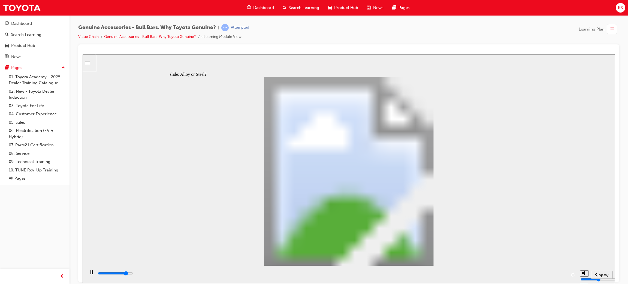
click at [527, 275] on div "playback controls" at bounding box center [331, 273] width 469 height 6
drag, startPoint x: 537, startPoint y: 273, endPoint x: 558, endPoint y: 274, distance: 20.7
click at [544, 273] on div "playback controls" at bounding box center [331, 273] width 469 height 6
drag, startPoint x: 558, startPoint y: 274, endPoint x: 355, endPoint y: 252, distance: 203.9
click at [559, 274] on div "playback controls" at bounding box center [331, 273] width 469 height 6
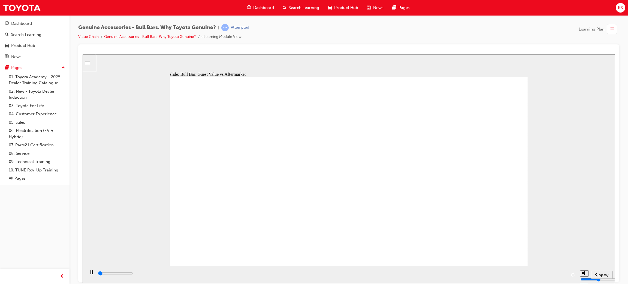
drag, startPoint x: 118, startPoint y: 268, endPoint x: 124, endPoint y: 270, distance: 6.0
click at [122, 270] on div "playback controls" at bounding box center [331, 274] width 492 height 18
click at [133, 271] on div "playback controls" at bounding box center [331, 274] width 469 height 8
click at [187, 273] on div "playback controls" at bounding box center [331, 273] width 469 height 6
click at [253, 271] on div "playback controls" at bounding box center [331, 274] width 469 height 8
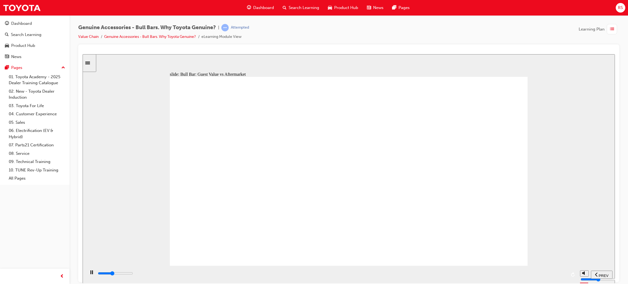
click at [304, 275] on div "playback controls" at bounding box center [331, 274] width 469 height 8
drag, startPoint x: 354, startPoint y: 277, endPoint x: 396, endPoint y: 278, distance: 41.7
click at [365, 276] on div "playback controls" at bounding box center [331, 273] width 469 height 6
click at [452, 275] on div "playback controls" at bounding box center [331, 273] width 469 height 6
click at [490, 276] on div "playback controls" at bounding box center [331, 273] width 469 height 6
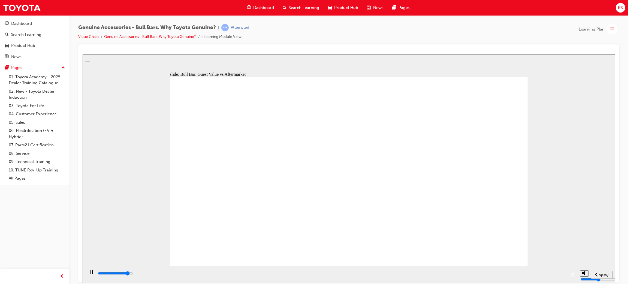
click at [519, 276] on div "playback controls" at bounding box center [331, 273] width 469 height 6
click at [533, 276] on div "playback controls" at bounding box center [331, 273] width 469 height 6
click at [537, 276] on div "playback controls" at bounding box center [331, 273] width 469 height 6
drag, startPoint x: 543, startPoint y: 276, endPoint x: 561, endPoint y: 274, distance: 18.7
click at [550, 275] on div "playback controls" at bounding box center [331, 273] width 469 height 6
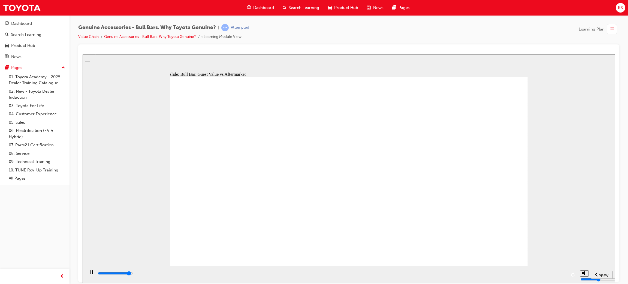
click at [558, 274] on div "playback controls" at bounding box center [331, 273] width 469 height 6
click at [133, 274] on input "slide progress" at bounding box center [115, 273] width 35 height 4
click at [132, 276] on div "playback controls" at bounding box center [331, 273] width 469 height 6
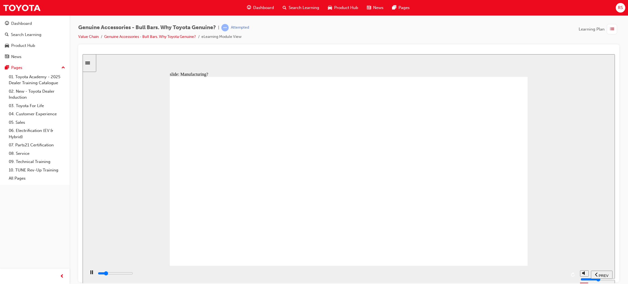
click at [207, 275] on div "playback controls" at bounding box center [331, 273] width 469 height 6
click at [250, 274] on div "playback controls" at bounding box center [331, 273] width 469 height 6
click at [310, 276] on div "playback controls" at bounding box center [331, 273] width 469 height 6
click at [383, 281] on div "playback controls" at bounding box center [331, 274] width 492 height 18
drag, startPoint x: 453, startPoint y: 284, endPoint x: 463, endPoint y: 284, distance: 9.6
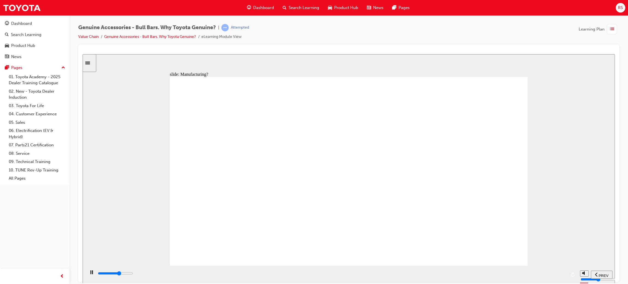
click at [463, 283] on html "​true, true, true, true, false, true​ slide: Manufacturing? toyota genuine ARB …" at bounding box center [349, 168] width 532 height 229
click at [150, 276] on div "playback controls" at bounding box center [331, 273] width 469 height 6
click at [204, 272] on div "playback controls" at bounding box center [331, 274] width 469 height 8
click at [228, 274] on div "playback controls" at bounding box center [331, 273] width 469 height 6
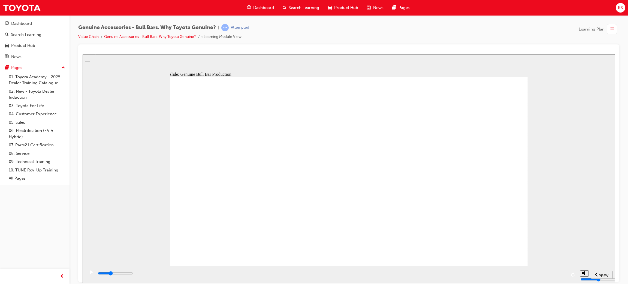
click at [261, 275] on div "playback controls" at bounding box center [331, 273] width 469 height 6
drag, startPoint x: 364, startPoint y: 268, endPoint x: 371, endPoint y: 273, distance: 8.6
click at [364, 268] on div "playback controls" at bounding box center [331, 274] width 492 height 18
drag, startPoint x: 375, startPoint y: 274, endPoint x: 409, endPoint y: 277, distance: 34.2
click at [133, 274] on input "slide progress" at bounding box center [115, 273] width 35 height 4
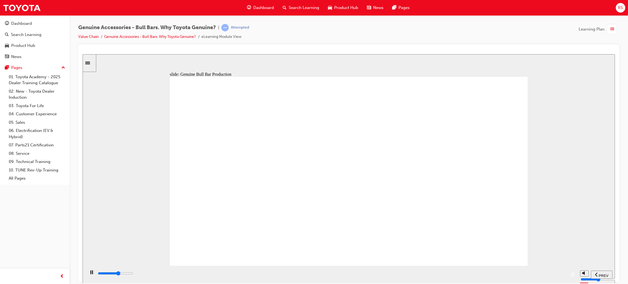
click at [440, 276] on div "playback controls" at bounding box center [331, 273] width 469 height 6
click at [473, 276] on div "playback controls" at bounding box center [331, 273] width 469 height 6
click at [507, 276] on div "playback controls" at bounding box center [331, 273] width 469 height 6
type input "32800"
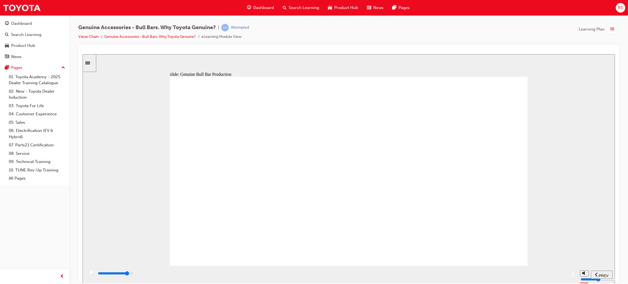
click at [133, 274] on input "slide progress" at bounding box center [115, 273] width 35 height 4
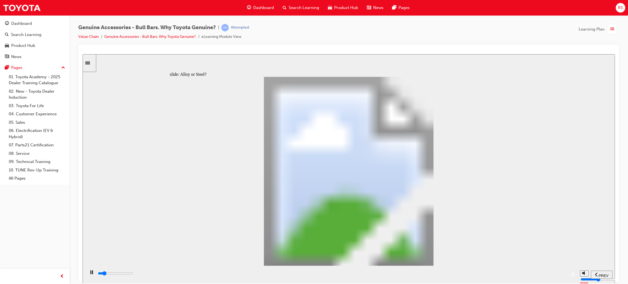
click at [164, 273] on div "playback controls" at bounding box center [331, 273] width 469 height 6
click at [231, 271] on div "playback controls" at bounding box center [331, 274] width 469 height 8
drag, startPoint x: 233, startPoint y: 271, endPoint x: 257, endPoint y: 271, distance: 24.0
click at [236, 271] on div "playback controls" at bounding box center [331, 274] width 469 height 8
click at [286, 270] on div "playback controls" at bounding box center [331, 274] width 492 height 18
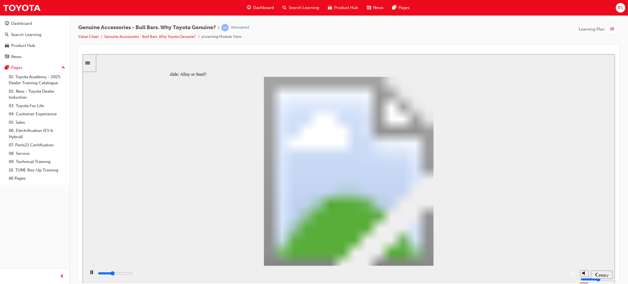
click at [326, 270] on div "playback controls" at bounding box center [331, 274] width 492 height 18
click at [392, 272] on div "playback controls" at bounding box center [331, 274] width 469 height 8
click at [437, 274] on div "playback controls" at bounding box center [331, 273] width 469 height 6
drag, startPoint x: 470, startPoint y: 274, endPoint x: 504, endPoint y: 271, distance: 34.4
click at [485, 273] on div "playback controls" at bounding box center [331, 273] width 469 height 6
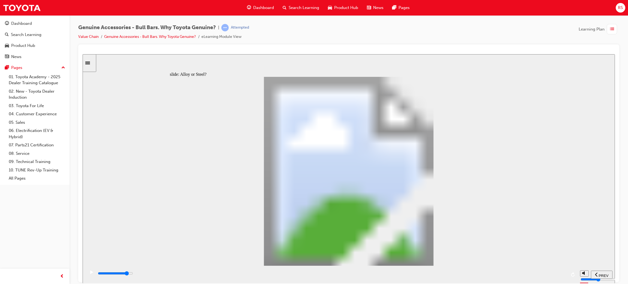
drag, startPoint x: 504, startPoint y: 271, endPoint x: 531, endPoint y: 271, distance: 27.5
click at [506, 271] on div "playback controls" at bounding box center [331, 274] width 469 height 8
click at [521, 272] on div "playback controls" at bounding box center [331, 273] width 469 height 6
click at [534, 271] on div "playback controls" at bounding box center [331, 274] width 469 height 8
click at [535, 271] on div "playback controls" at bounding box center [331, 274] width 469 height 8
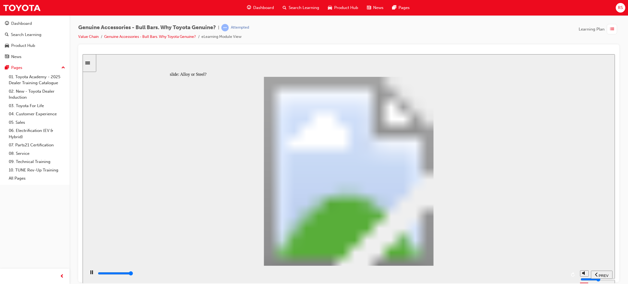
drag, startPoint x: 184, startPoint y: 278, endPoint x: 168, endPoint y: 281, distance: 16.4
click at [181, 276] on div "playback controls" at bounding box center [331, 273] width 469 height 6
click at [90, 272] on icon "play/pause" at bounding box center [91, 272] width 3 height 4
drag, startPoint x: 324, startPoint y: 278, endPoint x: 399, endPoint y: 278, distance: 75.2
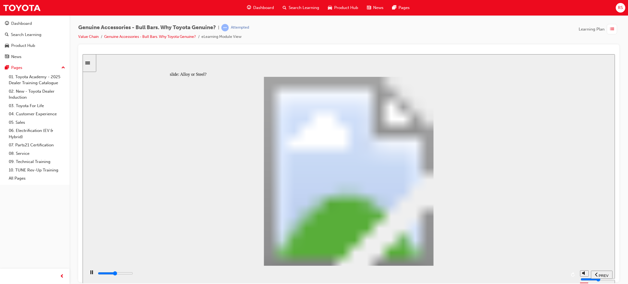
click at [330, 276] on div "playback controls" at bounding box center [331, 273] width 469 height 6
click at [405, 276] on div "playback controls" at bounding box center [331, 273] width 469 height 6
click at [474, 276] on div "playback controls" at bounding box center [331, 273] width 469 height 6
click at [491, 273] on div "playback controls" at bounding box center [331, 273] width 469 height 6
click at [545, 275] on div "playback controls" at bounding box center [331, 273] width 469 height 6
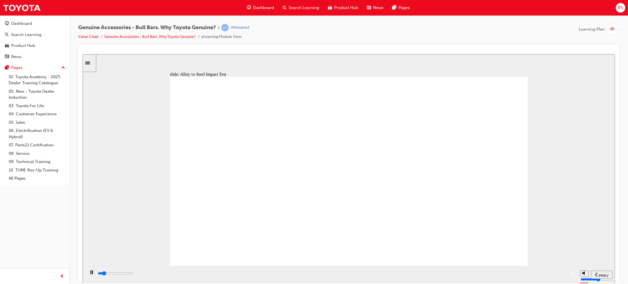
click at [160, 276] on div "playback controls" at bounding box center [331, 273] width 469 height 6
click at [304, 273] on div "playback controls" at bounding box center [331, 273] width 469 height 6
click at [383, 270] on div "playback controls" at bounding box center [331, 274] width 492 height 18
click at [133, 274] on input "slide progress" at bounding box center [115, 273] width 35 height 4
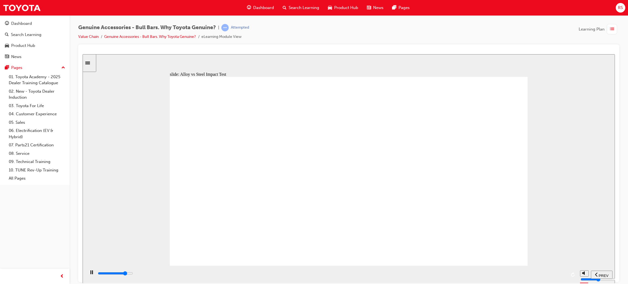
click at [517, 272] on div "playback controls" at bounding box center [331, 273] width 469 height 6
drag, startPoint x: 531, startPoint y: 271, endPoint x: 552, endPoint y: 270, distance: 20.7
click at [532, 271] on div "playback controls" at bounding box center [331, 274] width 469 height 8
click at [549, 270] on div "playback controls" at bounding box center [331, 274] width 469 height 8
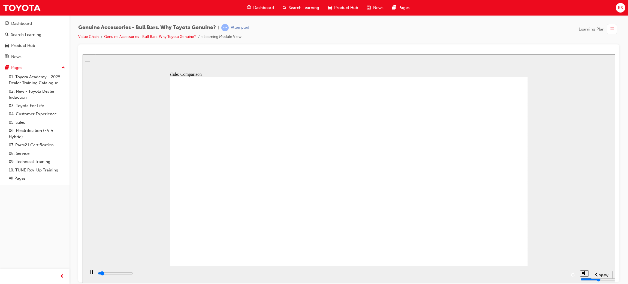
drag, startPoint x: 130, startPoint y: 275, endPoint x: 317, endPoint y: 274, distance: 186.7
click at [131, 275] on div "playback controls" at bounding box center [331, 273] width 469 height 6
click at [191, 276] on div "playback controls" at bounding box center [331, 273] width 469 height 6
click at [222, 276] on div "playback controls" at bounding box center [331, 273] width 469 height 6
click at [262, 276] on div "playback controls" at bounding box center [331, 273] width 469 height 6
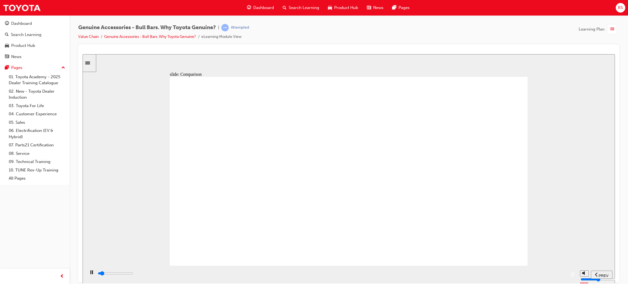
click at [296, 274] on div "playback controls" at bounding box center [331, 273] width 469 height 6
drag, startPoint x: 317, startPoint y: 274, endPoint x: 433, endPoint y: 267, distance: 116.8
click at [328, 275] on div "playback controls" at bounding box center [331, 273] width 469 height 6
click at [133, 274] on input "slide progress" at bounding box center [115, 273] width 35 height 4
click at [376, 272] on div "playback controls" at bounding box center [331, 273] width 469 height 6
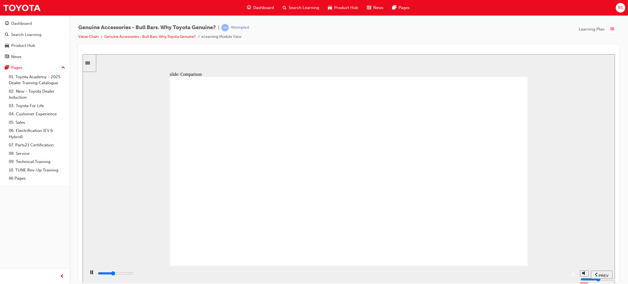
click at [428, 267] on div "playback controls" at bounding box center [331, 274] width 492 height 18
drag, startPoint x: 434, startPoint y: 267, endPoint x: 438, endPoint y: 265, distance: 4.9
click at [434, 267] on div "playback controls" at bounding box center [331, 274] width 492 height 18
drag, startPoint x: 440, startPoint y: 265, endPoint x: 444, endPoint y: 264, distance: 4.5
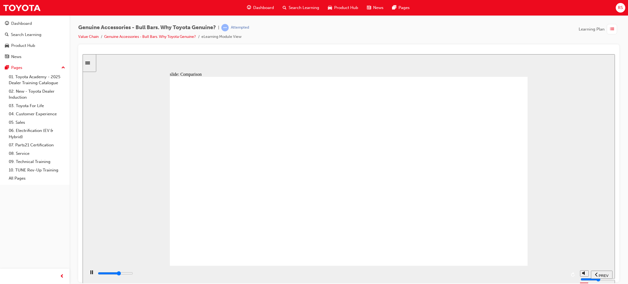
drag, startPoint x: 478, startPoint y: 261, endPoint x: 484, endPoint y: 262, distance: 6.1
drag, startPoint x: 486, startPoint y: 263, endPoint x: 489, endPoint y: 267, distance: 5.4
click at [488, 266] on div "slide: Comparison Next How does Alloy perform against Steel ? Group 1 Character…" at bounding box center [349, 168] width 532 height 229
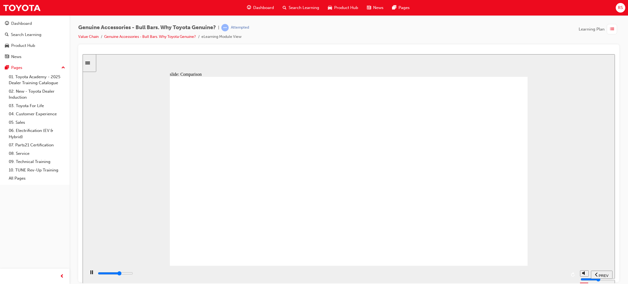
click at [490, 267] on div "playback controls" at bounding box center [331, 274] width 492 height 18
click at [490, 268] on div "playback controls" at bounding box center [331, 274] width 492 height 18
click at [494, 267] on div "playback controls" at bounding box center [331, 274] width 492 height 18
click at [504, 275] on div "playback controls" at bounding box center [331, 273] width 469 height 6
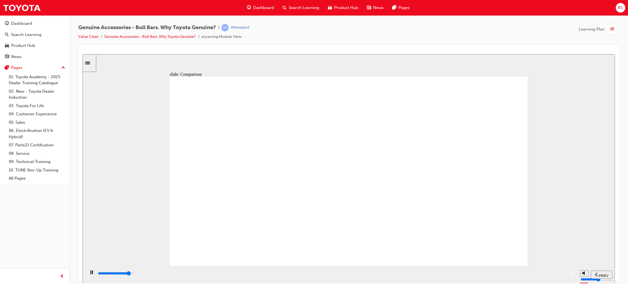
click at [534, 275] on div "playback controls" at bounding box center [331, 273] width 469 height 6
drag, startPoint x: 549, startPoint y: 277, endPoint x: 563, endPoint y: 275, distance: 14.6
click at [561, 276] on div "playback controls" at bounding box center [331, 273] width 469 height 6
click at [133, 274] on input "slide progress" at bounding box center [115, 273] width 35 height 4
drag, startPoint x: 473, startPoint y: 74, endPoint x: 480, endPoint y: 89, distance: 17.0
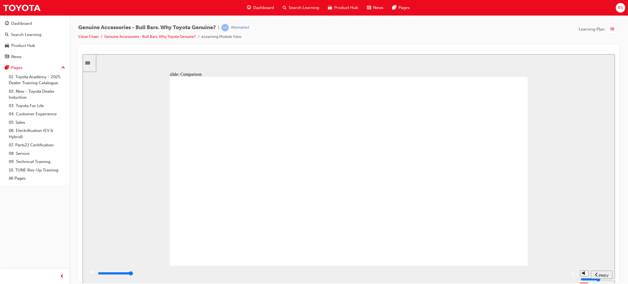
drag, startPoint x: 197, startPoint y: 280, endPoint x: 211, endPoint y: 279, distance: 14.4
click at [197, 276] on div "playback controls" at bounding box center [331, 273] width 469 height 6
drag, startPoint x: 270, startPoint y: 274, endPoint x: 283, endPoint y: 273, distance: 12.8
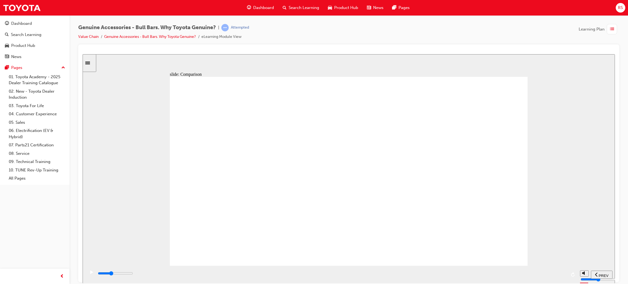
click at [275, 273] on div "playback controls" at bounding box center [331, 273] width 469 height 6
click at [307, 276] on div "playback controls" at bounding box center [331, 273] width 469 height 6
click at [348, 276] on div "playback controls" at bounding box center [331, 273] width 469 height 6
drag, startPoint x: 361, startPoint y: 278, endPoint x: 380, endPoint y: 275, distance: 19.0
click at [363, 276] on div "playback controls" at bounding box center [331, 273] width 469 height 6
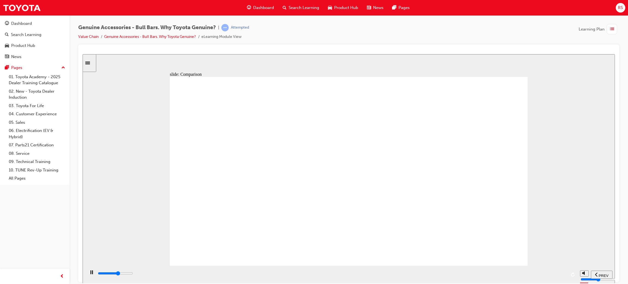
click at [414, 267] on div "playback controls" at bounding box center [331, 274] width 492 height 18
drag, startPoint x: 420, startPoint y: 267, endPoint x: 434, endPoint y: 269, distance: 14.3
click at [425, 267] on div "playback controls" at bounding box center [331, 274] width 492 height 18
click at [454, 273] on div "playback controls" at bounding box center [331, 273] width 469 height 6
click at [460, 274] on div "playback controls" at bounding box center [331, 273] width 469 height 6
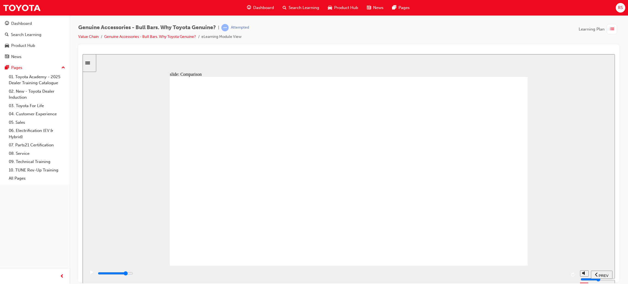
drag, startPoint x: 480, startPoint y: 275, endPoint x: 496, endPoint y: 274, distance: 16.1
click at [490, 275] on div "playback controls" at bounding box center [331, 273] width 469 height 6
drag, startPoint x: 500, startPoint y: 273, endPoint x: 513, endPoint y: 272, distance: 12.6
click at [503, 273] on div "playback controls" at bounding box center [331, 273] width 469 height 6
drag, startPoint x: 513, startPoint y: 272, endPoint x: 535, endPoint y: 270, distance: 21.9
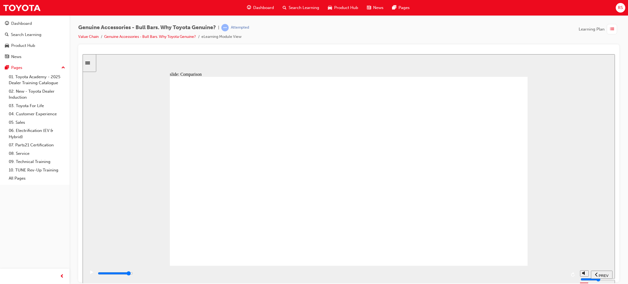
click at [535, 270] on div "playback controls" at bounding box center [331, 274] width 469 height 8
drag, startPoint x: 540, startPoint y: 270, endPoint x: 543, endPoint y: 269, distance: 3.4
click at [542, 269] on div "playback controls" at bounding box center [331, 274] width 492 height 18
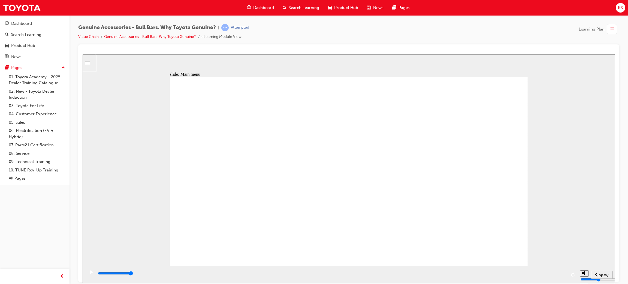
drag, startPoint x: 251, startPoint y: 122, endPoint x: 251, endPoint y: 127, distance: 4.4
drag, startPoint x: 261, startPoint y: 141, endPoint x: 265, endPoint y: 140, distance: 4.4
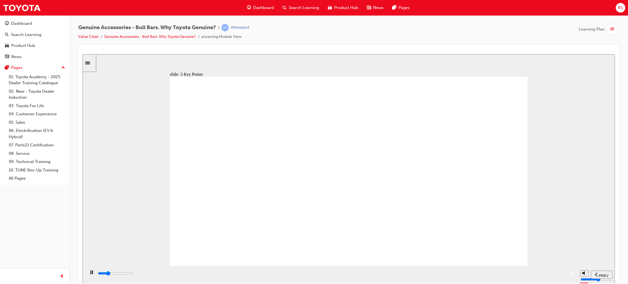
drag, startPoint x: 289, startPoint y: 274, endPoint x: 337, endPoint y: 282, distance: 48.6
click at [133, 274] on input "slide progress" at bounding box center [115, 273] width 35 height 4
click at [319, 282] on div "playback controls" at bounding box center [331, 274] width 492 height 18
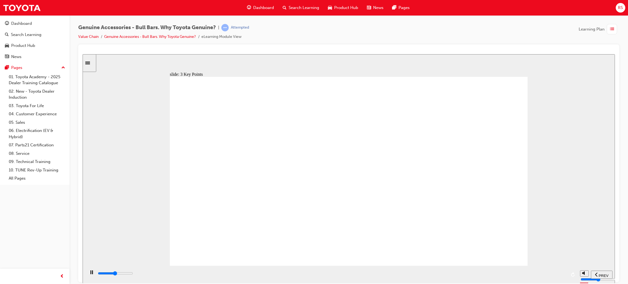
drag, startPoint x: 337, startPoint y: 282, endPoint x: 394, endPoint y: 280, distance: 57.0
click at [344, 280] on div "playback controls" at bounding box center [331, 274] width 492 height 18
drag, startPoint x: 394, startPoint y: 280, endPoint x: 421, endPoint y: 280, distance: 27.0
click at [396, 280] on div "playback controls" at bounding box center [331, 274] width 492 height 18
drag, startPoint x: 421, startPoint y: 280, endPoint x: 490, endPoint y: 275, distance: 68.6
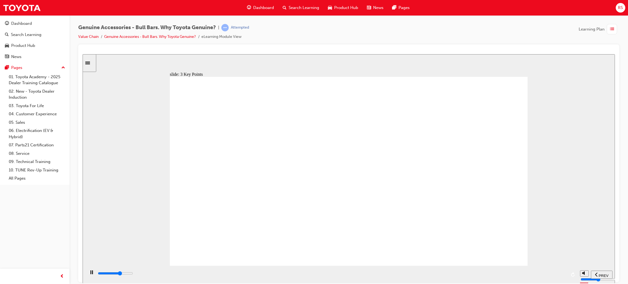
click at [427, 280] on div "playback controls" at bounding box center [331, 274] width 492 height 18
click at [469, 276] on div "playback controls" at bounding box center [331, 273] width 469 height 6
drag, startPoint x: 490, startPoint y: 275, endPoint x: 534, endPoint y: 280, distance: 44.7
click at [491, 275] on div "playback controls" at bounding box center [331, 273] width 469 height 6
click at [526, 280] on div "playback controls" at bounding box center [331, 274] width 492 height 18
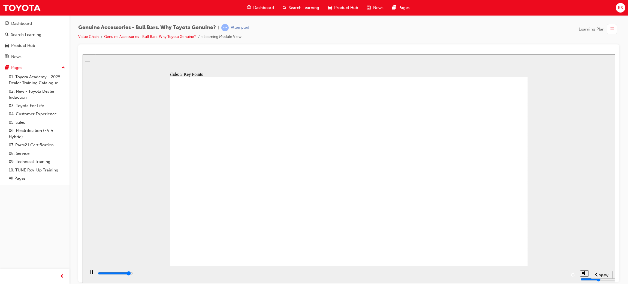
drag, startPoint x: 534, startPoint y: 280, endPoint x: 544, endPoint y: 280, distance: 9.5
click at [540, 280] on div "playback controls" at bounding box center [331, 274] width 492 height 18
click at [549, 276] on div "playback controls" at bounding box center [331, 273] width 469 height 6
click at [91, 274] on icon "play/pause" at bounding box center [91, 272] width 3 height 4
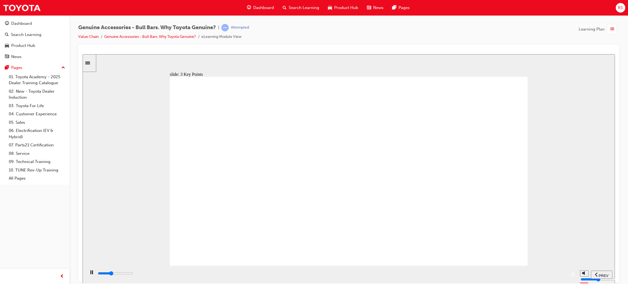
drag, startPoint x: 264, startPoint y: 275, endPoint x: 306, endPoint y: 275, distance: 41.4
click at [268, 275] on div "playback controls" at bounding box center [331, 273] width 469 height 6
drag, startPoint x: 372, startPoint y: 272, endPoint x: 456, endPoint y: 278, distance: 84.1
click at [394, 275] on div "playback controls" at bounding box center [331, 273] width 469 height 6
click at [489, 276] on div "playback controls" at bounding box center [331, 273] width 469 height 6
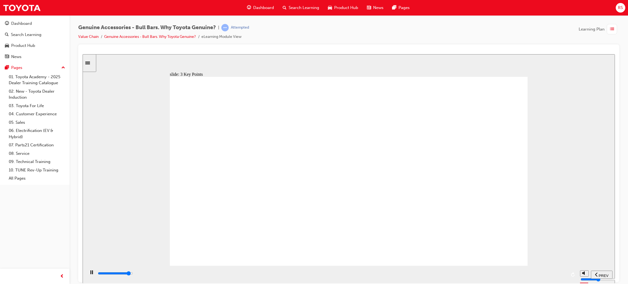
click at [534, 276] on div "playback controls" at bounding box center [331, 273] width 469 height 6
drag, startPoint x: 223, startPoint y: 237, endPoint x: 277, endPoint y: 226, distance: 55.7
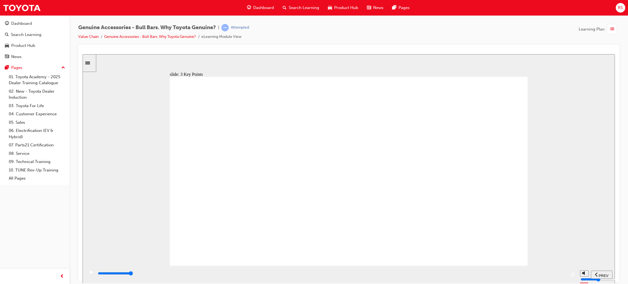
drag, startPoint x: 455, startPoint y: 234, endPoint x: 463, endPoint y: 227, distance: 11.2
click at [249, 276] on div "playback controls" at bounding box center [331, 273] width 469 height 6
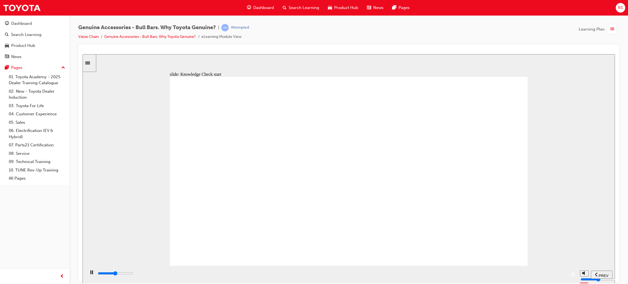
click at [339, 276] on div "playback controls" at bounding box center [331, 273] width 469 height 6
drag
click at [463, 276] on div "playback controls" at bounding box center [331, 273] width 469 height 6
type input "8000"
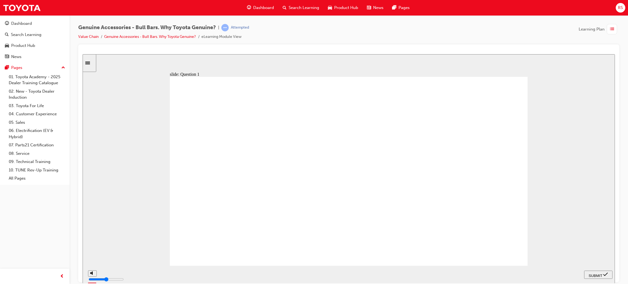
radio input "false"
radio input "true"
click at [589, 275] on span "SUBMIT" at bounding box center [596, 275] width 14 height 4
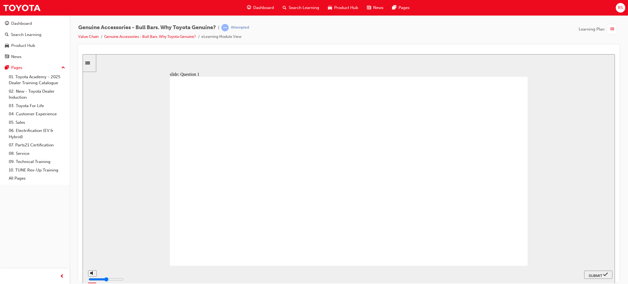
radio input "true"
click at [589, 273] on span "SUBMIT" at bounding box center [596, 275] width 14 height 4
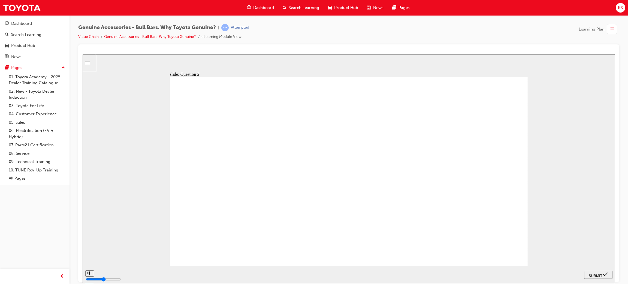
radio input "true"
click at [599, 275] on span "SUBMIT" at bounding box center [596, 275] width 14 height 4
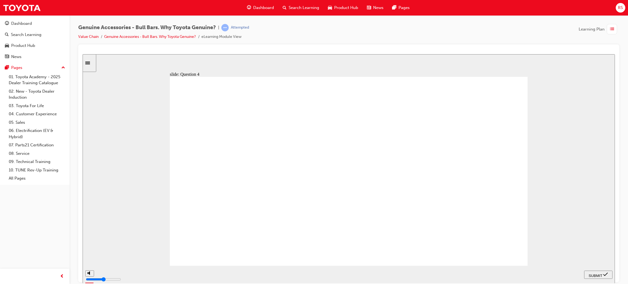
radio input "true"
click at [596, 270] on nav "PREV NEXT SUBMIT" at bounding box center [598, 274] width 28 height 18
click at [601, 276] on span "SUBMIT" at bounding box center [596, 275] width 14 height 4
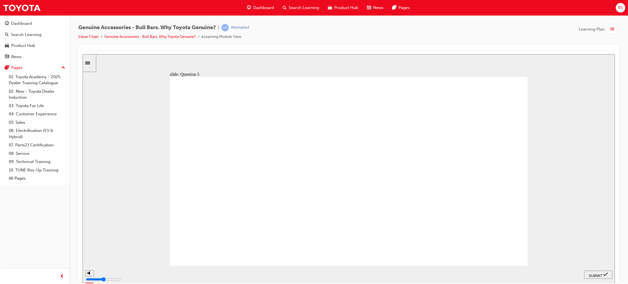
radio input "false"
radio input "true"
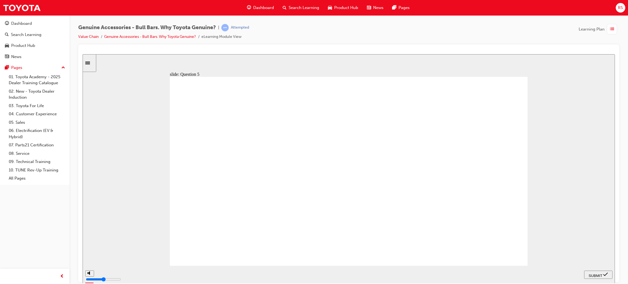
radio input "true"
drag, startPoint x: 595, startPoint y: 276, endPoint x: 584, endPoint y: 275, distance: 11.2
click at [595, 276] on span "SUBMIT" at bounding box center [596, 275] width 14 height 4
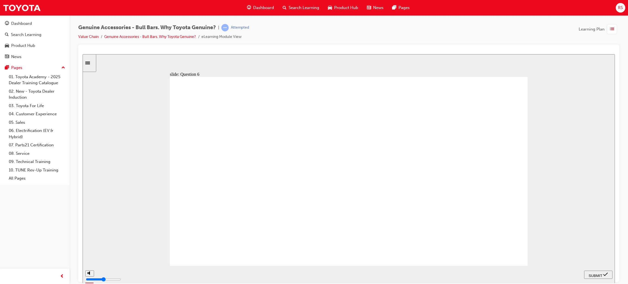
radio input "true"
click at [594, 277] on div "SUBMIT" at bounding box center [598, 275] width 24 height 6
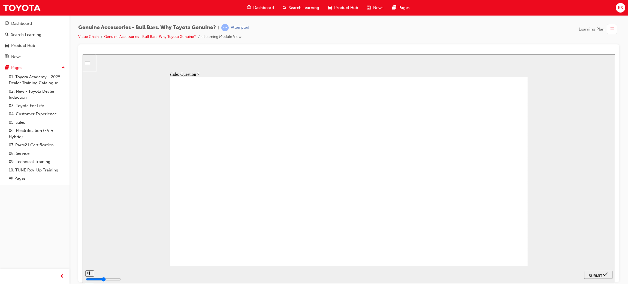
radio input "true"
click at [602, 277] on div "SUBMIT" at bounding box center [598, 275] width 24 height 6
click at [290, 270] on div "playback controls" at bounding box center [331, 274] width 492 height 18
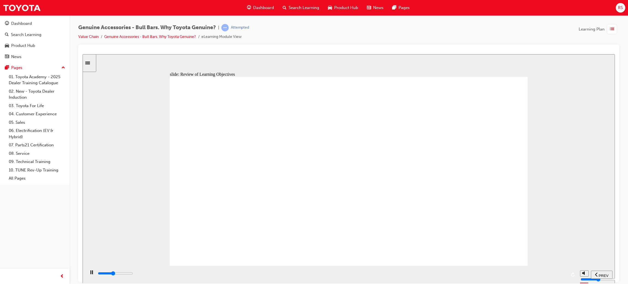
drag, startPoint x: 296, startPoint y: 274, endPoint x: 375, endPoint y: 271, distance: 78.8
click at [133, 274] on input "slide progress" at bounding box center [115, 273] width 35 height 4
click at [345, 275] on div "playback controls" at bounding box center [331, 273] width 469 height 6
click at [422, 271] on div "playback controls" at bounding box center [331, 274] width 469 height 8
drag, startPoint x: 451, startPoint y: 272, endPoint x: 507, endPoint y: 278, distance: 56.4
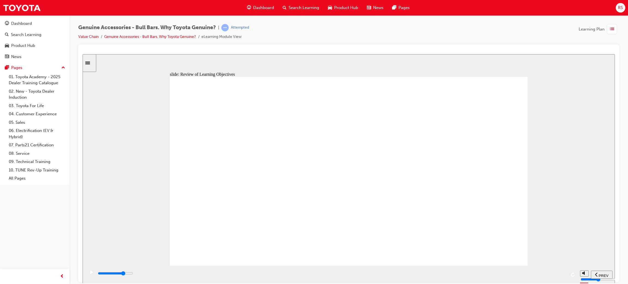
click at [455, 273] on div "playback controls" at bounding box center [331, 273] width 469 height 6
click at [487, 276] on div "playback controls" at bounding box center [331, 273] width 469 height 6
drag, startPoint x: 513, startPoint y: 278, endPoint x: 517, endPoint y: 277, distance: 4.3
click at [513, 276] on div "playback controls" at bounding box center [331, 273] width 469 height 6
click at [517, 276] on div "playback controls" at bounding box center [331, 273] width 469 height 6
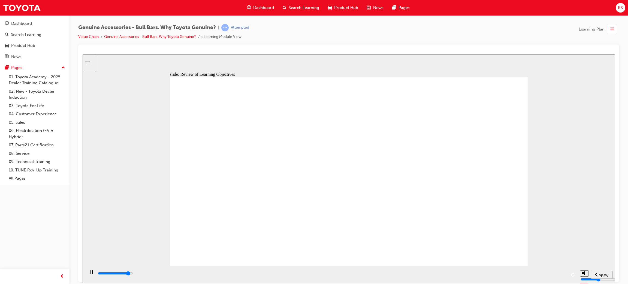
click at [533, 275] on div "playback controls" at bounding box center [331, 273] width 469 height 6
drag, startPoint x: 545, startPoint y: 274, endPoint x: 556, endPoint y: 274, distance: 10.9
click at [133, 274] on input "slide progress" at bounding box center [115, 273] width 35 height 4
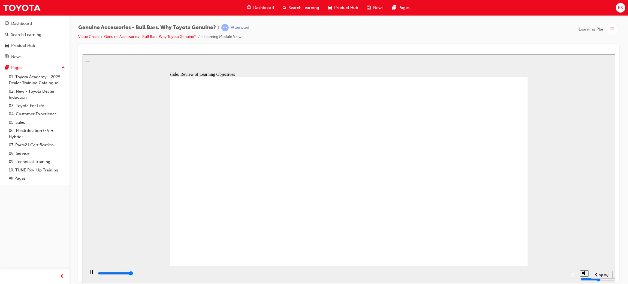
type input "23000"
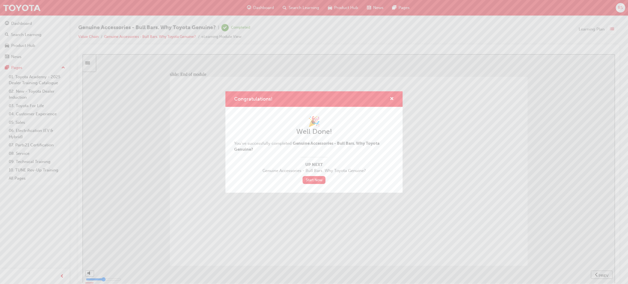
drag, startPoint x: 391, startPoint y: 102, endPoint x: 394, endPoint y: 104, distance: 3.2
click at [391, 103] on div "Congratulations!" at bounding box center [313, 99] width 177 height 16
click at [393, 98] on span "cross-icon" at bounding box center [392, 99] width 4 height 5
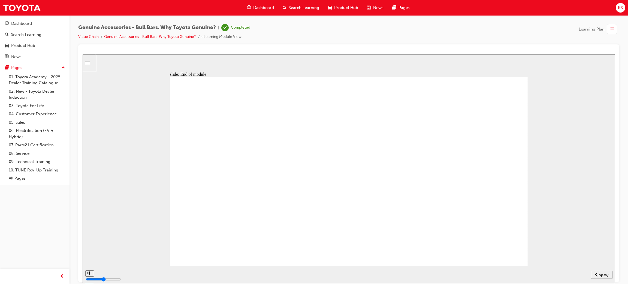
click at [261, 5] on span "Dashboard" at bounding box center [263, 8] width 21 height 6
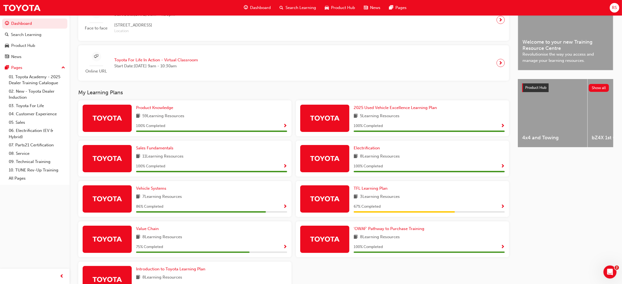
scroll to position [192, 0]
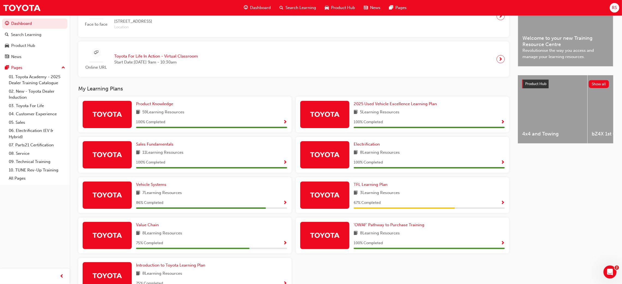
scroll to position [192, 0]
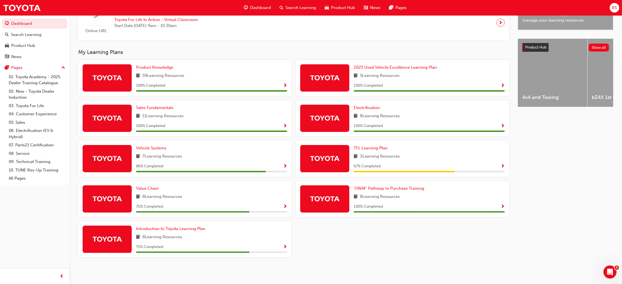
click at [281, 207] on div "75 % Completed" at bounding box center [211, 206] width 151 height 7
click at [284, 209] on span "Show Progress" at bounding box center [285, 206] width 4 height 5
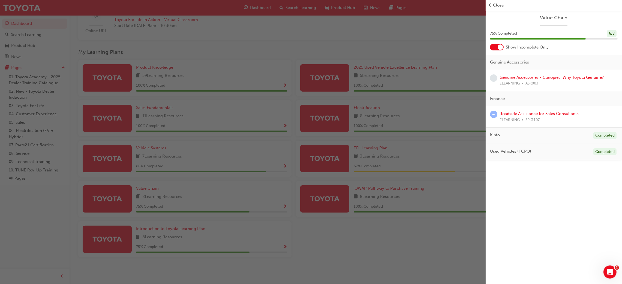
click at [571, 77] on link "Genuine Accessories - Canopies. Why Toyota Genuine?" at bounding box center [551, 77] width 104 height 5
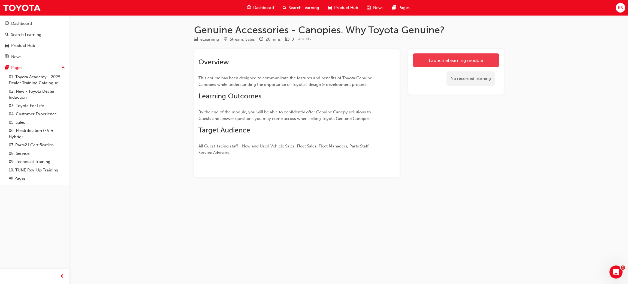
click at [459, 57] on link "Launch eLearning module" at bounding box center [456, 60] width 87 height 14
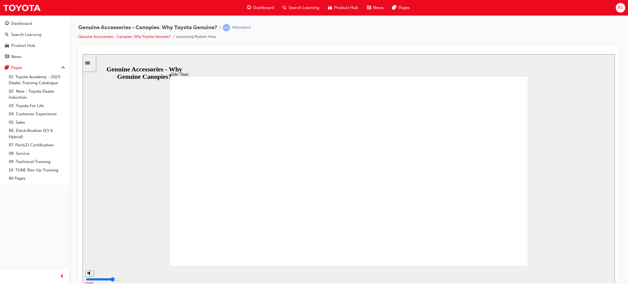
click at [221, 272] on div "playback controls" at bounding box center [331, 273] width 469 height 6
click at [303, 270] on div "playback controls" at bounding box center [331, 274] width 492 height 18
drag, startPoint x: 341, startPoint y: 272, endPoint x: 406, endPoint y: 275, distance: 65.5
click at [342, 272] on div "playback controls" at bounding box center [331, 273] width 469 height 6
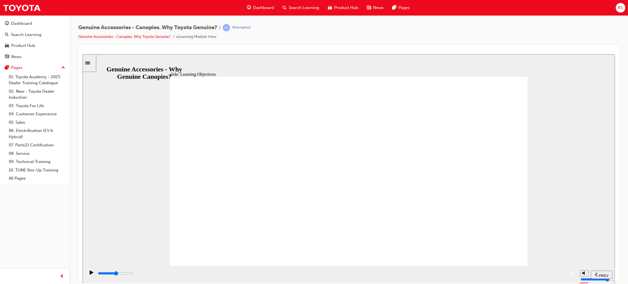
click at [372, 275] on div "playback controls" at bounding box center [331, 273] width 469 height 6
click at [418, 276] on div "playback controls" at bounding box center [331, 273] width 469 height 6
click at [457, 276] on div "playback controls" at bounding box center [331, 273] width 469 height 6
drag, startPoint x: 484, startPoint y: 277, endPoint x: 480, endPoint y: 276, distance: 4.7
click at [485, 276] on div "playback controls" at bounding box center [331, 273] width 469 height 6
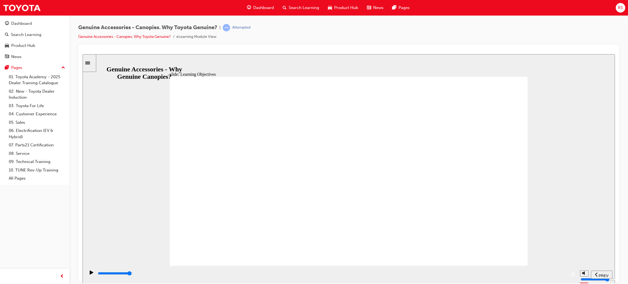
click at [546, 272] on div "playback controls" at bounding box center [331, 273] width 469 height 6
click at [197, 273] on div "playback controls" at bounding box center [331, 273] width 469 height 6
click at [262, 272] on div "playback controls" at bounding box center [331, 273] width 469 height 6
click at [307, 272] on div "playback controls" at bounding box center [331, 274] width 469 height 8
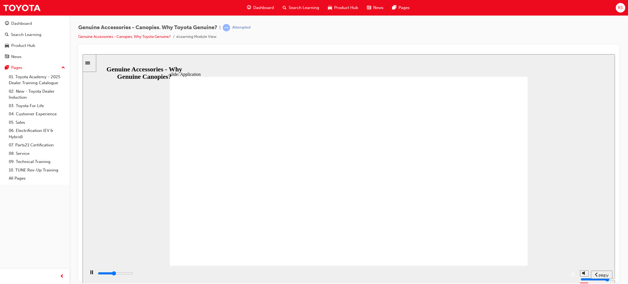
click at [355, 273] on div "playback controls" at bounding box center [331, 273] width 469 height 6
click at [401, 276] on div "playback controls" at bounding box center [331, 273] width 469 height 6
click at [434, 272] on div "playback controls" at bounding box center [331, 274] width 469 height 8
click at [459, 270] on div "playback controls" at bounding box center [331, 274] width 492 height 18
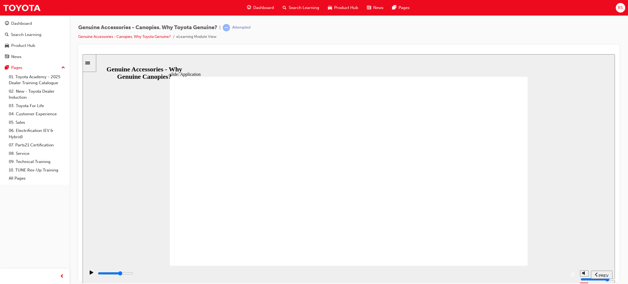
click at [502, 268] on div "playback controls" at bounding box center [331, 274] width 492 height 18
click at [519, 270] on div "playback controls" at bounding box center [331, 274] width 492 height 18
click at [531, 271] on div "playback controls" at bounding box center [331, 274] width 469 height 8
click at [547, 273] on div "playback controls" at bounding box center [331, 274] width 469 height 8
click at [552, 275] on div "playback controls" at bounding box center [331, 273] width 469 height 6
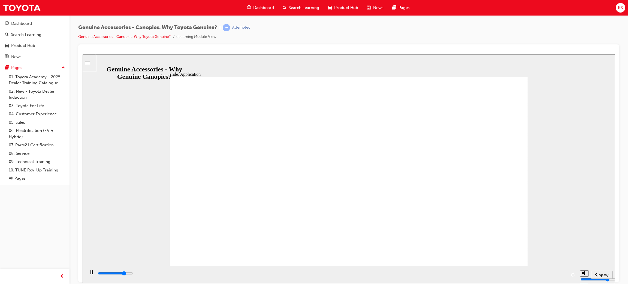
click at [555, 275] on div "playback controls" at bounding box center [331, 273] width 469 height 6
click at [139, 273] on div "playback controls" at bounding box center [331, 273] width 469 height 6
click at [208, 270] on div "playback controls" at bounding box center [331, 274] width 469 height 8
click at [290, 267] on div "playback controls" at bounding box center [331, 274] width 492 height 18
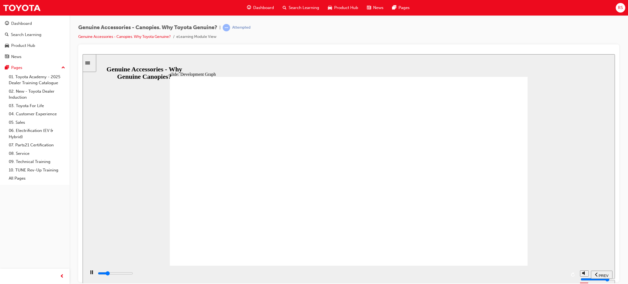
drag, startPoint x: 339, startPoint y: 269, endPoint x: 362, endPoint y: 268, distance: 23.2
click at [344, 269] on div "playback controls" at bounding box center [331, 274] width 492 height 18
click at [390, 268] on div "playback controls" at bounding box center [331, 274] width 492 height 18
click at [400, 267] on div "playback controls" at bounding box center [331, 274] width 492 height 18
click at [264, 276] on div "playback controls" at bounding box center [331, 273] width 469 height 6
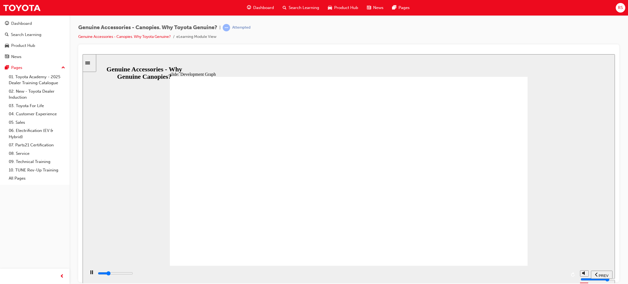
click at [297, 276] on div "playback controls" at bounding box center [331, 273] width 469 height 6
click at [345, 272] on div "playback controls" at bounding box center [331, 273] width 469 height 6
drag, startPoint x: 381, startPoint y: 268, endPoint x: 414, endPoint y: 268, distance: 33.5
click at [391, 270] on div "playback controls" at bounding box center [331, 274] width 492 height 18
click at [425, 270] on div "playback controls" at bounding box center [331, 274] width 492 height 18
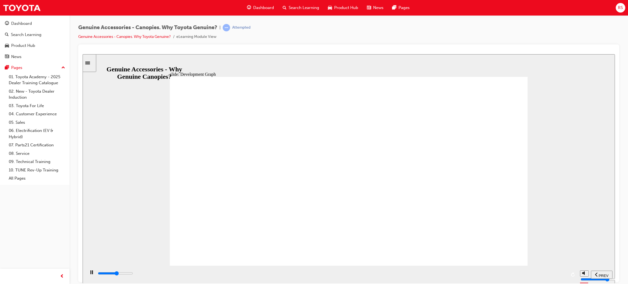
click at [444, 274] on div "playback controls" at bounding box center [331, 273] width 469 height 6
click at [471, 274] on div "playback controls" at bounding box center [331, 273] width 469 height 6
click at [489, 275] on div "playback controls" at bounding box center [331, 273] width 469 height 6
click at [524, 275] on div "playback controls" at bounding box center [331, 273] width 469 height 6
click at [542, 275] on div "playback controls" at bounding box center [331, 273] width 469 height 6
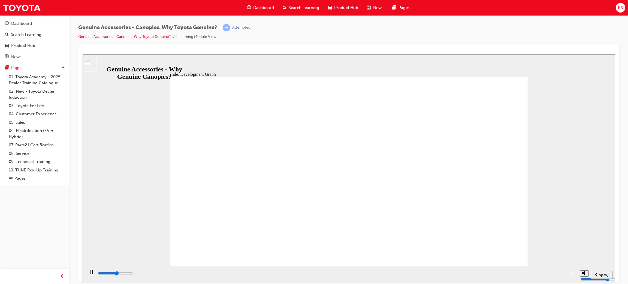
click at [547, 275] on div "playback controls" at bounding box center [331, 273] width 469 height 6
click at [555, 272] on div "playback controls" at bounding box center [331, 273] width 469 height 6
drag, startPoint x: 555, startPoint y: 272, endPoint x: 507, endPoint y: 98, distance: 180.3
click at [555, 273] on div "playback controls" at bounding box center [331, 273] width 469 height 6
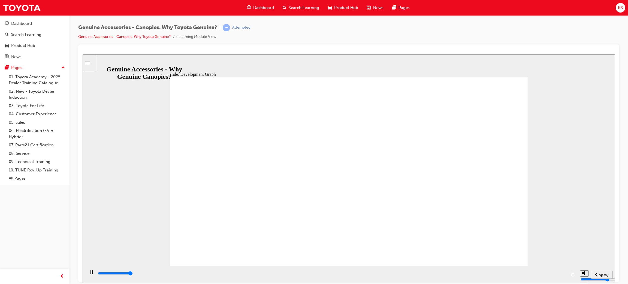
click at [156, 272] on div "playback controls" at bounding box center [331, 273] width 469 height 6
click at [211, 272] on div "playback controls" at bounding box center [331, 273] width 469 height 6
drag, startPoint x: 258, startPoint y: 270, endPoint x: 285, endPoint y: 271, distance: 27.3
click at [258, 270] on div "playback controls" at bounding box center [331, 274] width 492 height 18
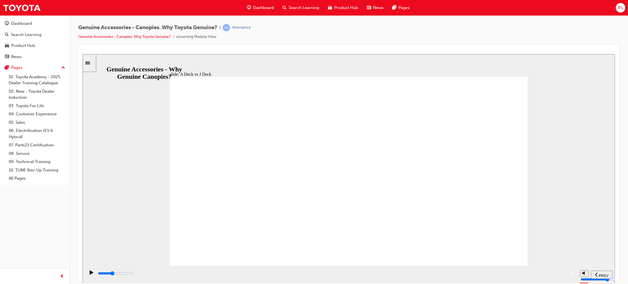
drag, startPoint x: 285, startPoint y: 271, endPoint x: 304, endPoint y: 272, distance: 18.6
click at [286, 271] on div "playback controls" at bounding box center [331, 274] width 469 height 8
click at [243, 273] on div "playback controls" at bounding box center [331, 273] width 469 height 6
click at [336, 276] on div "playback controls" at bounding box center [331, 273] width 469 height 6
drag, startPoint x: 231, startPoint y: 188, endPoint x: 235, endPoint y: 183, distance: 6.8
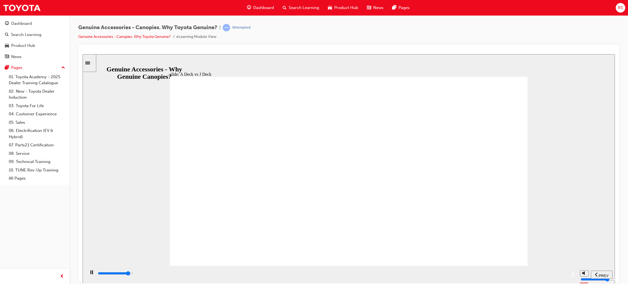
click at [133, 274] on input "slide progress" at bounding box center [115, 273] width 35 height 4
click at [331, 272] on div "playback controls" at bounding box center [331, 273] width 469 height 6
click at [383, 274] on div "playback controls" at bounding box center [331, 273] width 469 height 6
click at [133, 274] on input "slide progress" at bounding box center [115, 273] width 35 height 4
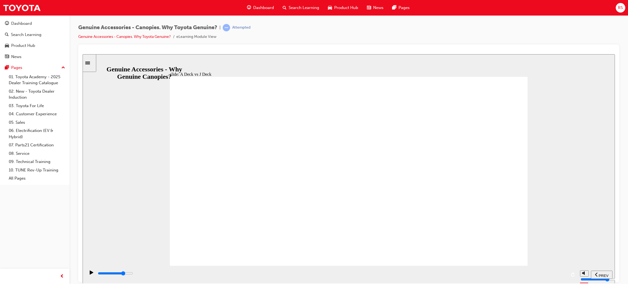
drag, startPoint x: 450, startPoint y: 274, endPoint x: 485, endPoint y: 274, distance: 35.2
click at [133, 274] on input "slide progress" at bounding box center [115, 273] width 35 height 4
click at [499, 275] on div "playback controls" at bounding box center [331, 273] width 469 height 6
click at [528, 275] on div "playback controls" at bounding box center [331, 273] width 469 height 6
click at [133, 274] on input "slide progress" at bounding box center [115, 273] width 35 height 4
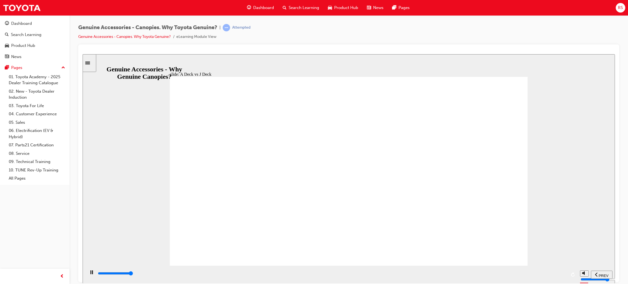
click at [197, 276] on div "playback controls" at bounding box center [331, 273] width 469 height 6
click at [299, 275] on div "playback controls" at bounding box center [331, 273] width 469 height 6
drag, startPoint x: 353, startPoint y: 274, endPoint x: 386, endPoint y: 274, distance: 33.2
click at [133, 274] on input "slide progress" at bounding box center [115, 273] width 35 height 4
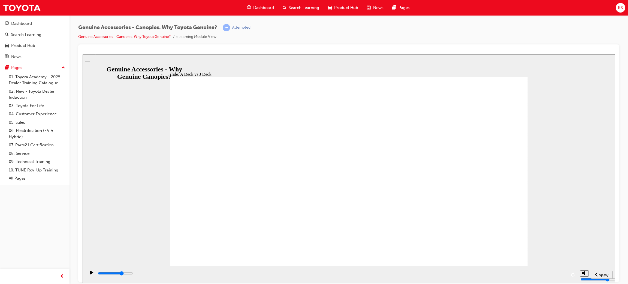
drag, startPoint x: 422, startPoint y: 274, endPoint x: 477, endPoint y: 272, distance: 54.5
click at [133, 274] on input "slide progress" at bounding box center [115, 273] width 35 height 4
click at [488, 273] on div "playback controls" at bounding box center [331, 274] width 469 height 8
click at [495, 275] on div "playback controls" at bounding box center [331, 273] width 469 height 6
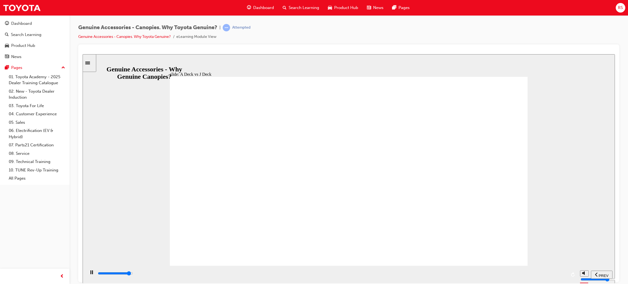
click at [540, 272] on div "playback controls" at bounding box center [331, 273] width 469 height 6
click at [272, 246] on div "Shape styled by Toyota Australia’s design studio to match vehicle achieving int…" at bounding box center [349, 174] width 358 height 194
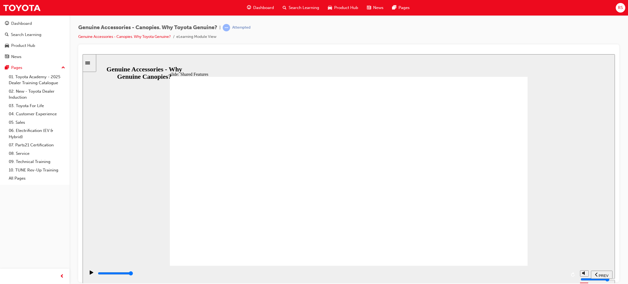
drag, startPoint x: 454, startPoint y: 235, endPoint x: 458, endPoint y: 238, distance: 4.8
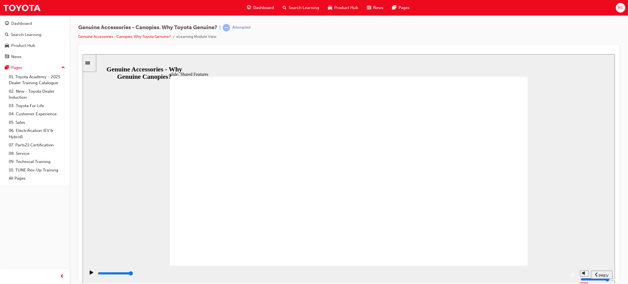
drag, startPoint x: 290, startPoint y: 237, endPoint x: 246, endPoint y: 303, distance: 79.4
drag, startPoint x: 246, startPoint y: 303, endPoint x: 133, endPoint y: 169, distance: 176.2
click at [133, 169] on div "slide: Side window options Side Window Options Handy! A Deck J Deck Lift up Sid…" at bounding box center [349, 168] width 532 height 229
click at [153, 273] on div "playback controls" at bounding box center [331, 273] width 469 height 6
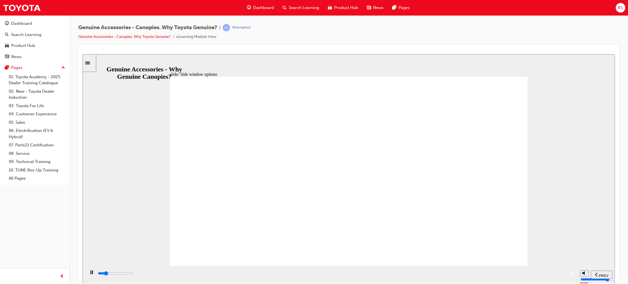
drag, startPoint x: 189, startPoint y: 275, endPoint x: 192, endPoint y: 277, distance: 3.9
click at [190, 276] on div "playback controls" at bounding box center [331, 273] width 469 height 6
click at [133, 274] on input "slide progress" at bounding box center [115, 273] width 35 height 4
click at [319, 276] on div "playback controls" at bounding box center [331, 273] width 469 height 6
click at [371, 276] on div "playback controls" at bounding box center [331, 273] width 469 height 6
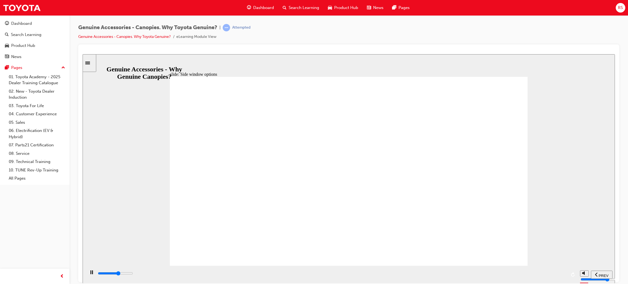
click at [393, 276] on div "playback controls" at bounding box center [331, 273] width 469 height 6
click at [435, 276] on div "playback controls" at bounding box center [331, 273] width 469 height 6
drag, startPoint x: 470, startPoint y: 279, endPoint x: 490, endPoint y: 275, distance: 21.0
click at [471, 276] on div "playback controls" at bounding box center [331, 273] width 469 height 6
drag, startPoint x: 490, startPoint y: 275, endPoint x: 512, endPoint y: 278, distance: 22.3
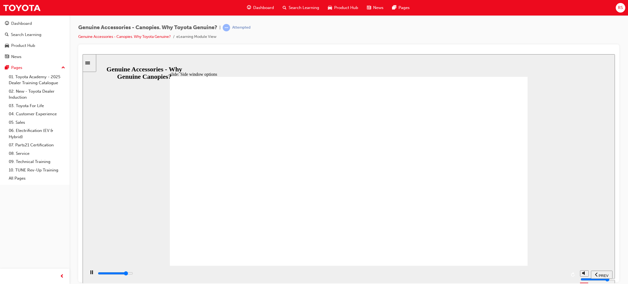
click at [491, 275] on div "playback controls" at bounding box center [331, 273] width 469 height 6
click at [501, 276] on div "playback controls" at bounding box center [331, 273] width 469 height 6
drag, startPoint x: 512, startPoint y: 278, endPoint x: 553, endPoint y: 275, distance: 41.5
click at [513, 276] on div "playback controls" at bounding box center [331, 273] width 469 height 6
click at [526, 276] on div "playback controls" at bounding box center [331, 273] width 469 height 6
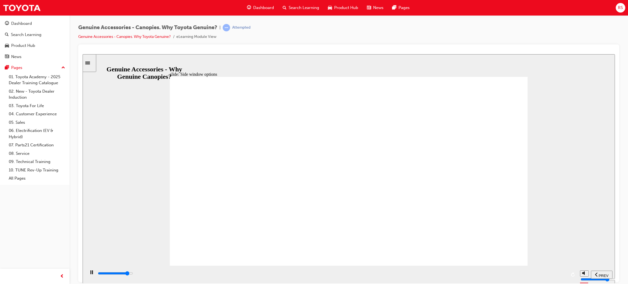
click at [535, 276] on div "playback controls" at bounding box center [331, 273] width 469 height 6
drag, startPoint x: 553, startPoint y: 275, endPoint x: 531, endPoint y: 245, distance: 37.7
click at [554, 275] on div "playback controls" at bounding box center [331, 273] width 469 height 6
click at [556, 275] on div "playback controls" at bounding box center [331, 273] width 469 height 6
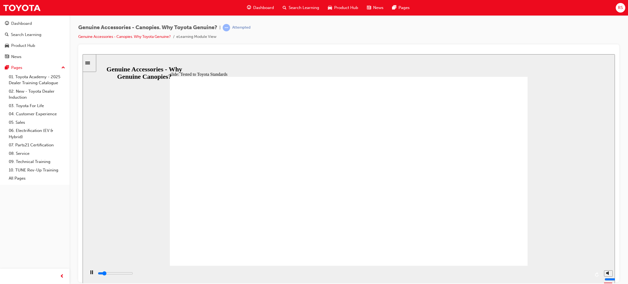
click at [164, 276] on div "playback controls" at bounding box center [343, 273] width 493 height 6
drag, startPoint x: 263, startPoint y: 276, endPoint x: 281, endPoint y: 275, distance: 18.0
click at [264, 276] on div "playback controls" at bounding box center [343, 273] width 493 height 6
click at [405, 275] on div "playback controls" at bounding box center [343, 273] width 493 height 6
drag, startPoint x: 231, startPoint y: 175, endPoint x: 415, endPoint y: 204, distance: 186.7
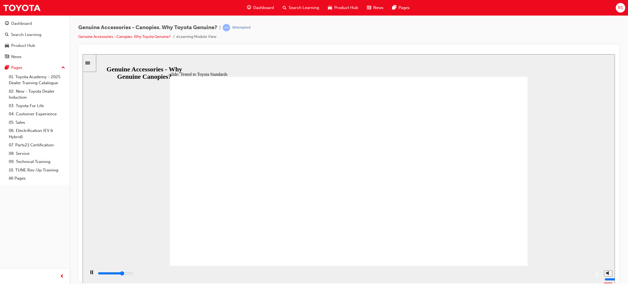
drag, startPoint x: 494, startPoint y: 267, endPoint x: 501, endPoint y: 270, distance: 7.6
click at [495, 269] on div "playback controls" at bounding box center [343, 274] width 516 height 18
click at [513, 273] on div "playback controls" at bounding box center [343, 274] width 493 height 8
click at [539, 276] on div "playback controls" at bounding box center [343, 273] width 493 height 6
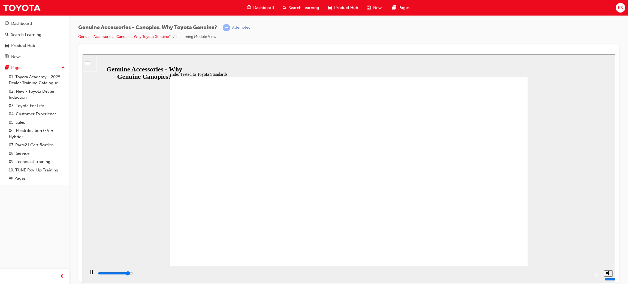
click at [557, 276] on div "playback controls" at bounding box center [343, 273] width 493 height 6
click at [571, 276] on div "playback controls" at bounding box center [343, 273] width 493 height 6
click at [133, 274] on input "slide progress" at bounding box center [115, 273] width 35 height 4
click at [156, 275] on div "playback controls" at bounding box center [331, 273] width 469 height 6
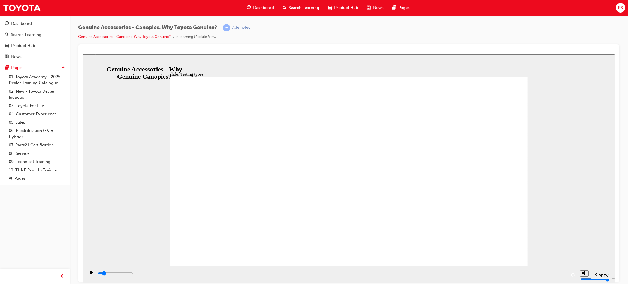
click at [212, 276] on div "playback controls" at bounding box center [331, 273] width 469 height 6
click at [269, 276] on div "playback controls" at bounding box center [331, 273] width 469 height 6
click at [308, 275] on div "playback controls" at bounding box center [331, 273] width 469 height 6
click at [342, 276] on div "playback controls" at bounding box center [331, 273] width 469 height 6
click at [376, 276] on div "playback controls" at bounding box center [331, 273] width 469 height 6
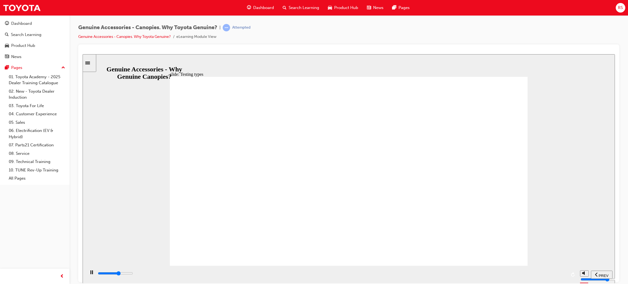
drag, startPoint x: 408, startPoint y: 280, endPoint x: 444, endPoint y: 275, distance: 36.3
click at [413, 280] on div "playback controls" at bounding box center [331, 274] width 492 height 18
drag, startPoint x: 497, startPoint y: 273, endPoint x: 511, endPoint y: 273, distance: 13.6
click at [501, 273] on div "playback controls" at bounding box center [331, 273] width 469 height 6
click at [522, 275] on div "playback controls" at bounding box center [331, 273] width 469 height 6
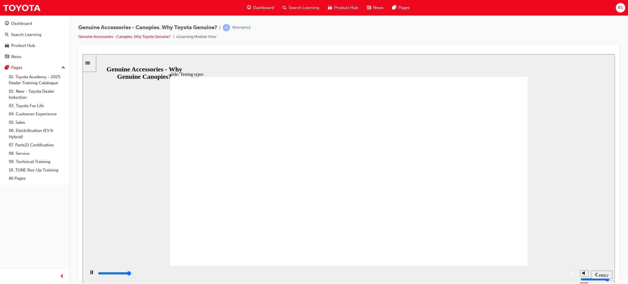
click at [539, 276] on div "playback controls" at bounding box center [331, 273] width 469 height 6
click at [548, 276] on div "playback controls" at bounding box center [331, 273] width 469 height 6
click at [155, 275] on div "playback controls" at bounding box center [331, 273] width 469 height 6
click at [198, 276] on div "playback controls" at bounding box center [331, 273] width 469 height 6
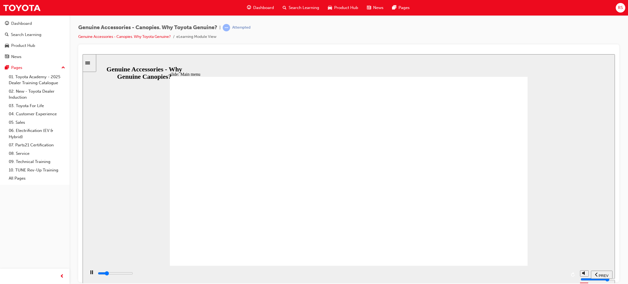
click at [247, 274] on div "playback controls" at bounding box center [331, 273] width 469 height 6
click at [298, 275] on div "playback controls" at bounding box center [331, 273] width 469 height 6
click at [331, 276] on div "playback controls" at bounding box center [331, 273] width 469 height 6
click at [347, 275] on div "playback controls" at bounding box center [331, 273] width 469 height 6
click at [427, 273] on div "playback controls" at bounding box center [331, 273] width 469 height 6
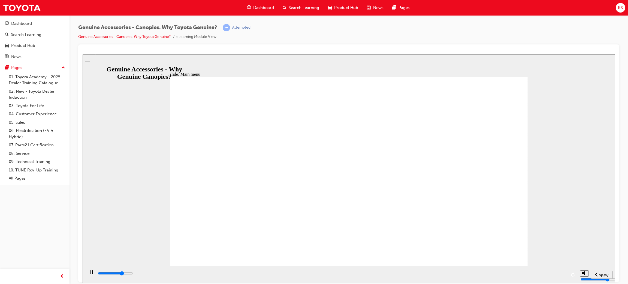
click at [485, 275] on div "playback controls" at bounding box center [331, 273] width 469 height 6
click at [508, 275] on div "playback controls" at bounding box center [331, 273] width 469 height 6
drag, startPoint x: 522, startPoint y: 275, endPoint x: 548, endPoint y: 277, distance: 26.3
click at [530, 276] on div "playback controls" at bounding box center [331, 273] width 469 height 6
click at [551, 276] on div "playback controls" at bounding box center [331, 273] width 469 height 6
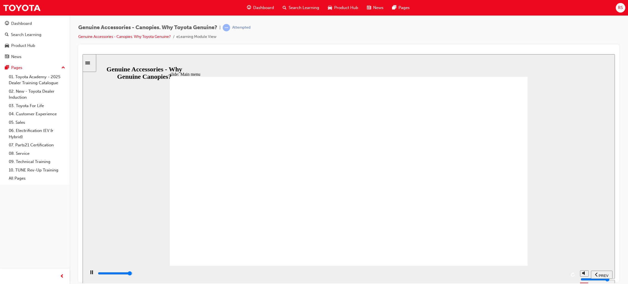
click at [561, 276] on div "playback controls" at bounding box center [331, 273] width 469 height 6
click at [562, 275] on div "playback controls" at bounding box center [331, 273] width 469 height 6
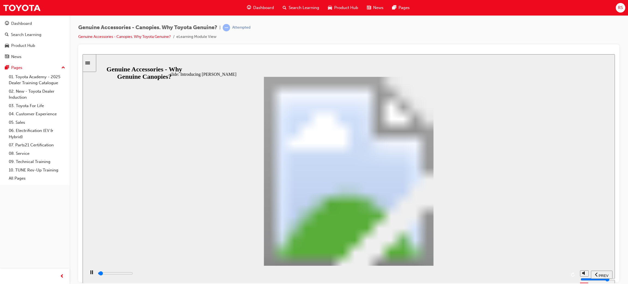
click at [126, 280] on div "playback controls" at bounding box center [331, 274] width 492 height 18
click at [172, 272] on div "playback controls" at bounding box center [331, 273] width 469 height 6
click at [223, 275] on div "playback controls" at bounding box center [331, 273] width 469 height 6
click at [284, 268] on div "playback controls" at bounding box center [331, 274] width 492 height 18
click at [277, 273] on div "playback controls" at bounding box center [331, 273] width 469 height 6
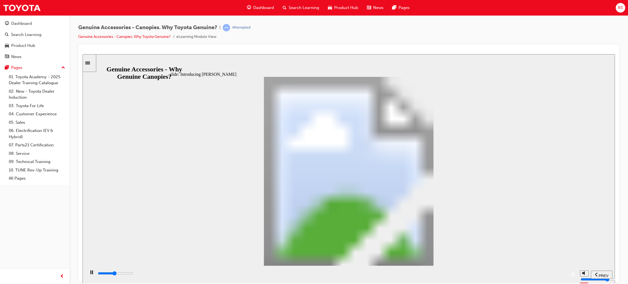
click at [316, 272] on div "playback controls" at bounding box center [331, 273] width 469 height 6
click at [362, 273] on div "playback controls" at bounding box center [331, 273] width 469 height 6
click at [410, 271] on div "playback controls" at bounding box center [331, 274] width 469 height 8
click at [458, 275] on div "playback controls" at bounding box center [331, 274] width 469 height 8
drag, startPoint x: 512, startPoint y: 273, endPoint x: 517, endPoint y: 274, distance: 5.2
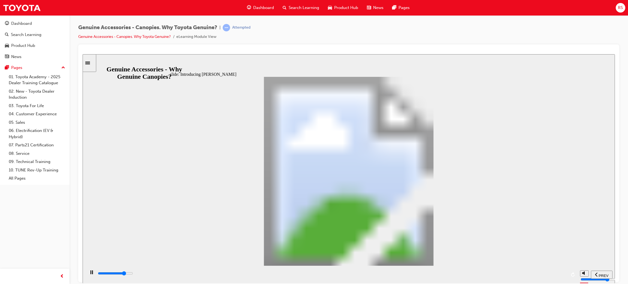
click at [461, 270] on div "playback controls" at bounding box center [331, 274] width 469 height 8
click at [535, 272] on div "playback controls" at bounding box center [331, 273] width 469 height 6
click at [558, 272] on div "playback controls" at bounding box center [331, 273] width 469 height 6
drag, startPoint x: 144, startPoint y: 270, endPoint x: 168, endPoint y: 270, distance: 24.0
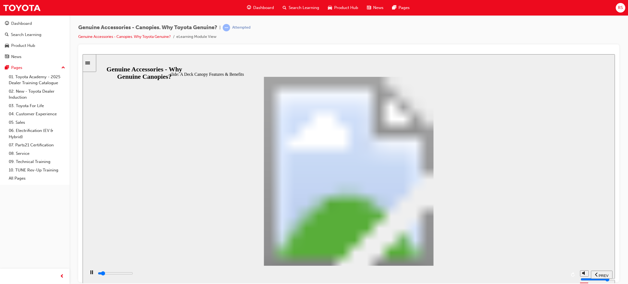
click at [159, 270] on div "playback controls" at bounding box center [331, 274] width 492 height 18
drag, startPoint x: 223, startPoint y: 273, endPoint x: 227, endPoint y: 273, distance: 4.1
click at [223, 273] on div "playback controls" at bounding box center [331, 273] width 469 height 6
drag, startPoint x: 268, startPoint y: 273, endPoint x: 282, endPoint y: 273, distance: 14.2
click at [272, 273] on div "playback controls" at bounding box center [331, 273] width 469 height 6
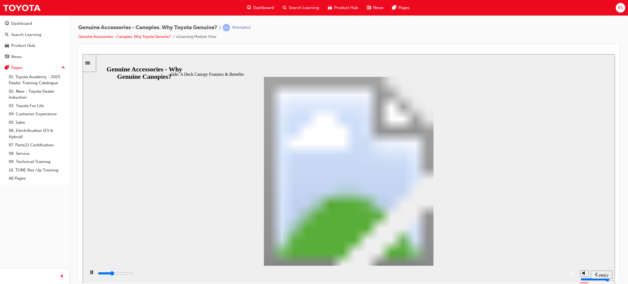
click at [309, 273] on div "playback controls" at bounding box center [331, 273] width 469 height 6
drag, startPoint x: 339, startPoint y: 272, endPoint x: 360, endPoint y: 272, distance: 20.4
click at [340, 272] on div "playback controls" at bounding box center [331, 273] width 469 height 6
drag, startPoint x: 378, startPoint y: 274, endPoint x: 390, endPoint y: 274, distance: 12.3
click at [133, 274] on input "slide progress" at bounding box center [115, 273] width 35 height 4
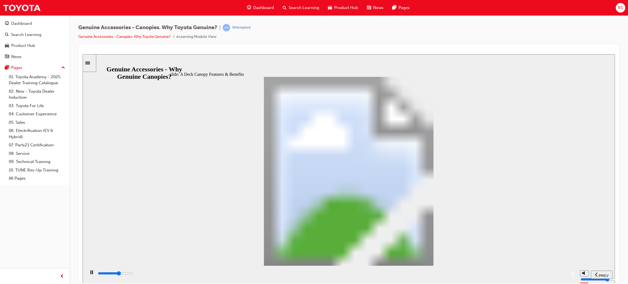
click at [435, 272] on div "playback controls" at bounding box center [331, 273] width 469 height 6
click at [461, 271] on div "playback controls" at bounding box center [331, 274] width 469 height 8
click at [501, 274] on div "playback controls" at bounding box center [331, 273] width 469 height 6
click at [515, 275] on div "playback controls" at bounding box center [331, 273] width 469 height 6
drag, startPoint x: 283, startPoint y: 190, endPoint x: 284, endPoint y: 186, distance: 4.9
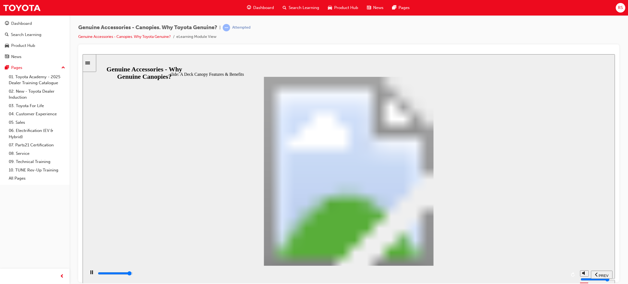
drag, startPoint x: 214, startPoint y: 197, endPoint x: 401, endPoint y: 249, distance: 193.3
click at [321, 275] on div "playback controls" at bounding box center [331, 273] width 469 height 6
click at [133, 274] on input "slide progress" at bounding box center [115, 273] width 35 height 4
drag, startPoint x: 499, startPoint y: 278, endPoint x: 541, endPoint y: 278, distance: 41.7
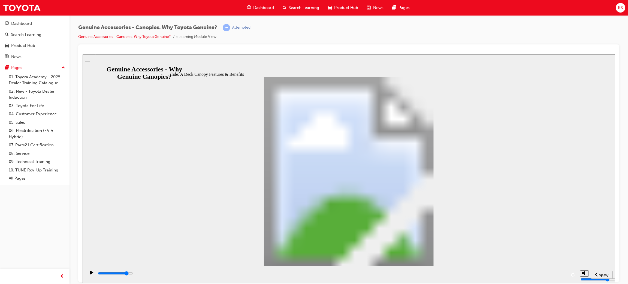
click at [501, 276] on div "playback controls" at bounding box center [331, 273] width 469 height 6
click at [539, 276] on div "playback controls" at bounding box center [331, 273] width 469 height 6
click at [544, 276] on div "playback controls" at bounding box center [331, 273] width 469 height 6
click at [570, 277] on button "replay" at bounding box center [573, 274] width 8 height 8
click at [562, 275] on div "playback controls" at bounding box center [331, 273] width 469 height 6
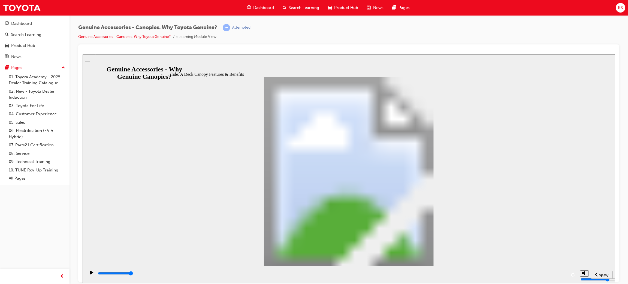
type input "8100"
type input "5"
type input "8500"
type input "4"
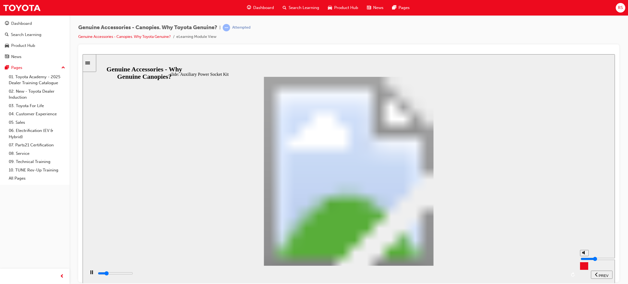
type input "8600"
type input "3"
type input "8900"
type input "2"
type input "8900"
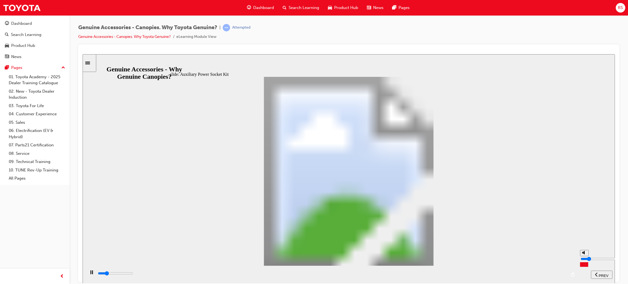
type input "1"
type input "9200"
drag, startPoint x: 584, startPoint y: 257, endPoint x: 585, endPoint y: 263, distance: 6.1
type input "1"
click at [585, 261] on input "volume" at bounding box center [597, 258] width 35 height 4
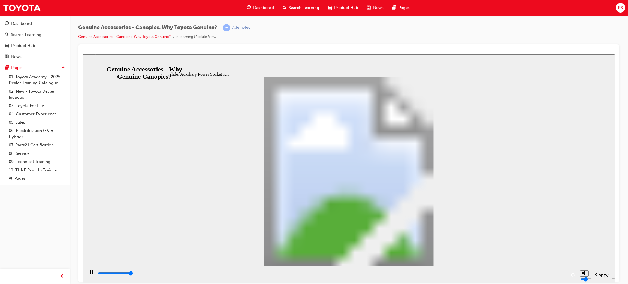
type input "39700"
